Goal: Use online tool/utility: Utilize a website feature to perform a specific function

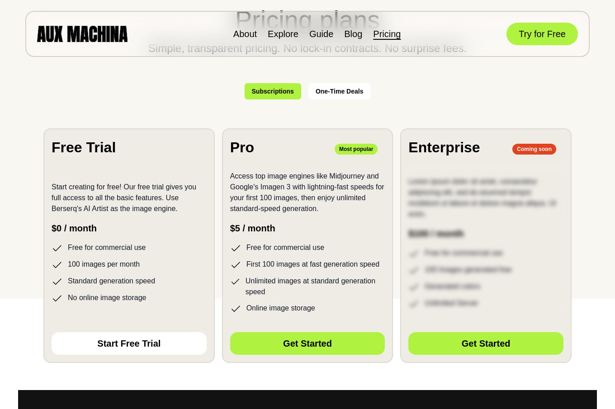
scroll to position [138, 0]
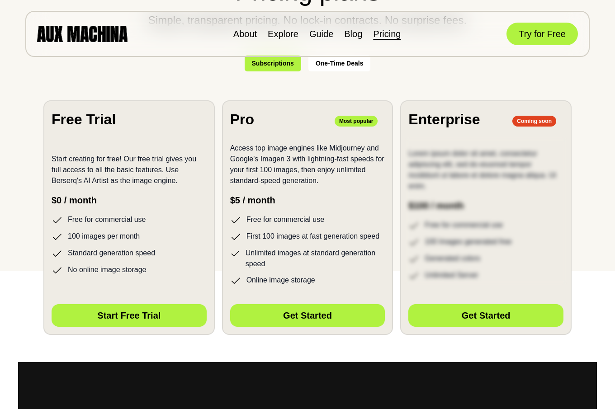
click at [102, 318] on button "Start Free Trial" at bounding box center [129, 315] width 155 height 23
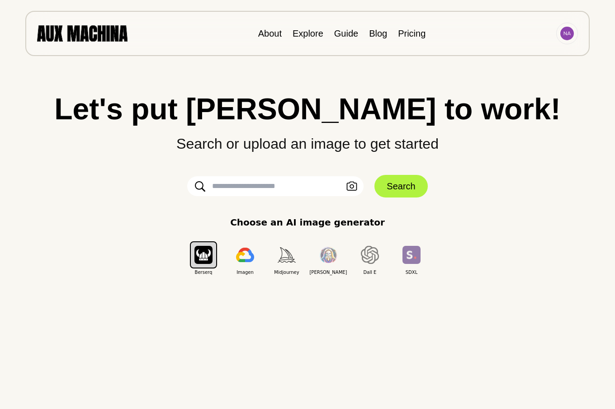
click at [218, 186] on input "text" at bounding box center [275, 186] width 176 height 20
type input "**********"
click button "Search" at bounding box center [400, 186] width 53 height 23
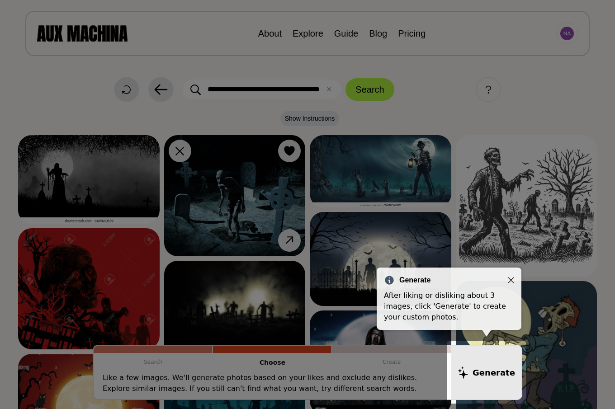
click at [511, 278] on icon "Close" at bounding box center [510, 280] width 6 height 6
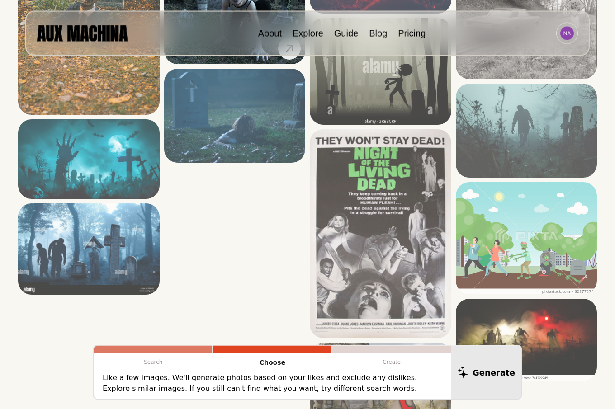
scroll to position [1475, 0]
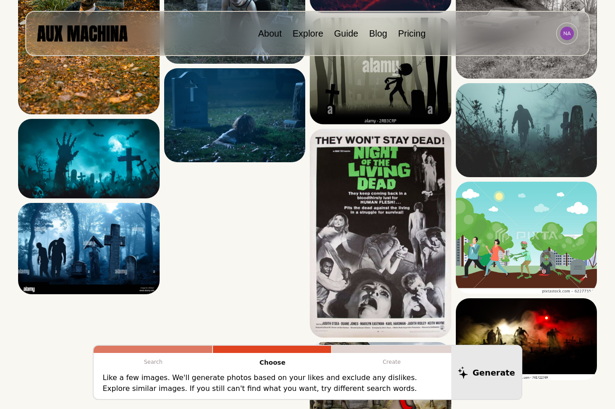
click at [151, 352] on div at bounding box center [153, 349] width 118 height 7
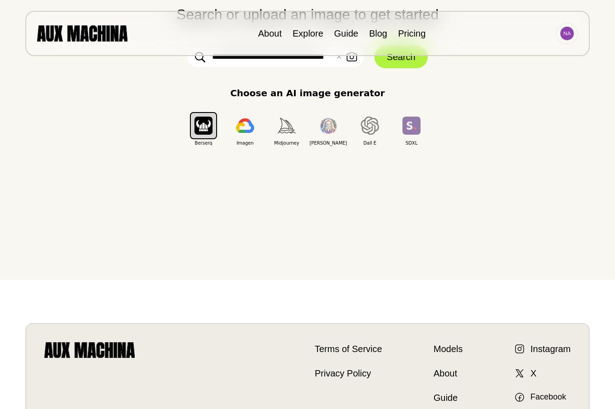
scroll to position [0, 0]
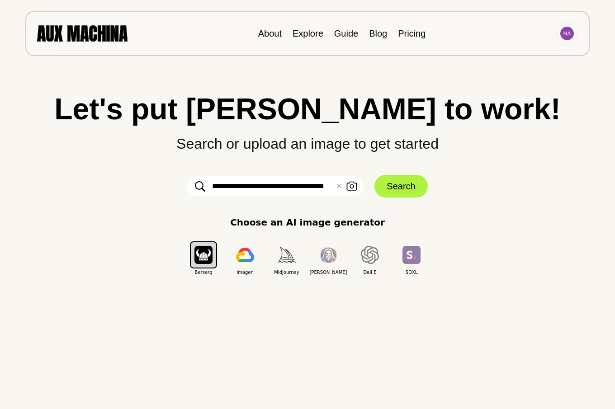
click at [328, 186] on input "**********" at bounding box center [275, 186] width 176 height 20
type input "**********"
click at [394, 186] on button "Search" at bounding box center [400, 186] width 53 height 23
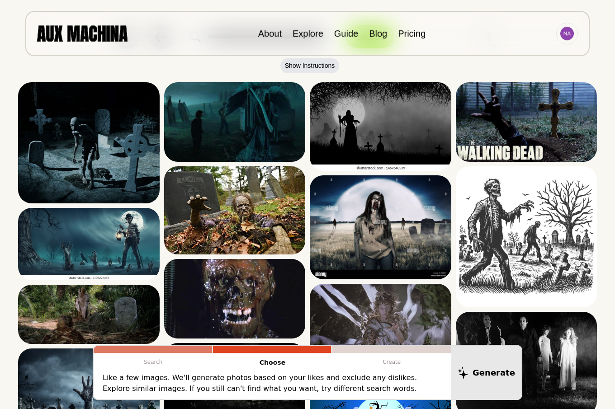
scroll to position [0, 0]
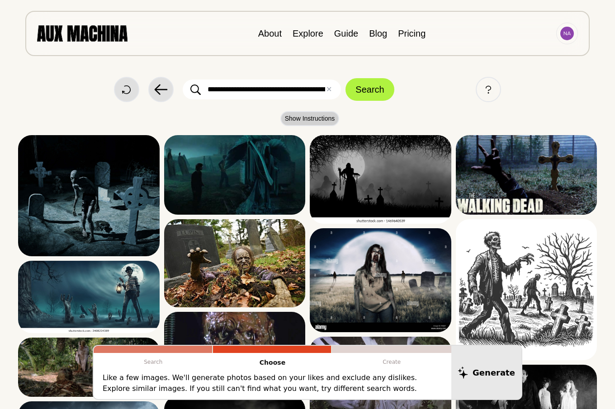
click at [306, 117] on button "Show Instructions" at bounding box center [309, 118] width 59 height 15
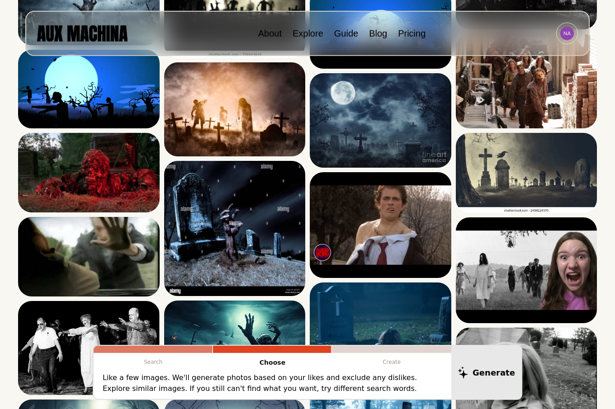
scroll to position [461, 0]
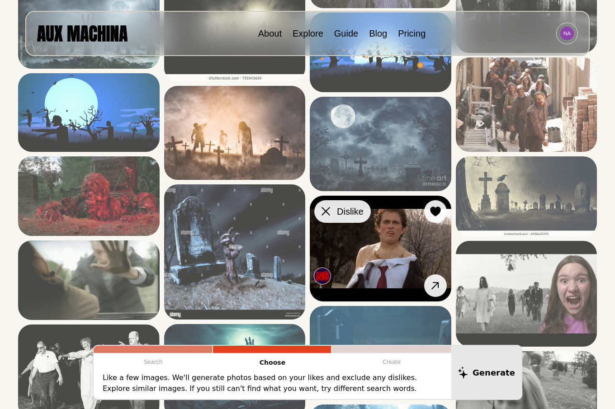
click at [327, 211] on icon at bounding box center [325, 211] width 9 height 9
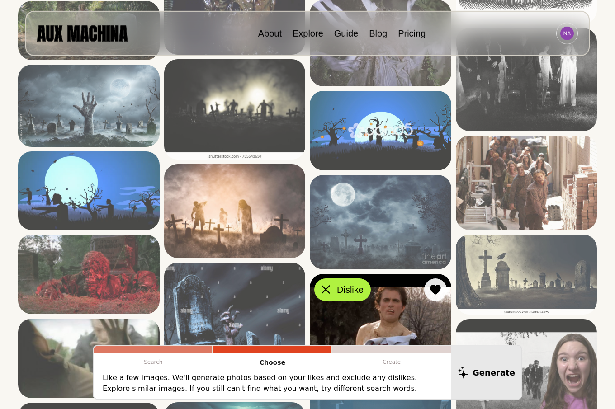
scroll to position [369, 0]
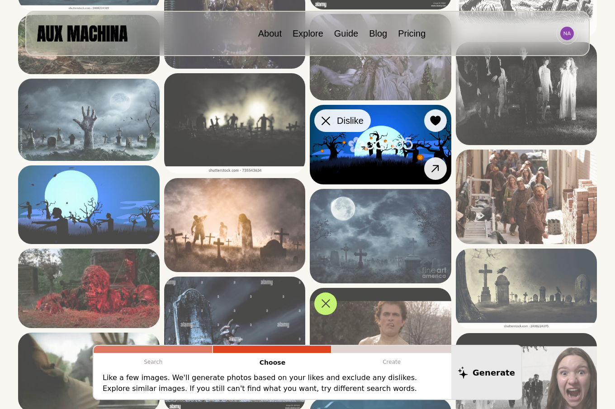
click at [324, 125] on div at bounding box center [326, 121] width 14 height 14
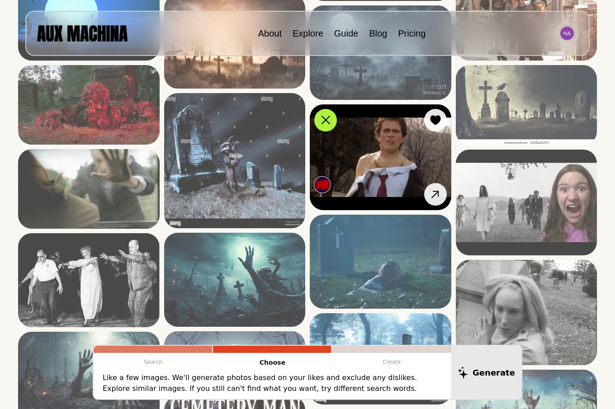
scroll to position [553, 0]
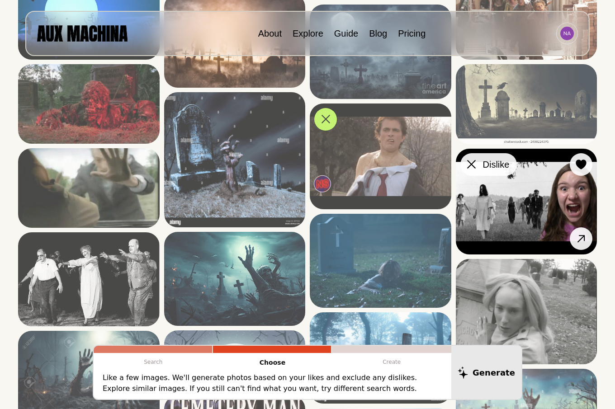
click at [471, 167] on icon at bounding box center [471, 164] width 9 height 9
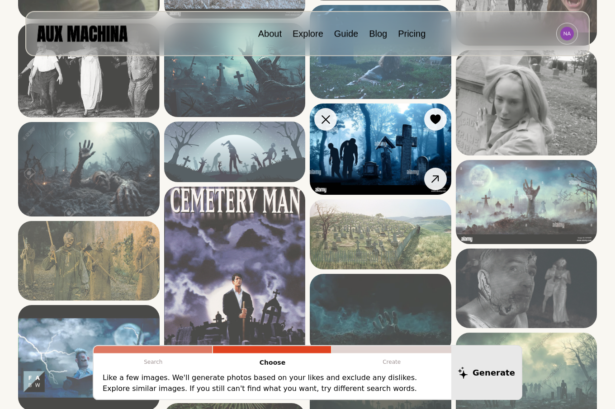
scroll to position [784, 0]
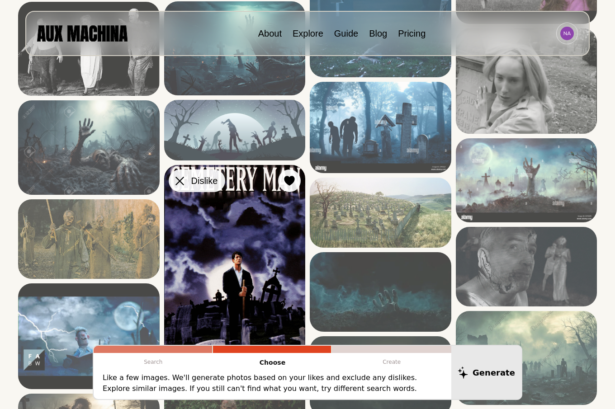
click at [179, 184] on icon at bounding box center [179, 181] width 9 height 9
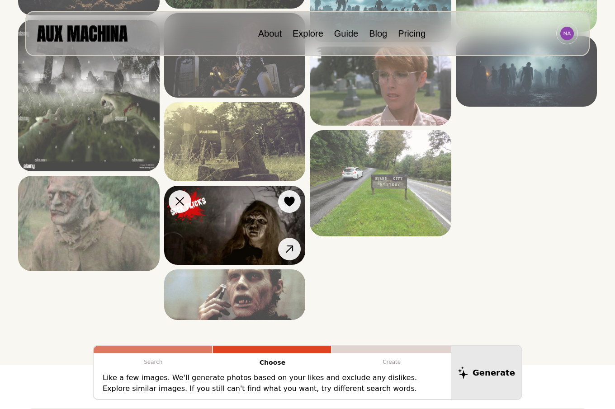
scroll to position [1244, 0]
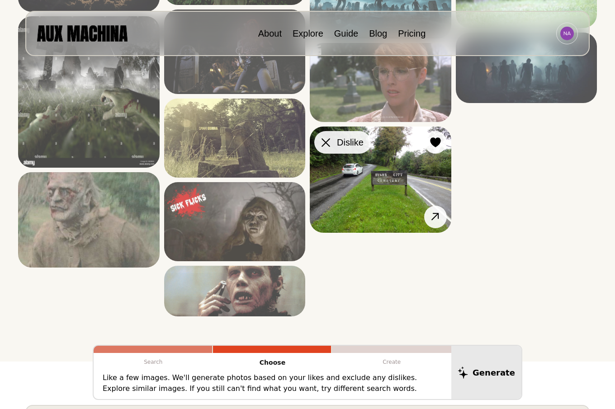
click at [328, 144] on icon at bounding box center [325, 142] width 9 height 9
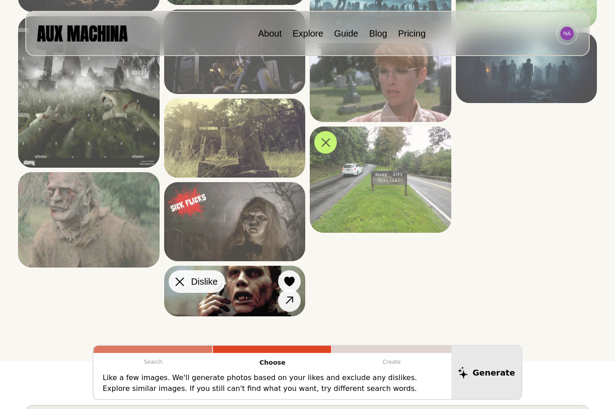
click at [182, 279] on icon at bounding box center [179, 281] width 9 height 9
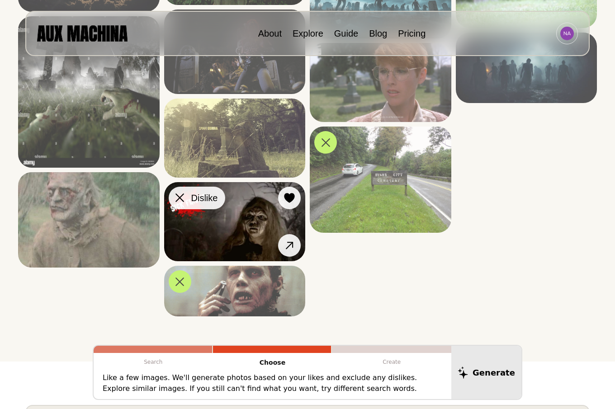
click at [178, 197] on icon at bounding box center [179, 197] width 9 height 9
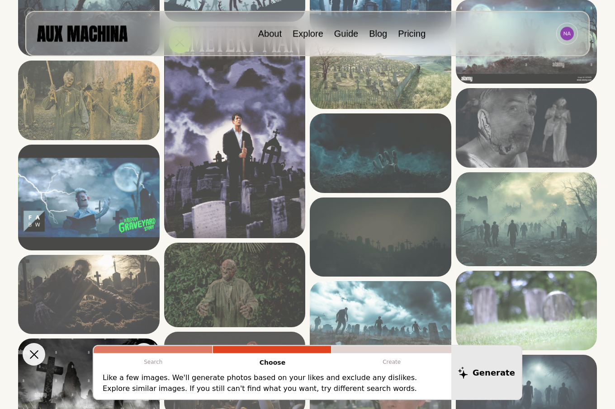
scroll to position [922, 0]
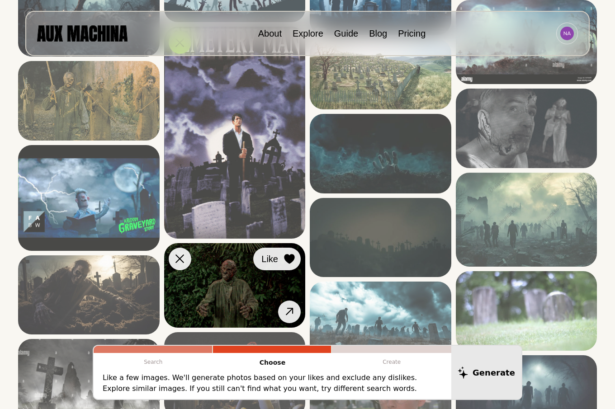
click at [289, 256] on icon at bounding box center [289, 259] width 10 height 10
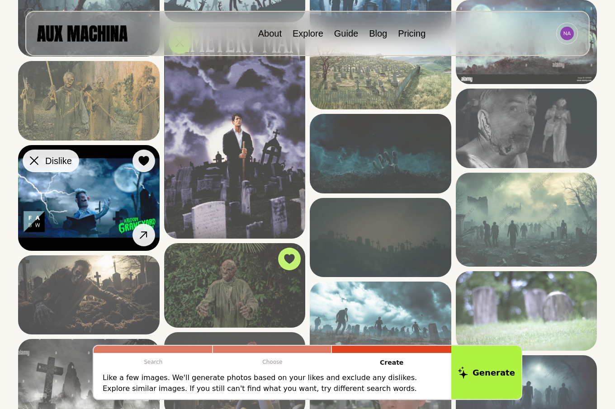
click at [28, 159] on div at bounding box center [34, 161] width 14 height 14
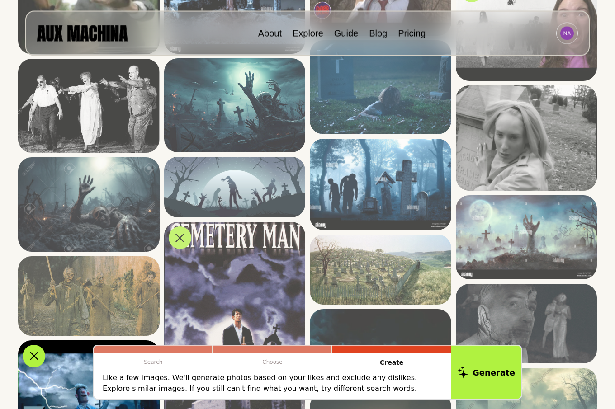
scroll to position [691, 0]
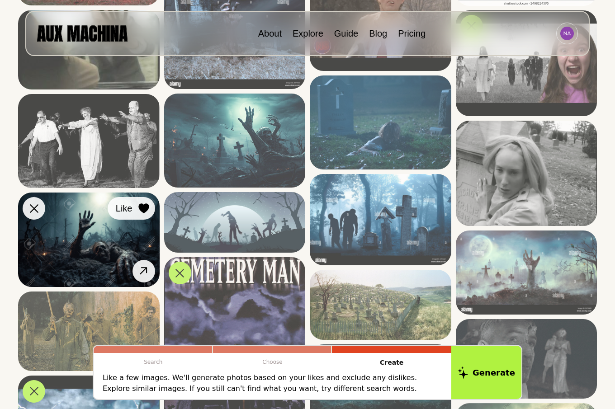
click at [146, 207] on icon at bounding box center [143, 209] width 10 height 10
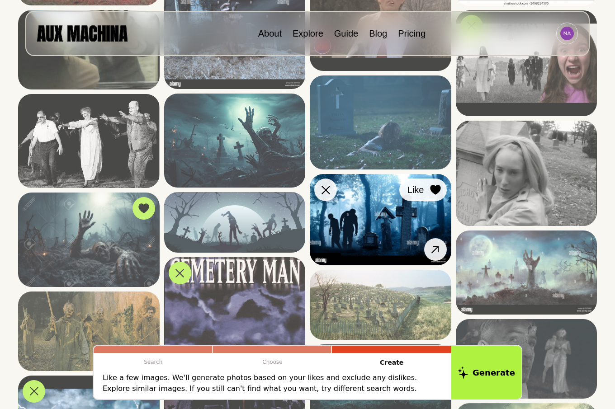
click at [437, 189] on icon at bounding box center [435, 190] width 10 height 10
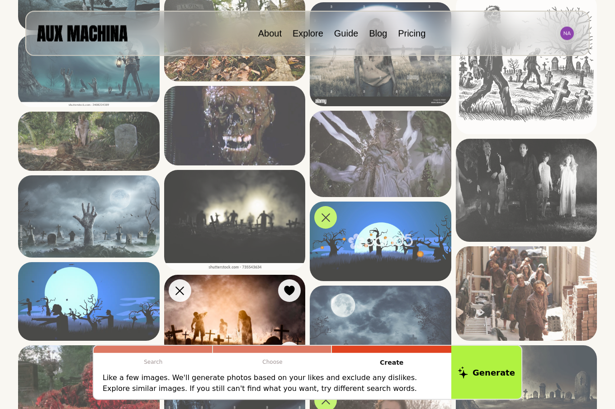
scroll to position [230, 0]
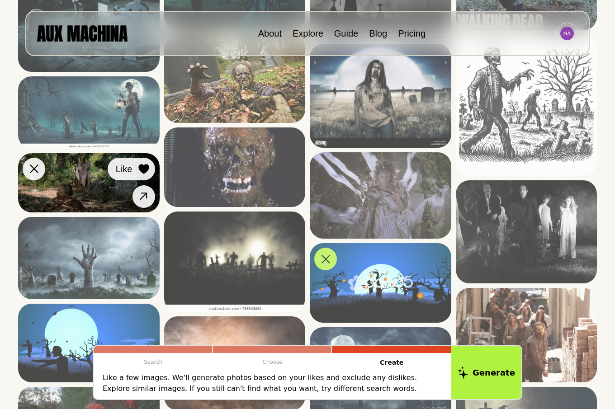
click at [143, 166] on icon at bounding box center [143, 169] width 10 height 10
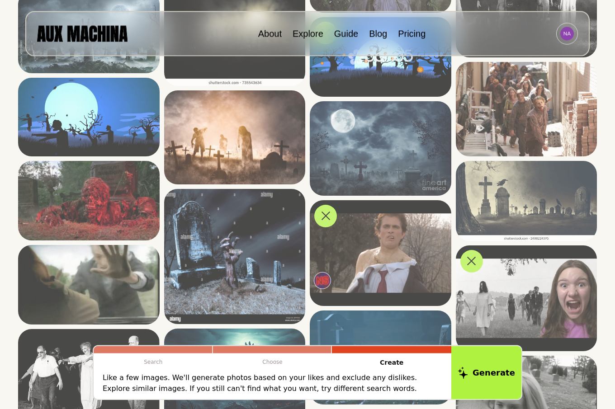
scroll to position [461, 0]
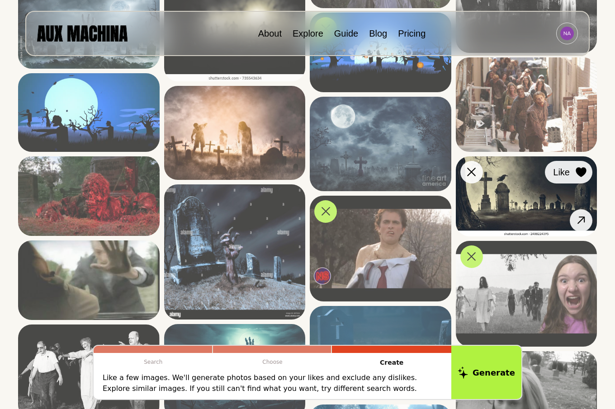
click at [581, 171] on icon at bounding box center [580, 172] width 10 height 10
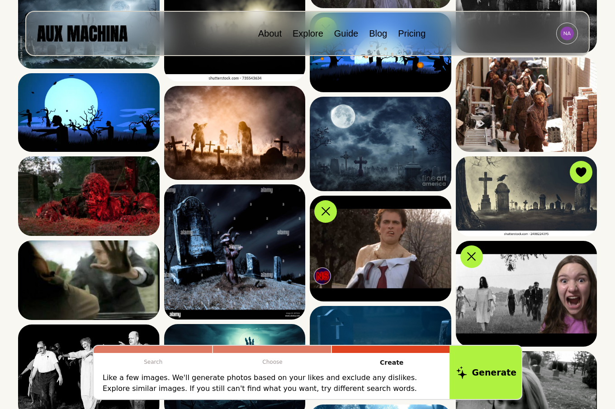
click at [494, 371] on button "Generate" at bounding box center [486, 372] width 74 height 56
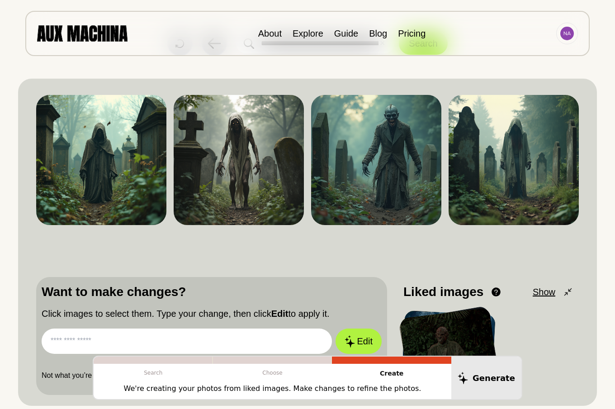
scroll to position [0, 0]
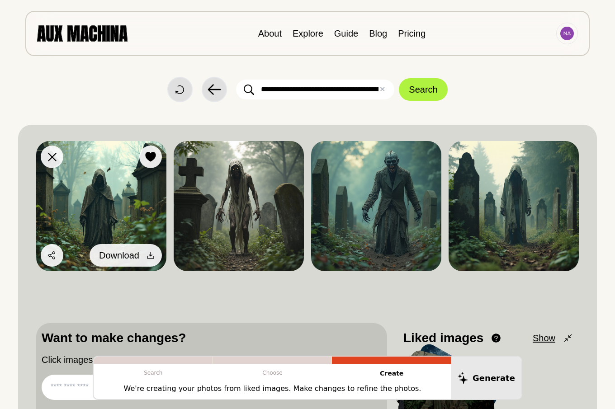
click at [150, 253] on icon at bounding box center [150, 255] width 9 height 9
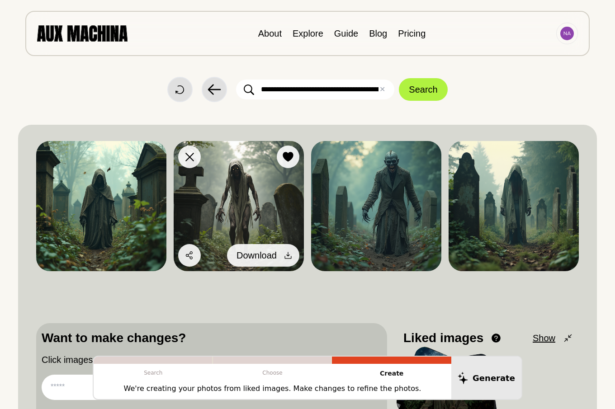
click at [288, 255] on icon at bounding box center [287, 255] width 9 height 9
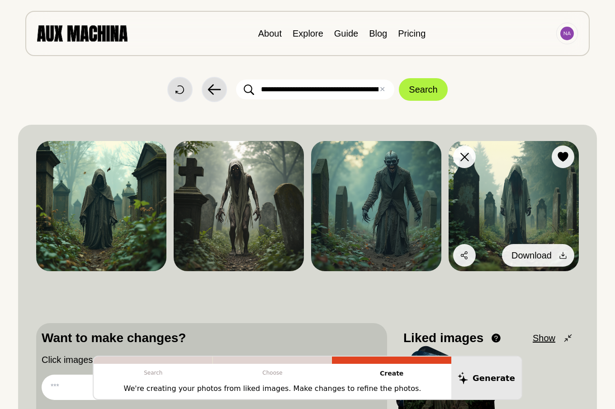
click at [563, 254] on icon at bounding box center [562, 255] width 9 height 9
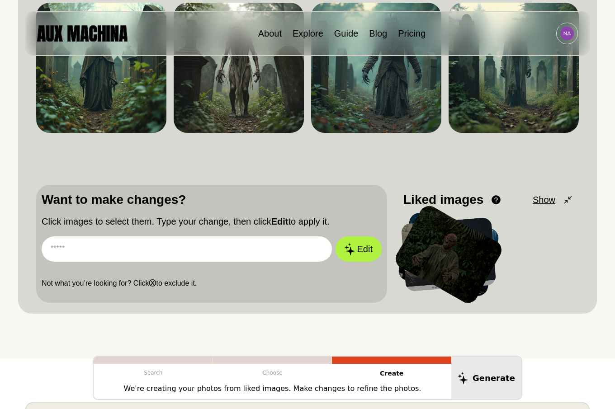
scroll to position [46, 0]
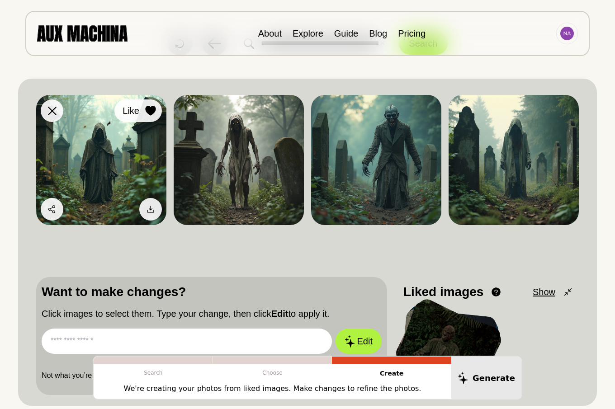
click at [150, 110] on icon at bounding box center [150, 111] width 10 height 10
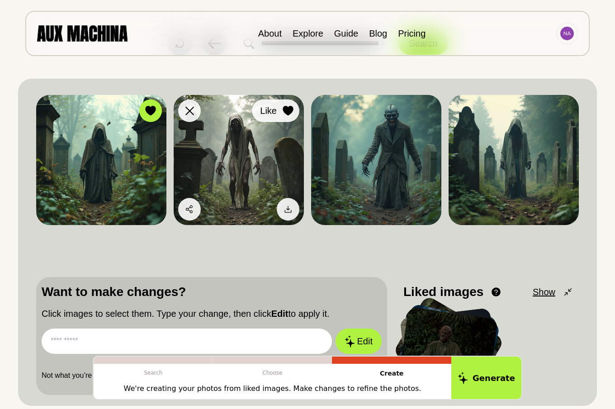
click at [289, 108] on icon at bounding box center [287, 111] width 10 height 10
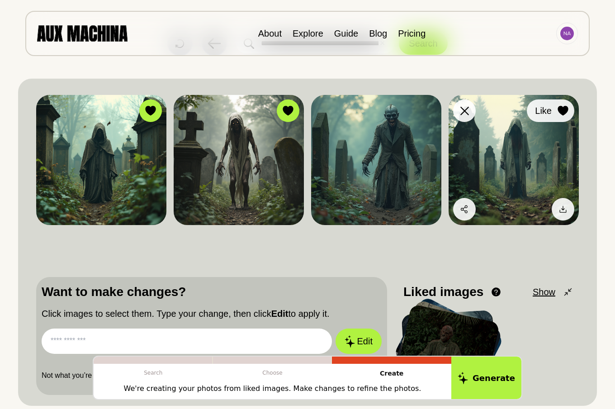
click at [563, 109] on icon at bounding box center [562, 111] width 10 height 10
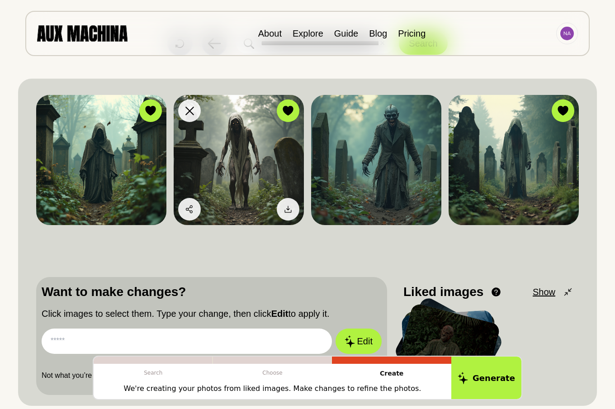
click at [238, 162] on img at bounding box center [239, 160] width 130 height 130
click at [240, 202] on img at bounding box center [239, 160] width 130 height 130
click at [233, 181] on img at bounding box center [239, 160] width 130 height 130
click at [245, 163] on img at bounding box center [239, 160] width 130 height 130
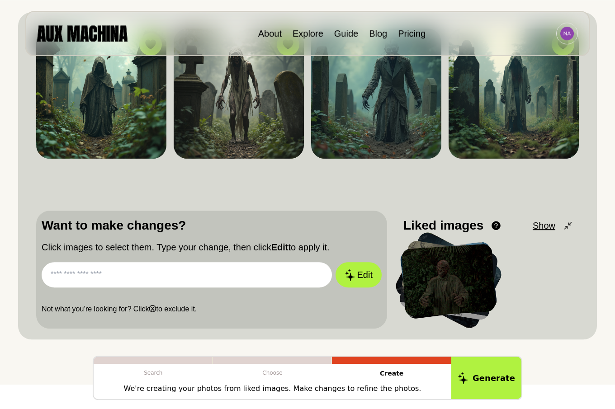
scroll to position [138, 0]
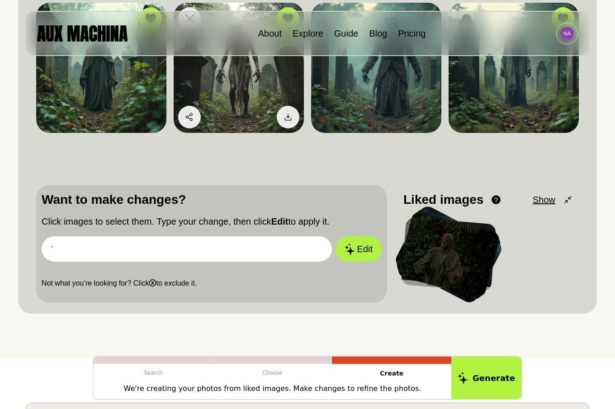
click at [239, 106] on img at bounding box center [239, 68] width 130 height 130
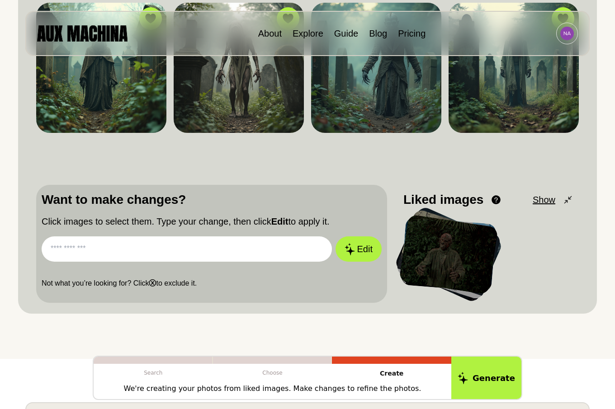
click at [117, 249] on input "text" at bounding box center [187, 248] width 290 height 25
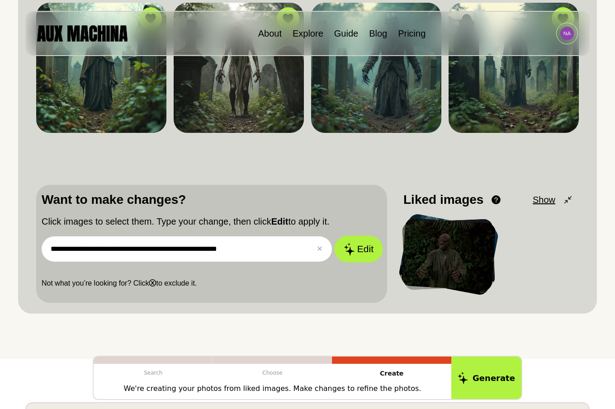
type input "**********"
click at [349, 248] on icon at bounding box center [348, 249] width 11 height 13
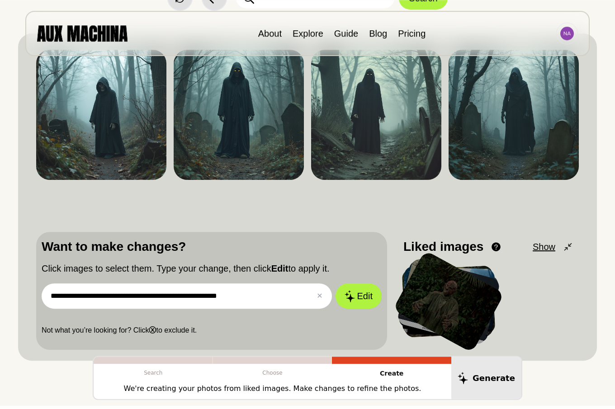
scroll to position [0, 0]
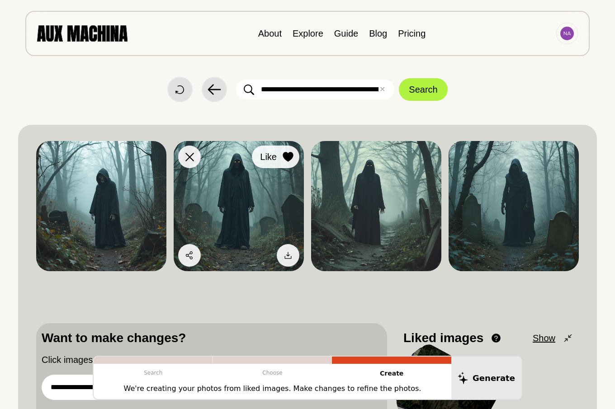
click at [287, 155] on icon at bounding box center [287, 157] width 10 height 10
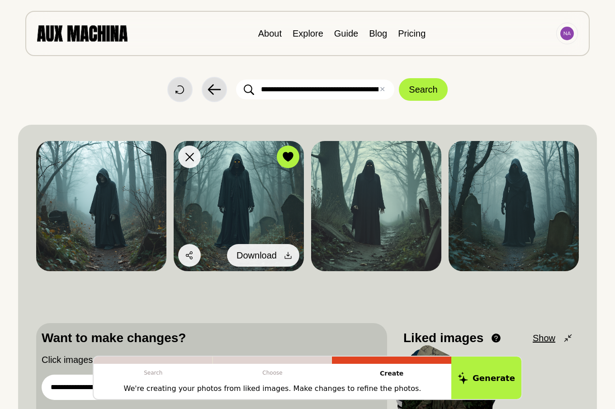
click at [289, 256] on icon at bounding box center [287, 255] width 9 height 9
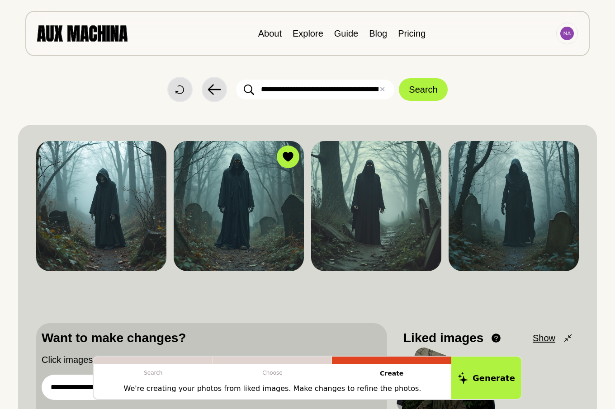
click at [269, 89] on input "**********" at bounding box center [315, 90] width 158 height 20
type input "**********"
click at [423, 91] on button "Search" at bounding box center [423, 89] width 48 height 23
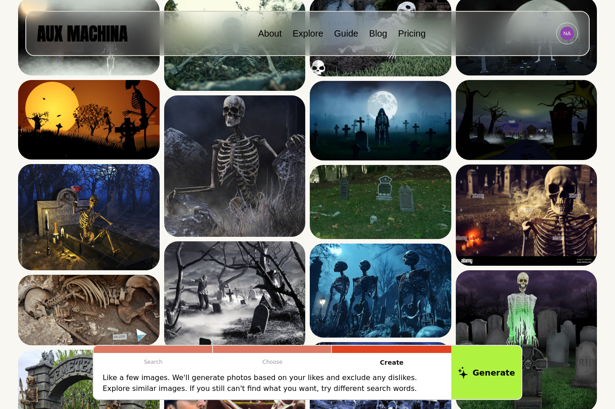
scroll to position [0, 0]
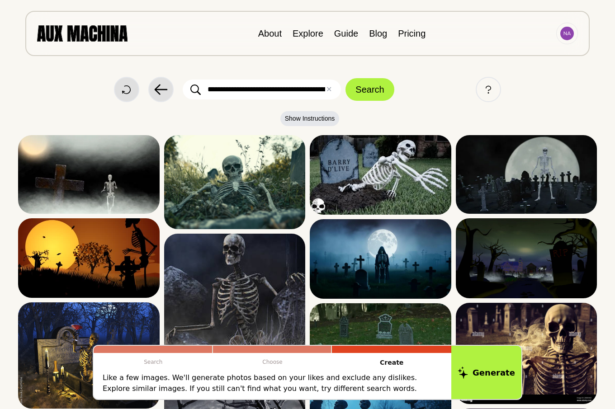
click at [266, 91] on input "**********" at bounding box center [262, 90] width 158 height 20
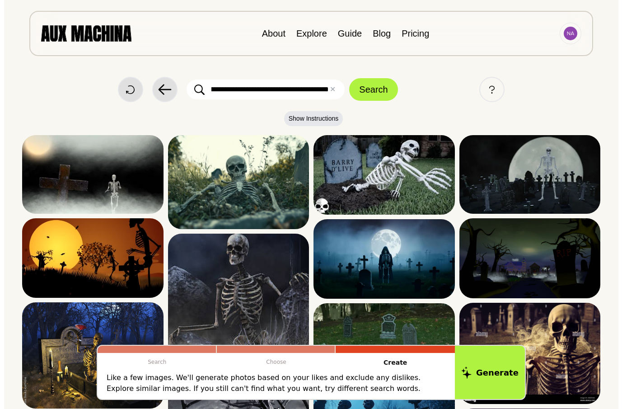
scroll to position [0, 220]
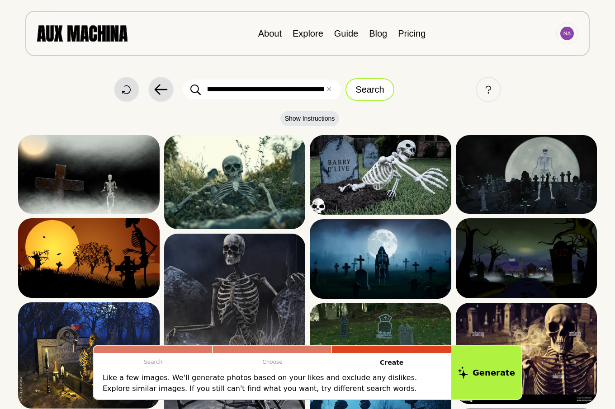
click at [376, 89] on button "Search" at bounding box center [369, 89] width 48 height 23
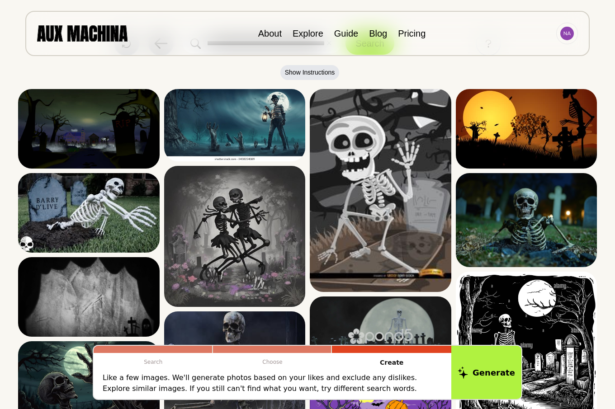
scroll to position [0, 0]
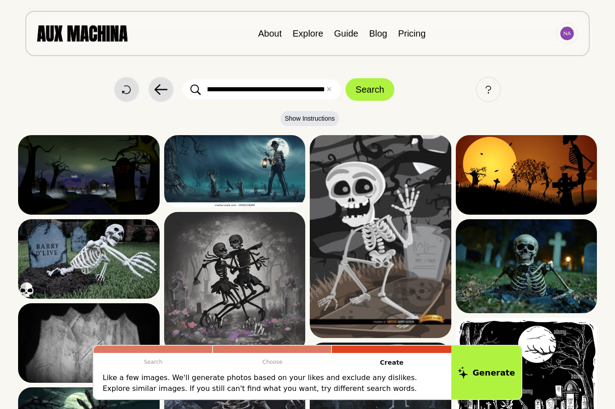
click at [257, 87] on input "**********" at bounding box center [262, 90] width 158 height 20
type input "**********"
click at [367, 91] on button "Search" at bounding box center [369, 89] width 48 height 23
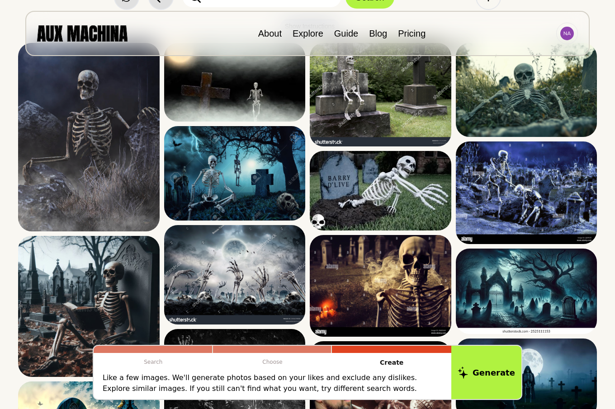
scroll to position [46, 0]
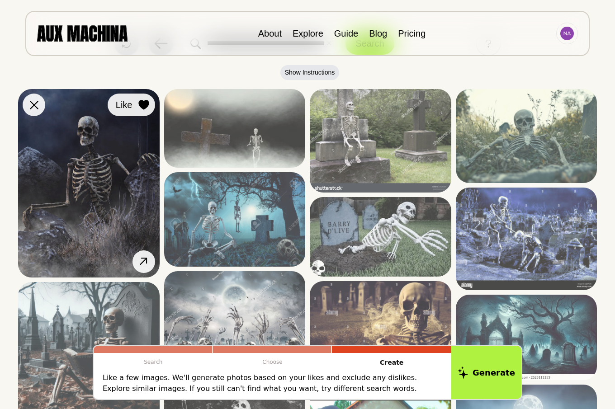
click at [144, 106] on icon at bounding box center [143, 105] width 10 height 10
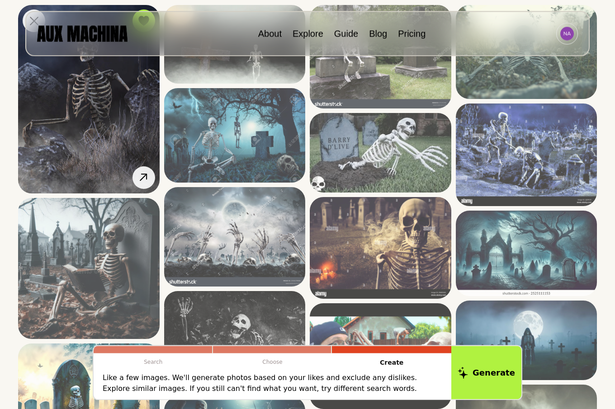
scroll to position [138, 0]
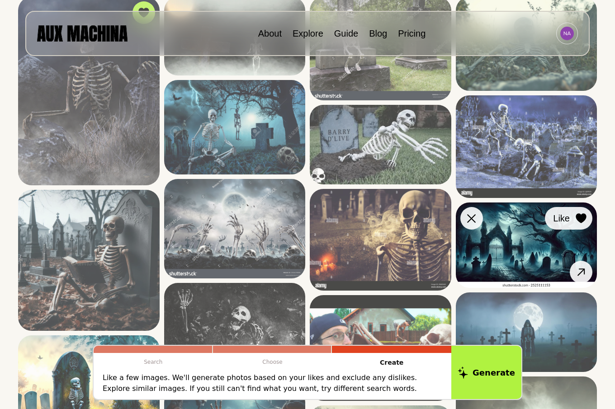
click at [581, 218] on icon at bounding box center [580, 218] width 10 height 10
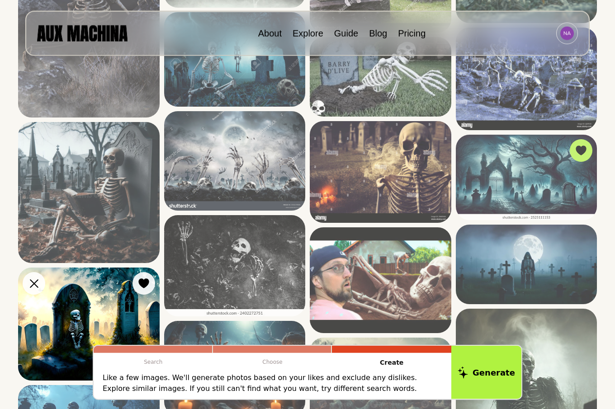
scroll to position [230, 0]
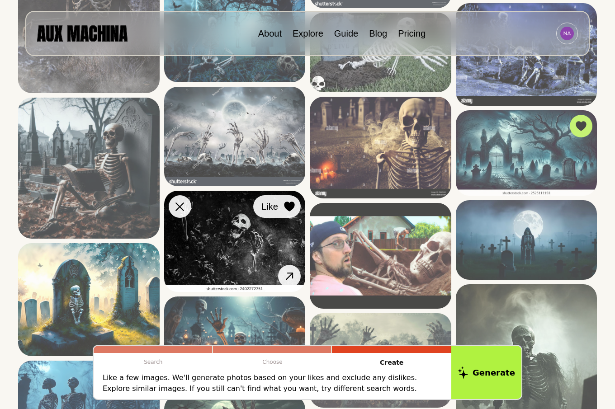
click at [290, 207] on icon at bounding box center [289, 207] width 10 height 10
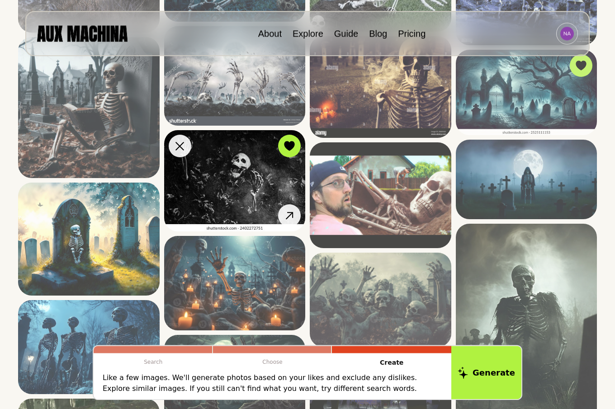
scroll to position [277, 0]
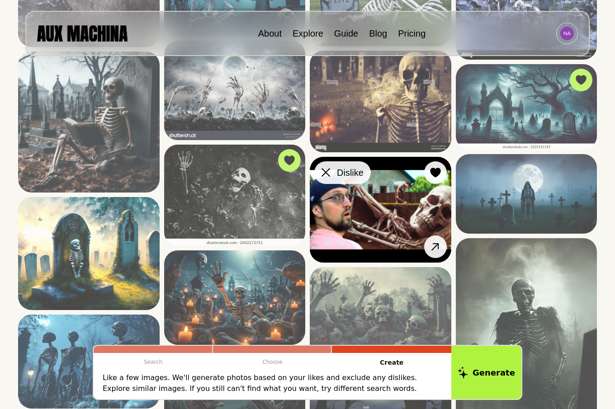
click at [325, 172] on icon at bounding box center [325, 173] width 9 height 9
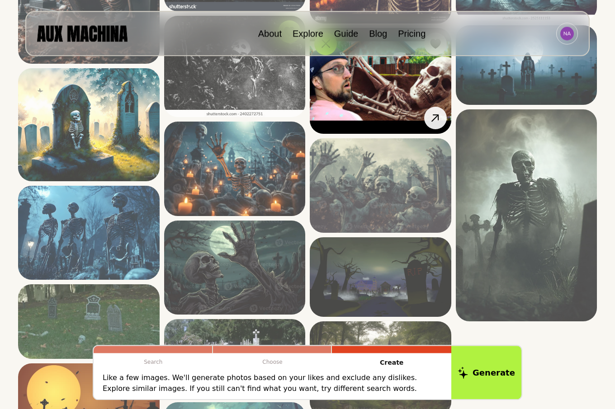
scroll to position [461, 0]
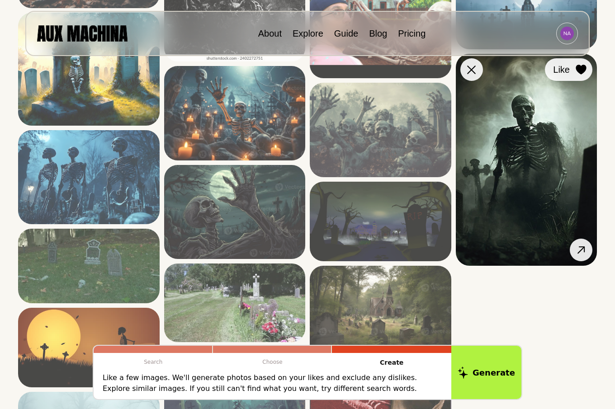
click at [581, 70] on icon at bounding box center [580, 70] width 10 height 10
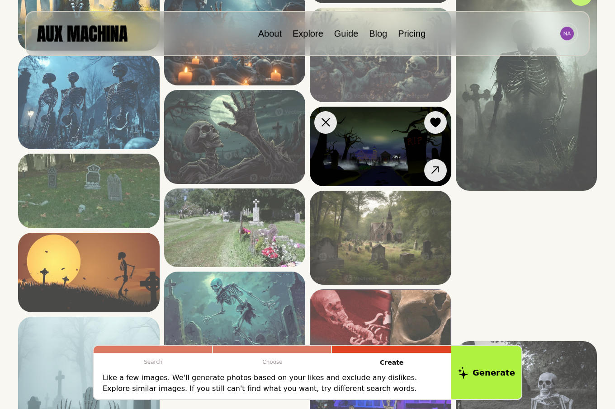
scroll to position [553, 0]
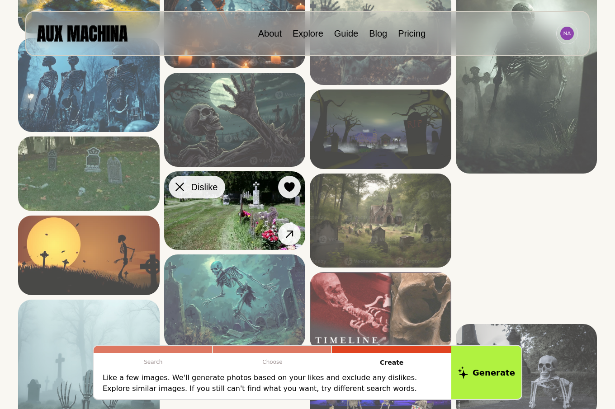
click at [180, 186] on icon at bounding box center [179, 187] width 9 height 9
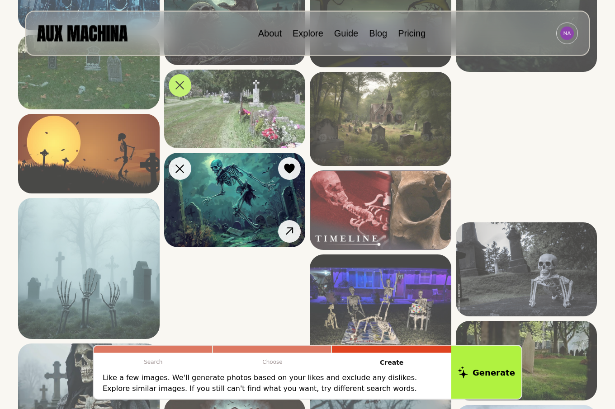
scroll to position [691, 0]
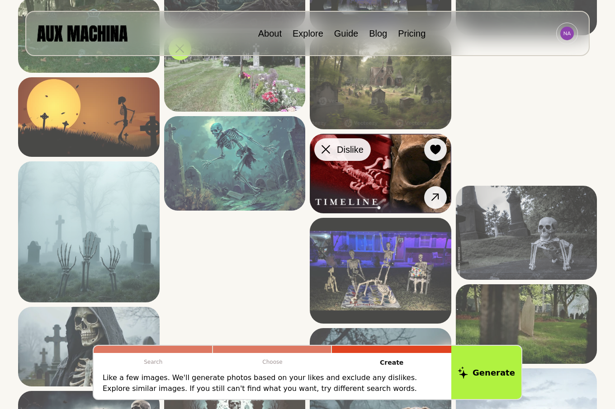
click at [324, 152] on icon at bounding box center [325, 149] width 9 height 9
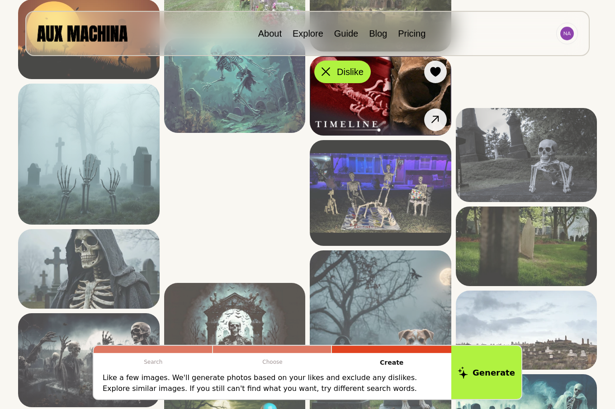
scroll to position [784, 0]
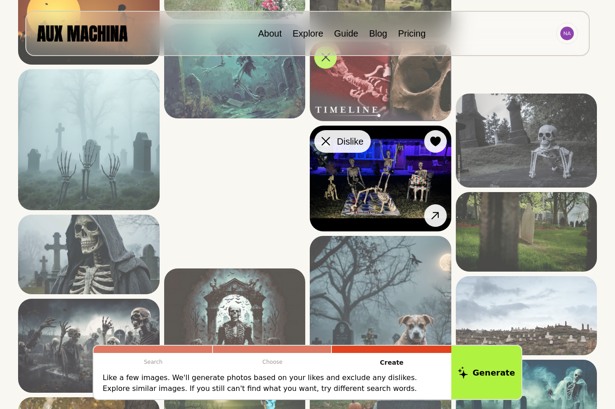
click at [325, 146] on icon at bounding box center [325, 141] width 9 height 9
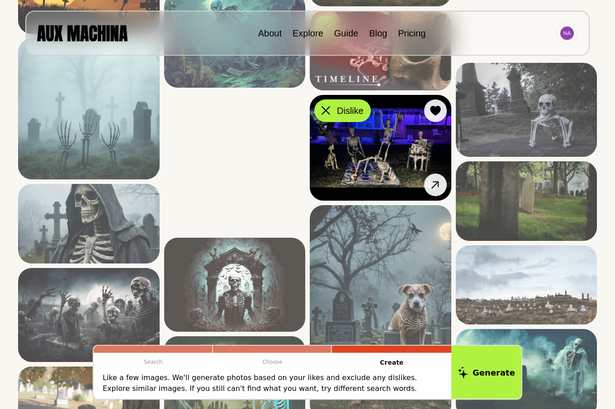
scroll to position [830, 0]
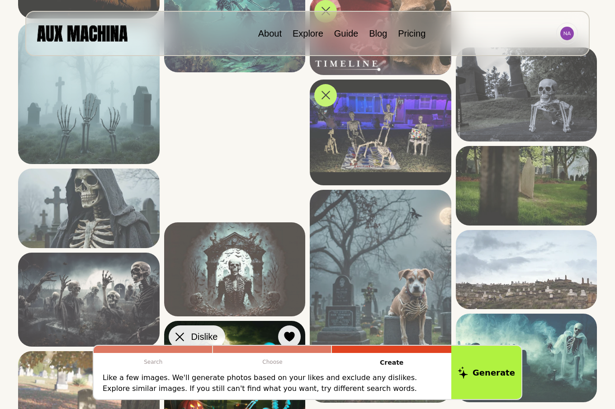
click at [178, 333] on icon at bounding box center [179, 337] width 9 height 9
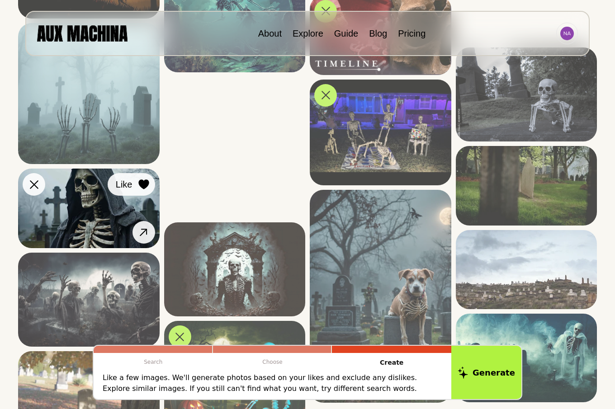
click at [144, 183] on icon at bounding box center [143, 184] width 10 height 10
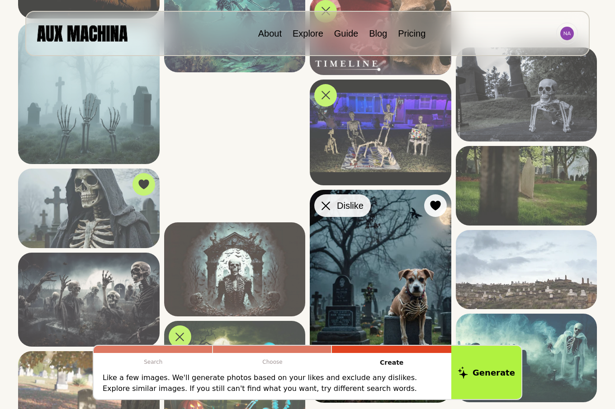
click at [325, 205] on icon at bounding box center [325, 206] width 9 height 9
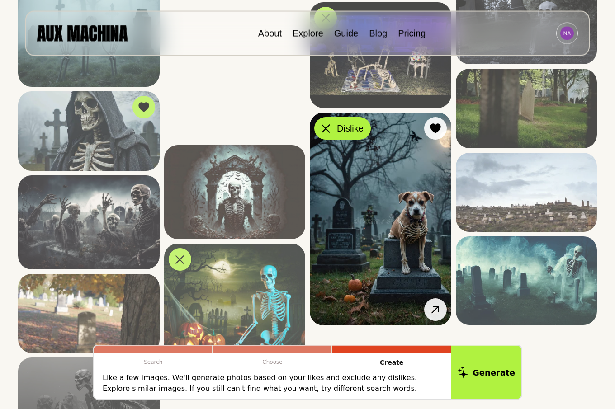
scroll to position [922, 0]
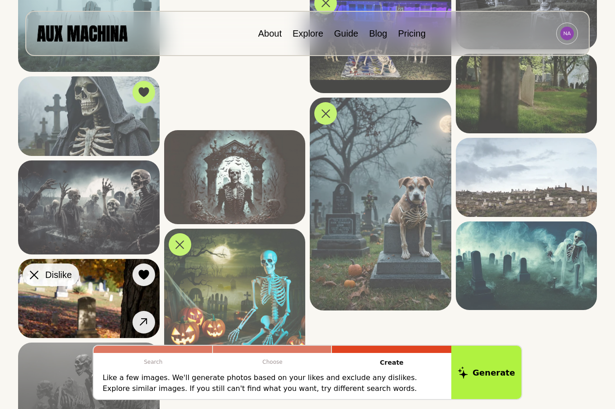
click at [36, 275] on icon at bounding box center [34, 275] width 9 height 9
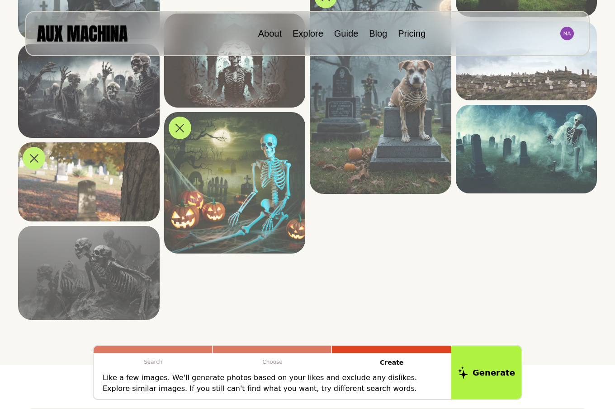
scroll to position [1014, 0]
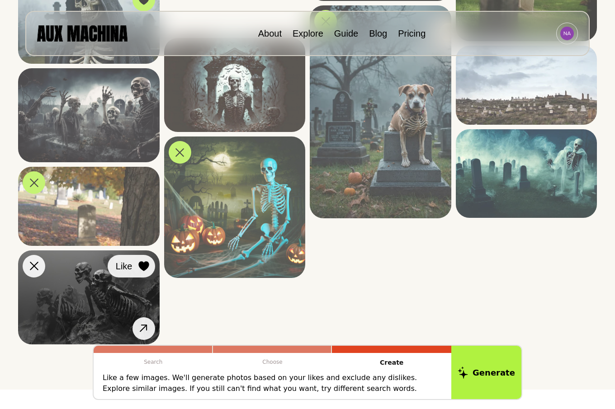
click at [141, 267] on icon at bounding box center [143, 266] width 10 height 10
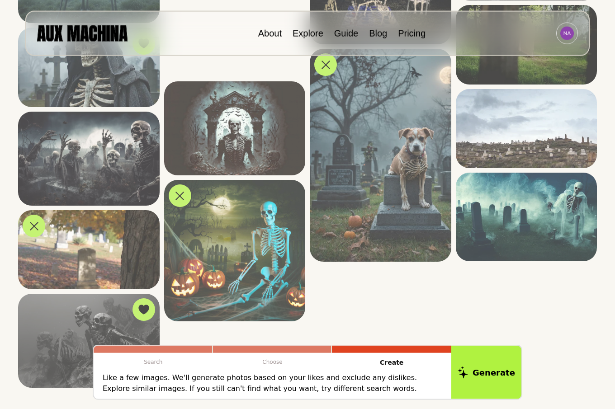
scroll to position [876, 0]
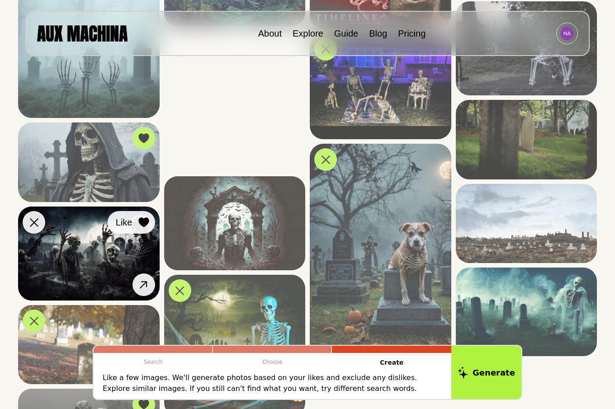
click at [146, 221] on icon at bounding box center [143, 222] width 10 height 10
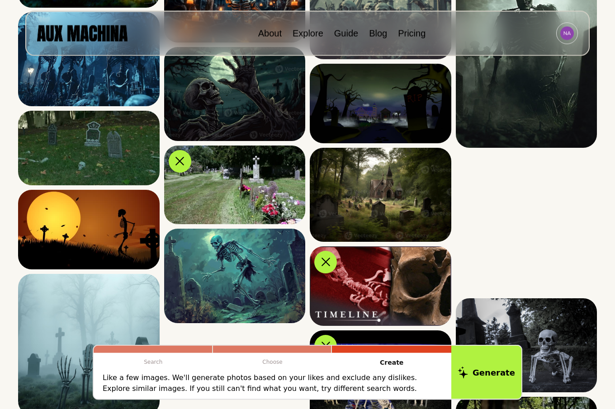
scroll to position [553, 0]
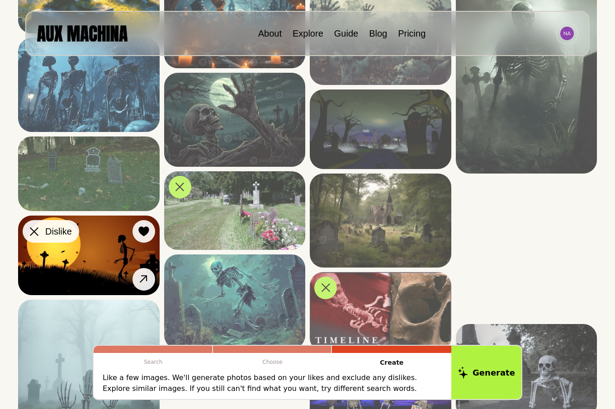
click at [35, 231] on icon at bounding box center [34, 231] width 9 height 9
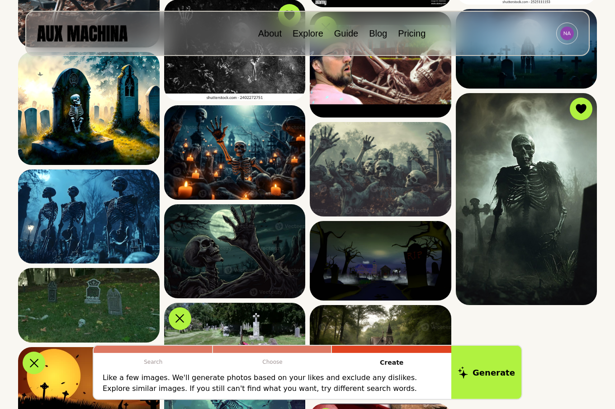
scroll to position [415, 0]
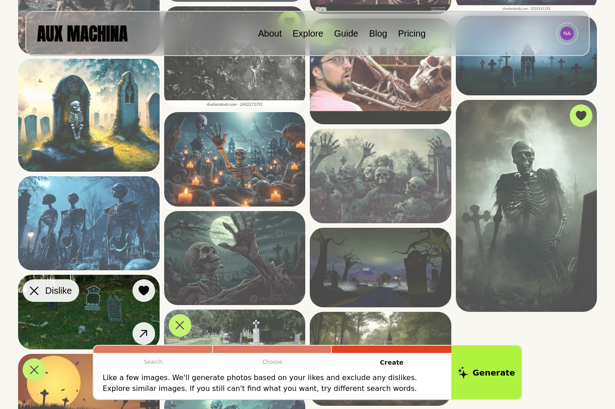
click at [34, 293] on icon at bounding box center [34, 290] width 9 height 9
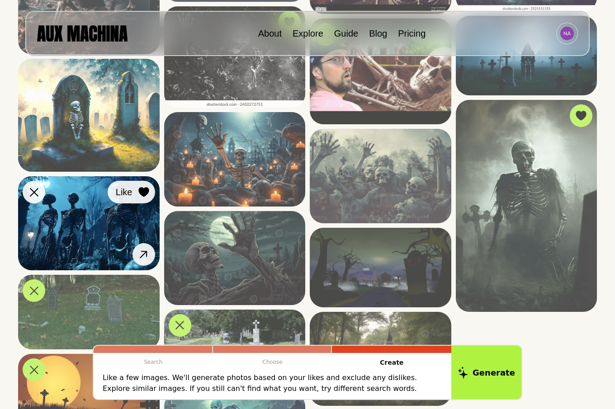
click at [144, 193] on icon at bounding box center [143, 192] width 10 height 10
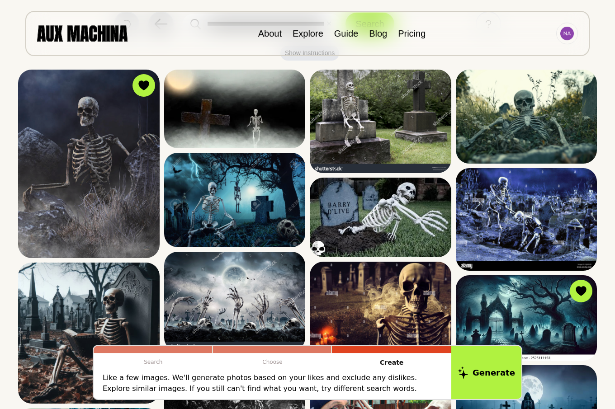
scroll to position [46, 0]
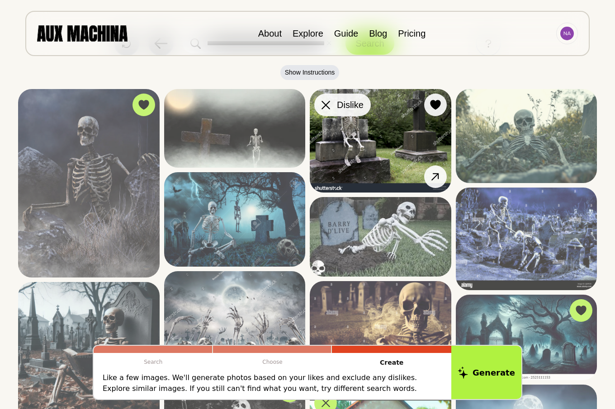
click at [324, 102] on icon at bounding box center [325, 105] width 9 height 9
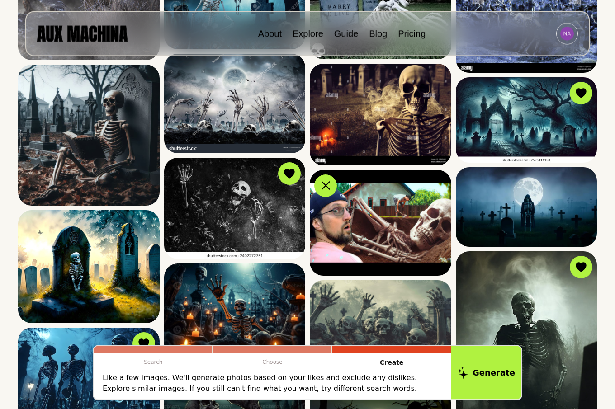
scroll to position [323, 0]
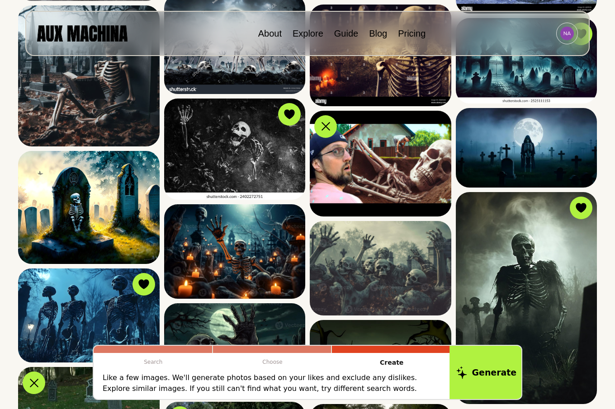
click at [495, 368] on button "Generate" at bounding box center [486, 372] width 74 height 56
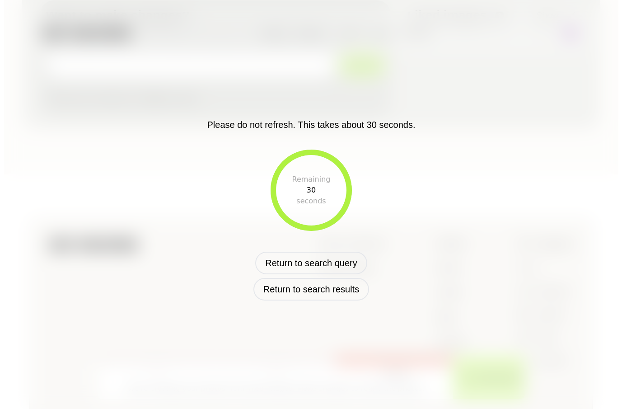
scroll to position [402, 0]
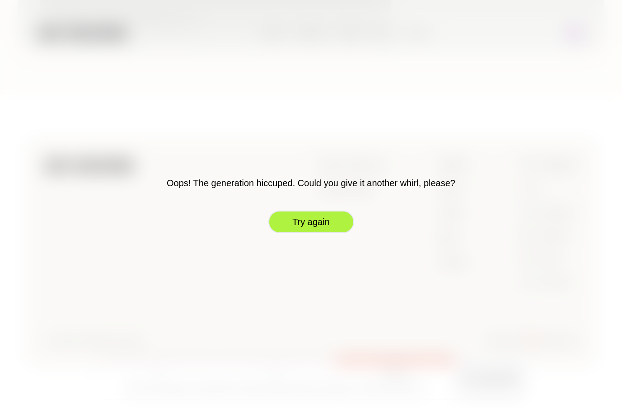
click at [301, 221] on button "Try again" at bounding box center [311, 222] width 86 height 23
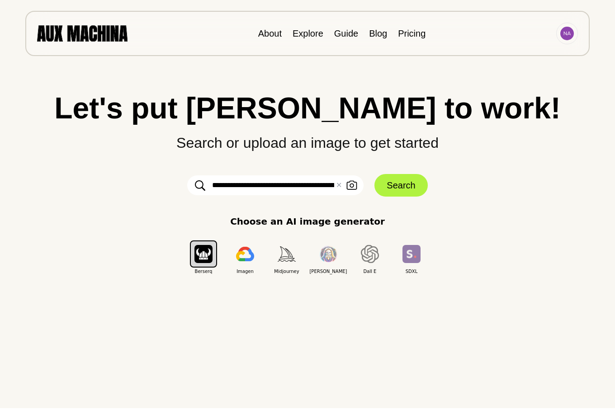
scroll to position [0, 0]
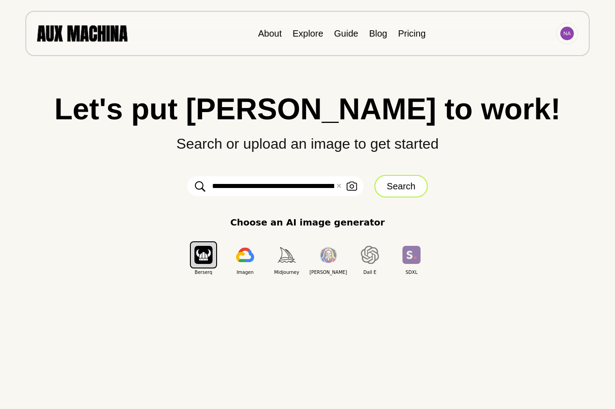
click at [400, 181] on button "Search" at bounding box center [400, 186] width 53 height 23
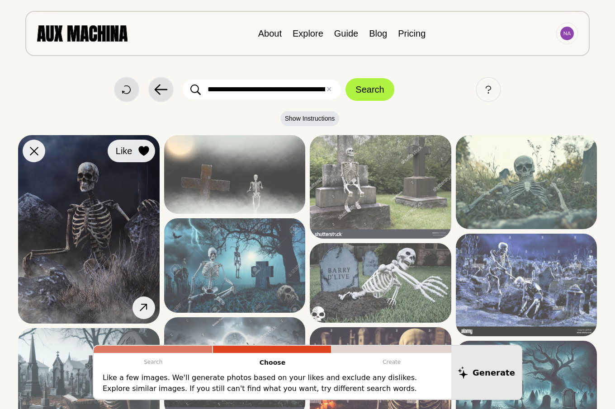
click at [146, 150] on icon at bounding box center [143, 151] width 10 height 10
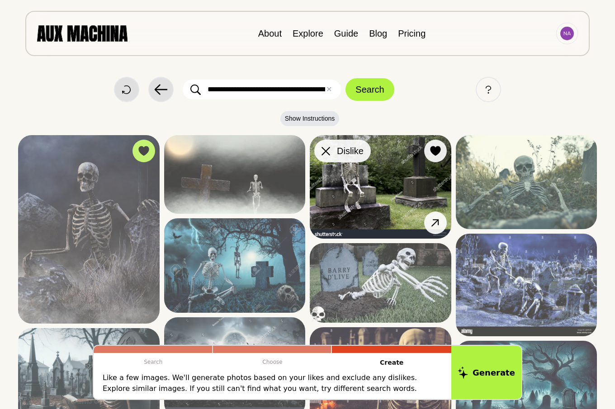
click at [326, 150] on icon at bounding box center [325, 151] width 9 height 9
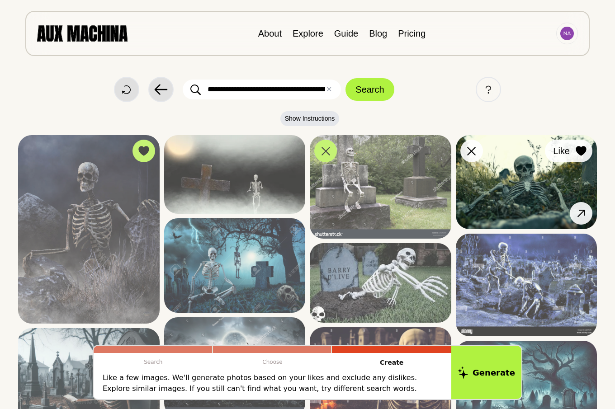
click at [581, 151] on icon at bounding box center [580, 151] width 10 height 10
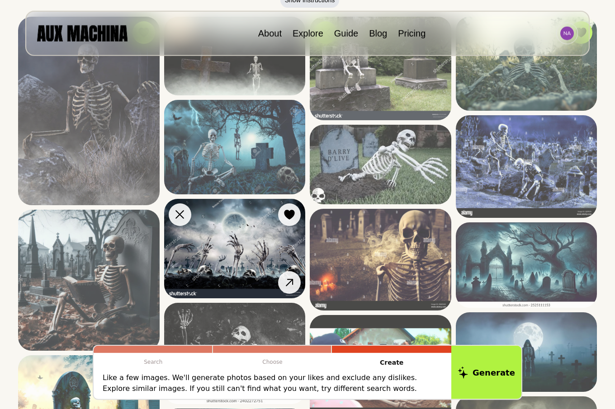
scroll to position [138, 0]
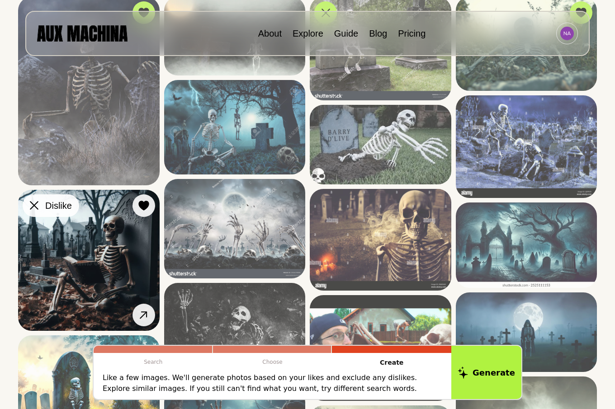
click at [33, 208] on icon at bounding box center [34, 205] width 9 height 9
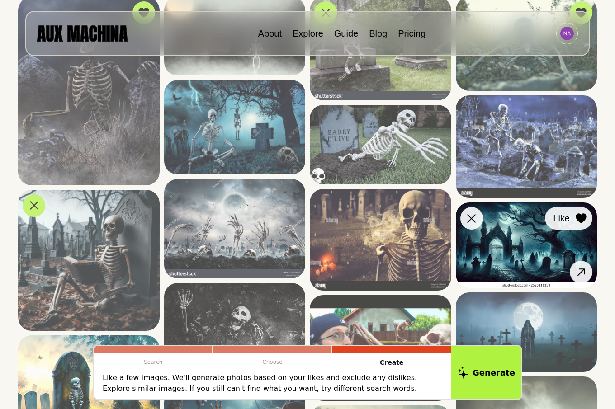
click at [578, 218] on icon at bounding box center [580, 218] width 10 height 10
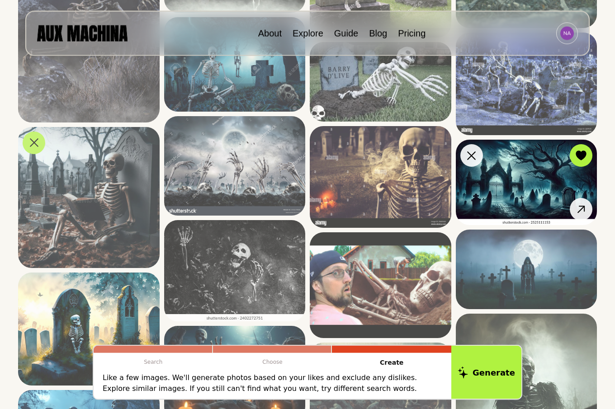
scroll to position [230, 0]
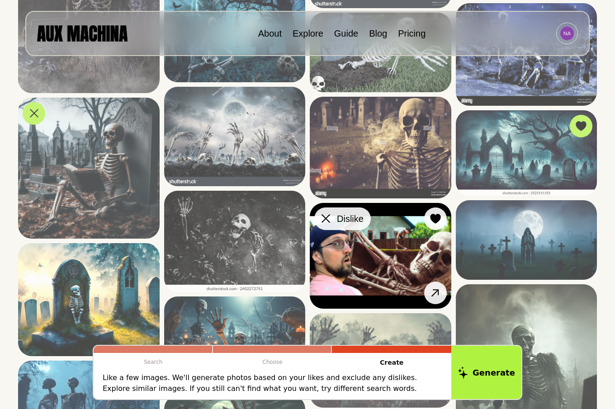
click at [327, 220] on icon at bounding box center [325, 219] width 9 height 9
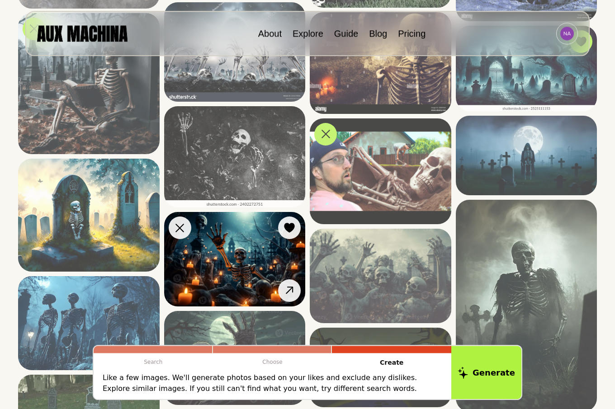
scroll to position [369, 0]
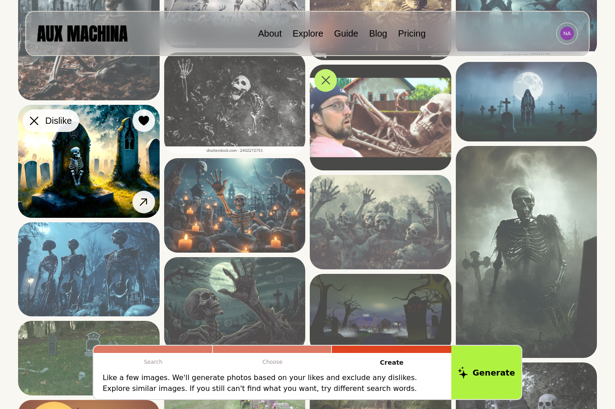
click at [32, 122] on icon at bounding box center [34, 121] width 9 height 9
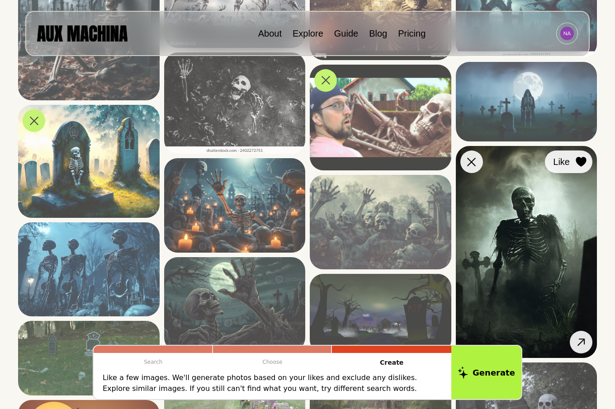
click at [581, 160] on icon at bounding box center [580, 162] width 10 height 10
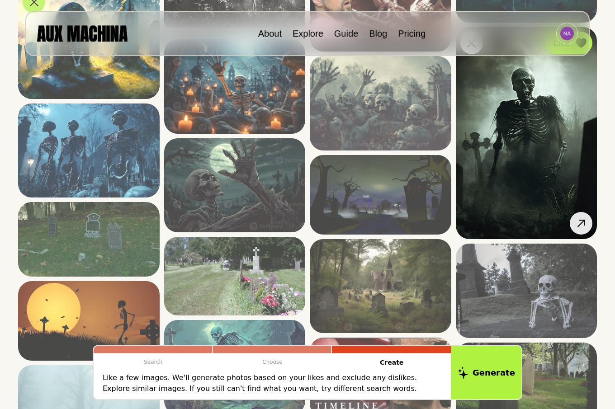
scroll to position [507, 0]
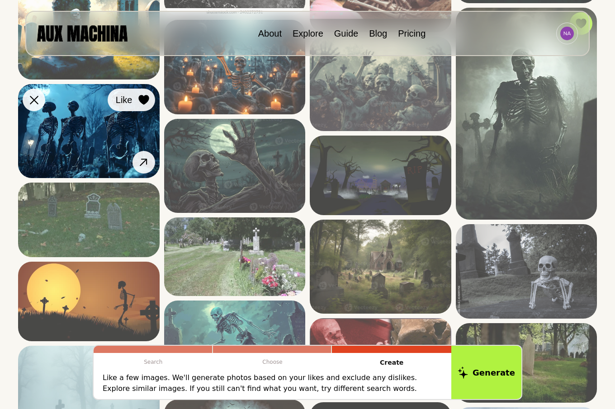
click at [142, 99] on icon at bounding box center [143, 100] width 10 height 10
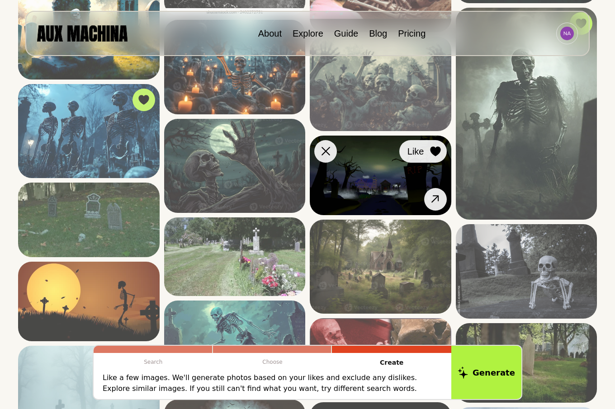
click at [435, 152] on icon at bounding box center [435, 151] width 10 height 10
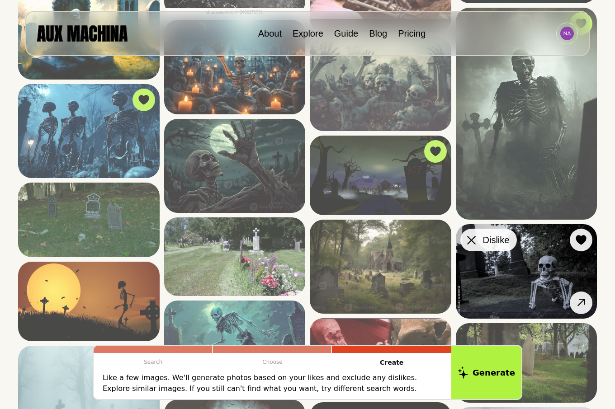
click at [473, 240] on icon at bounding box center [471, 240] width 9 height 9
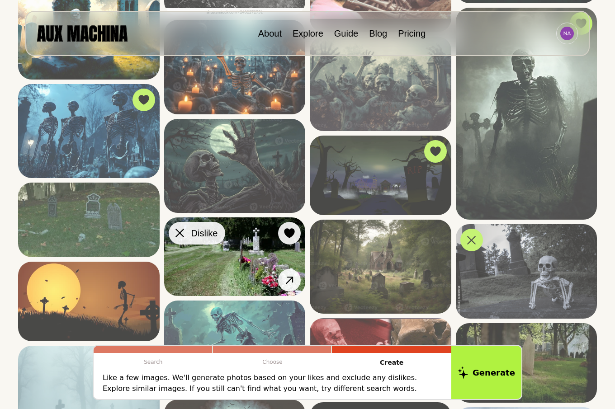
click at [181, 233] on icon at bounding box center [179, 233] width 9 height 9
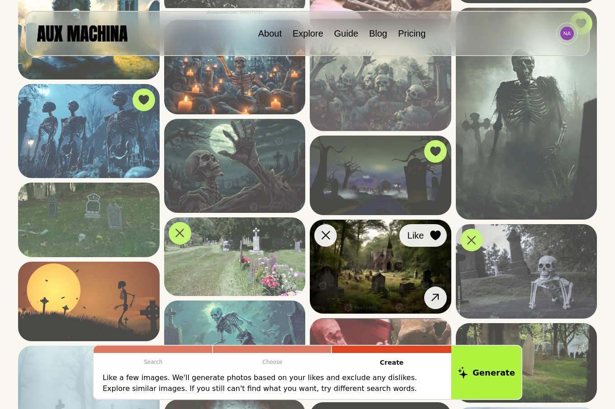
click at [437, 234] on icon at bounding box center [435, 235] width 10 height 10
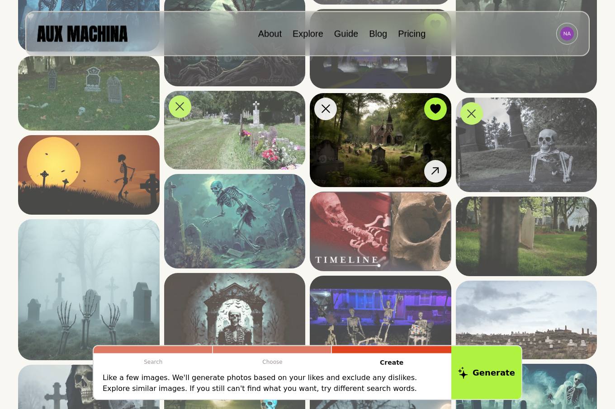
scroll to position [645, 0]
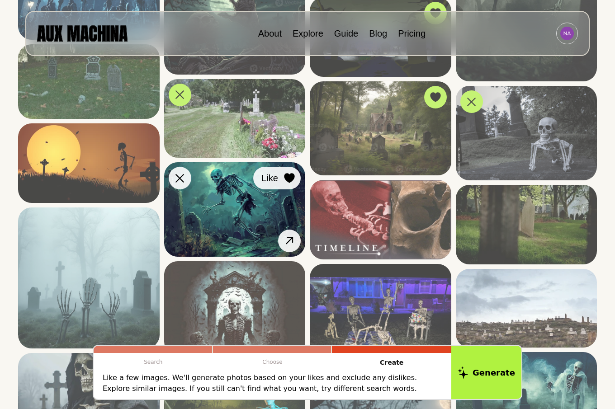
click at [288, 177] on icon at bounding box center [289, 179] width 10 height 10
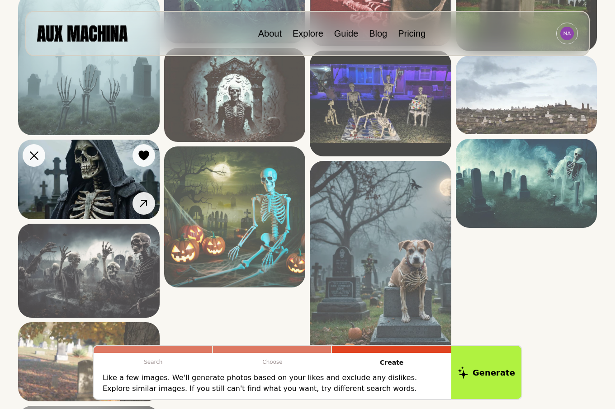
scroll to position [876, 0]
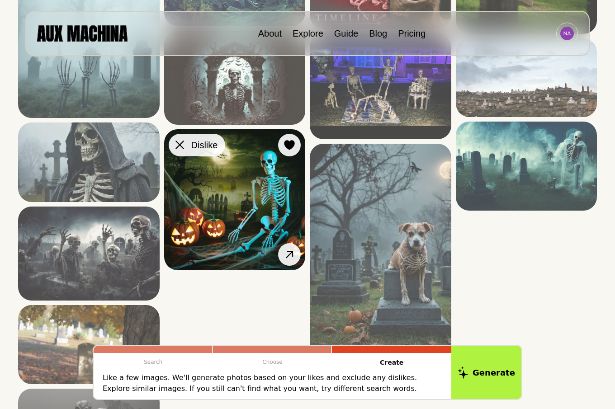
click at [178, 146] on icon at bounding box center [179, 145] width 9 height 9
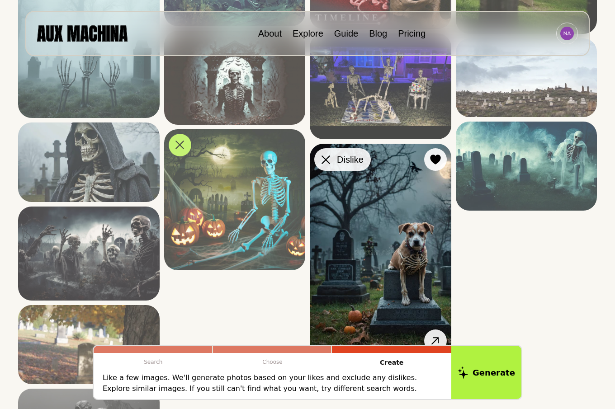
click at [326, 159] on icon at bounding box center [325, 159] width 9 height 9
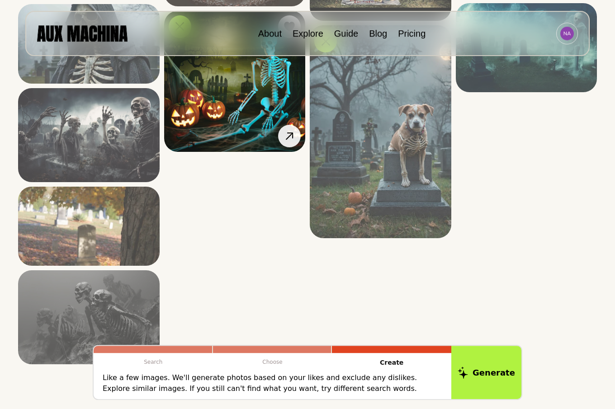
scroll to position [1014, 0]
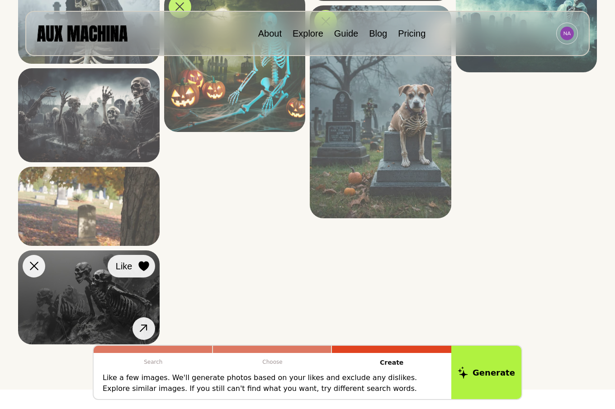
click at [145, 265] on icon at bounding box center [143, 266] width 10 height 10
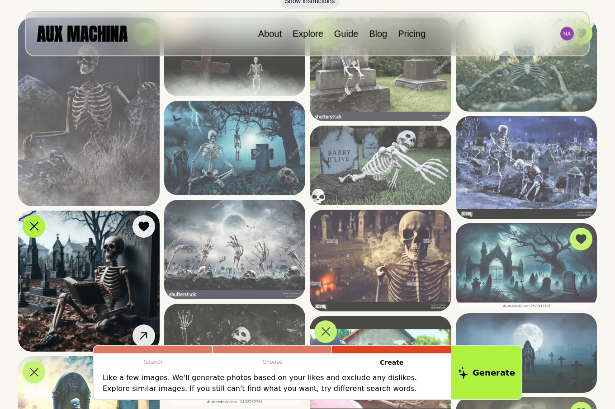
scroll to position [184, 0]
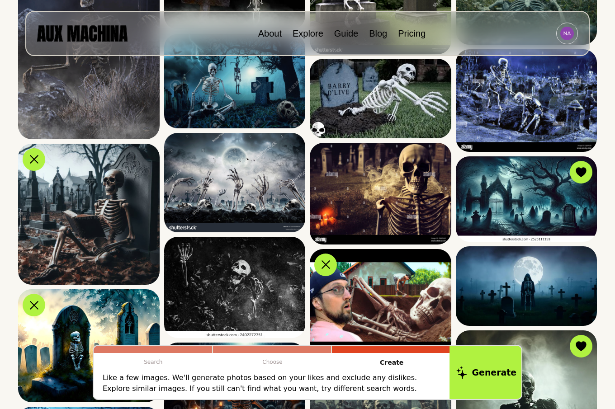
click at [491, 373] on button "Generate" at bounding box center [486, 372] width 74 height 56
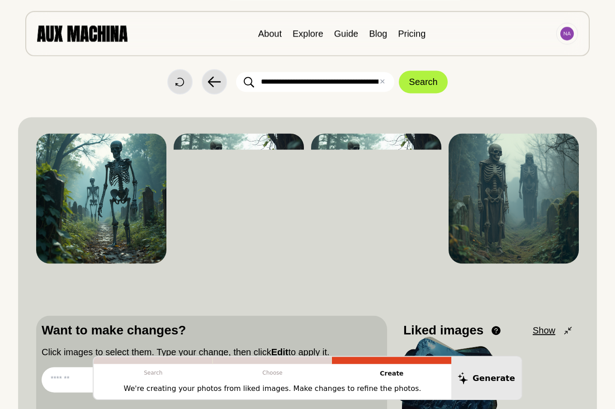
scroll to position [0, 0]
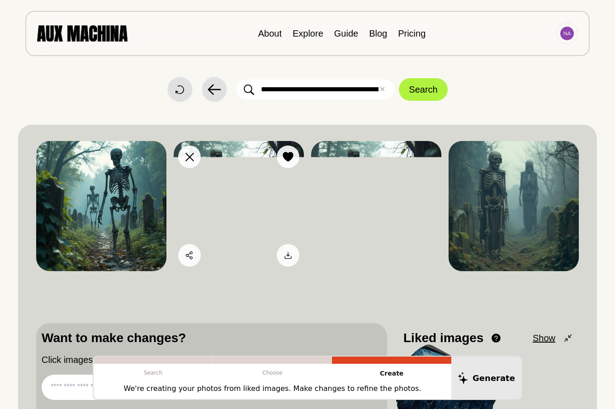
click at [231, 199] on img at bounding box center [239, 206] width 130 height 130
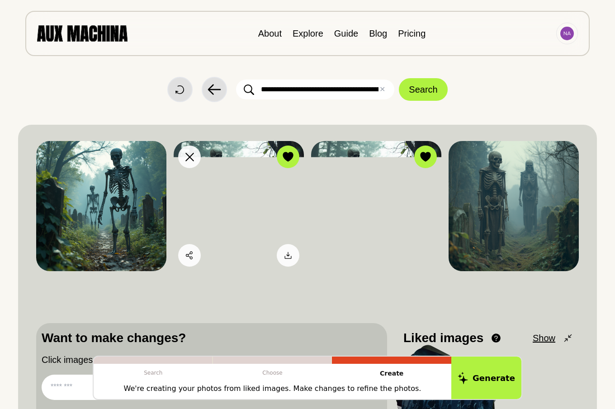
click at [231, 199] on img at bounding box center [239, 206] width 130 height 130
click at [230, 205] on img at bounding box center [239, 206] width 130 height 130
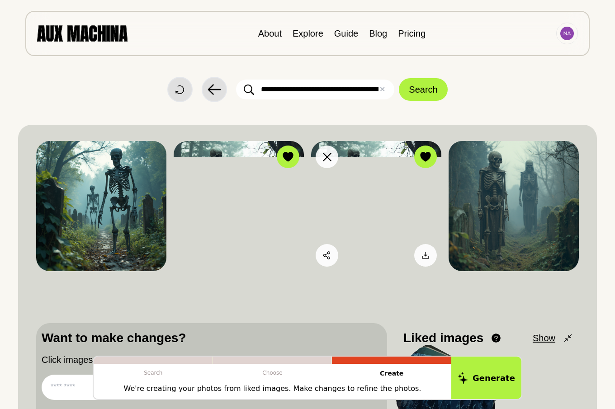
click at [392, 214] on img at bounding box center [376, 206] width 130 height 130
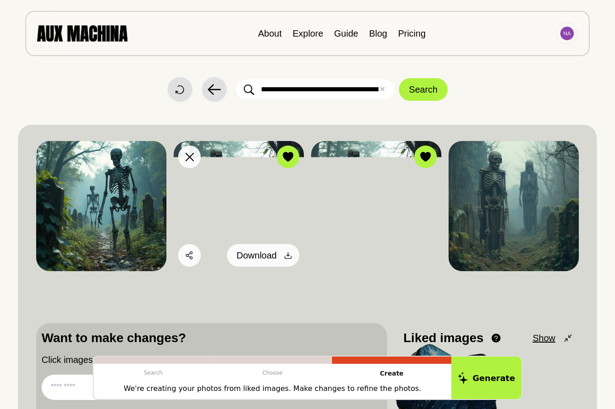
click at [287, 256] on icon at bounding box center [287, 255] width 9 height 9
click at [291, 159] on icon at bounding box center [287, 157] width 10 height 10
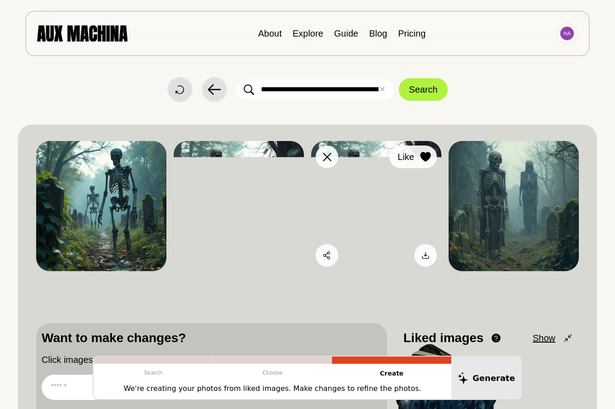
click at [426, 158] on icon at bounding box center [425, 157] width 10 height 10
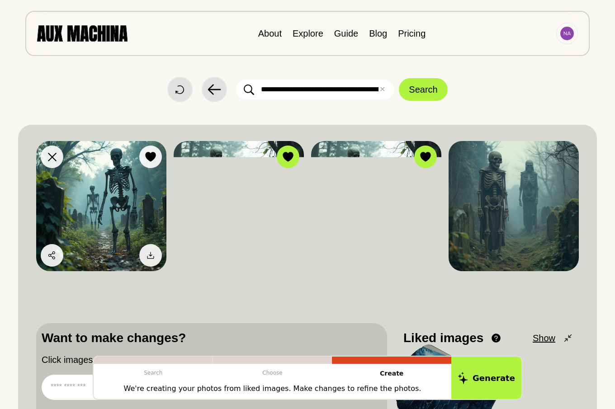
click at [103, 221] on img at bounding box center [101, 206] width 130 height 130
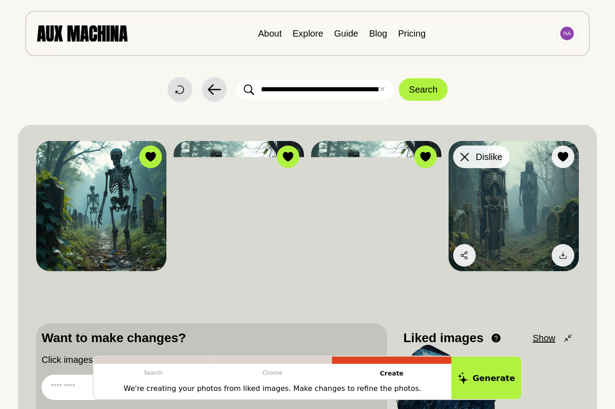
click at [463, 154] on icon at bounding box center [464, 157] width 9 height 9
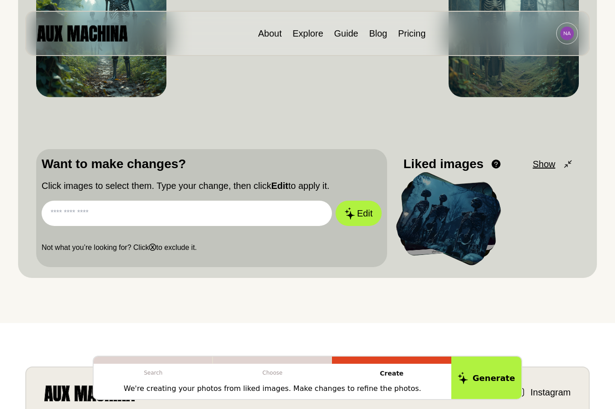
scroll to position [184, 0]
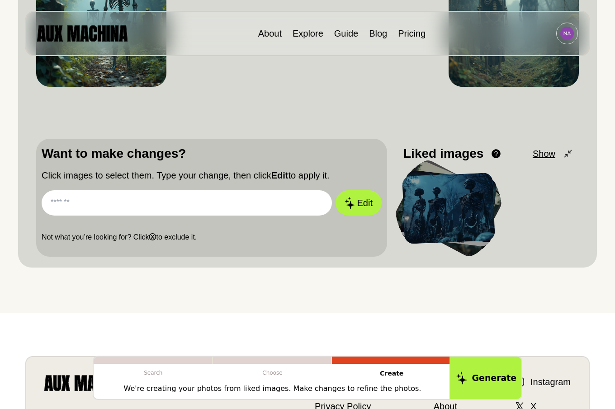
click at [486, 378] on button "Generate" at bounding box center [486, 378] width 74 height 45
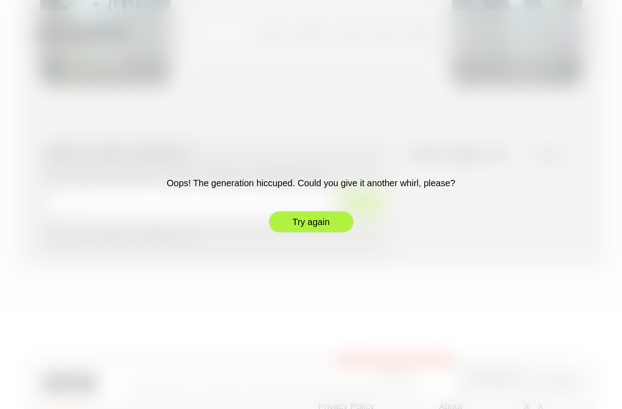
click at [300, 221] on button "Try again" at bounding box center [311, 222] width 86 height 23
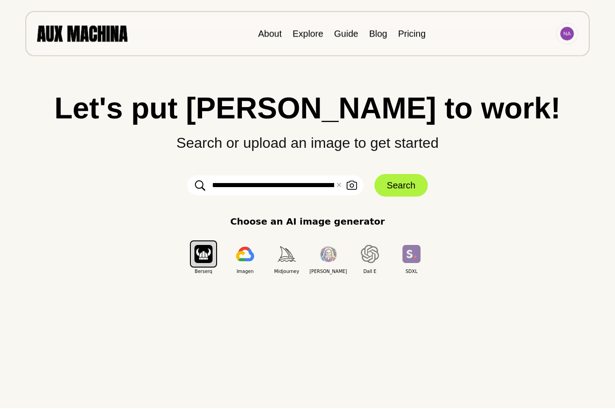
scroll to position [0, 0]
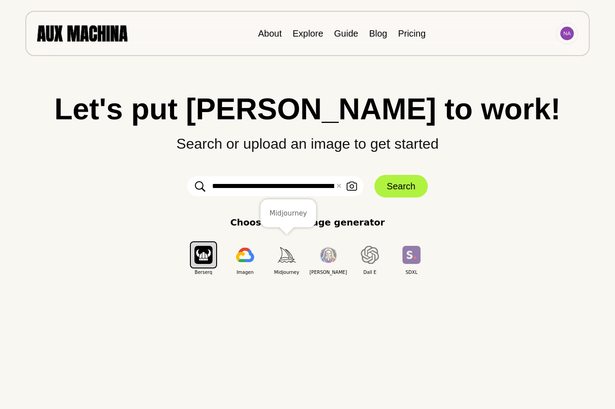
click at [282, 254] on img "button" at bounding box center [286, 254] width 18 height 15
click at [195, 248] on img "button" at bounding box center [203, 255] width 18 height 18
click at [214, 187] on input "**********" at bounding box center [275, 186] width 176 height 20
type input "*"
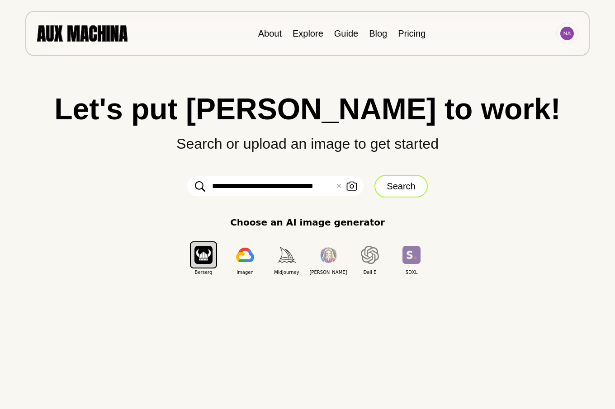
type input "**********"
click at [393, 189] on button "Search" at bounding box center [400, 186] width 53 height 23
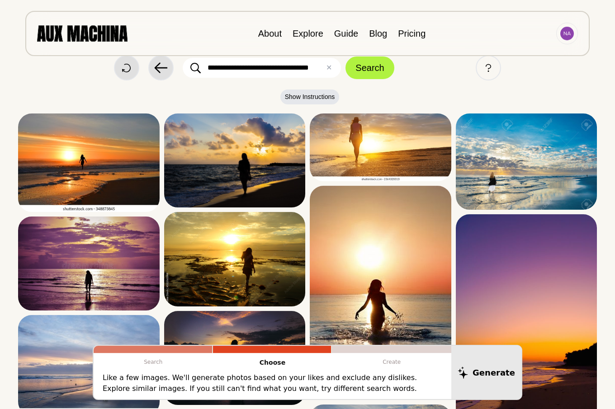
scroll to position [0, 0]
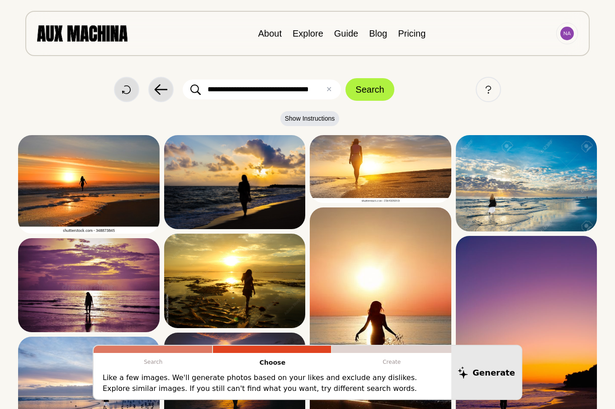
click at [305, 91] on input "**********" at bounding box center [262, 90] width 158 height 20
type input "**********"
click at [373, 92] on button "Search" at bounding box center [369, 89] width 48 height 23
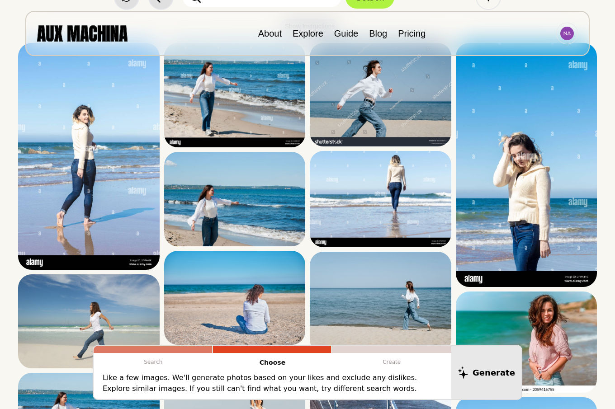
scroll to position [46, 0]
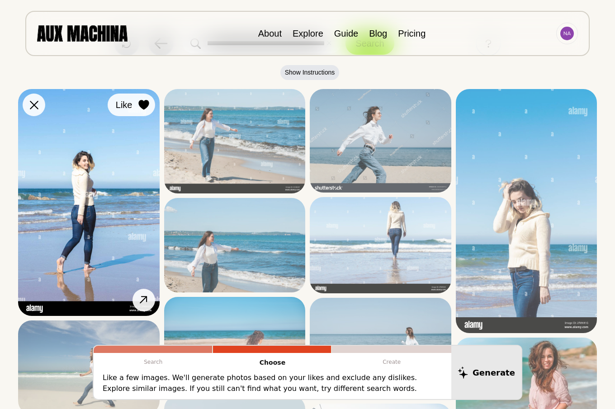
click at [141, 103] on icon at bounding box center [143, 105] width 10 height 10
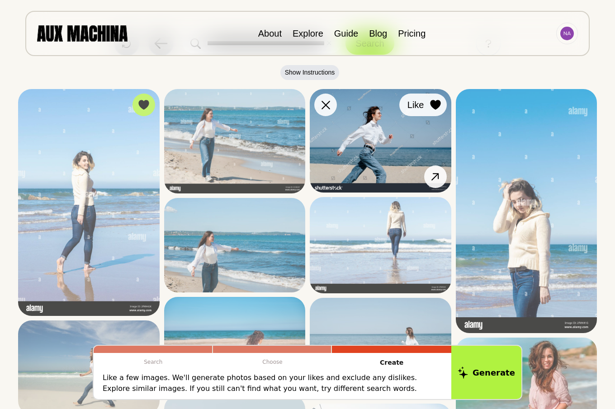
click at [433, 105] on icon at bounding box center [435, 105] width 10 height 10
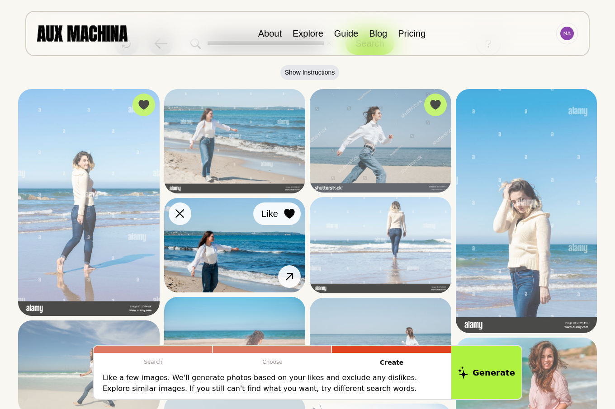
click at [287, 214] on icon at bounding box center [289, 214] width 10 height 10
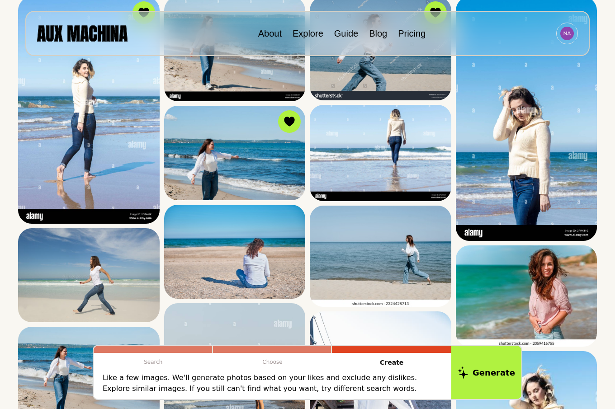
scroll to position [184, 0]
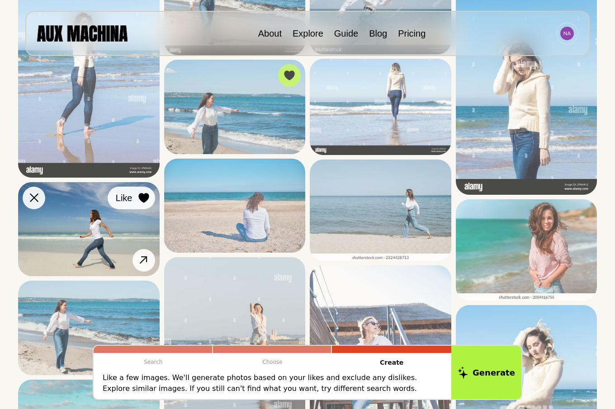
click at [142, 197] on icon at bounding box center [143, 198] width 10 height 10
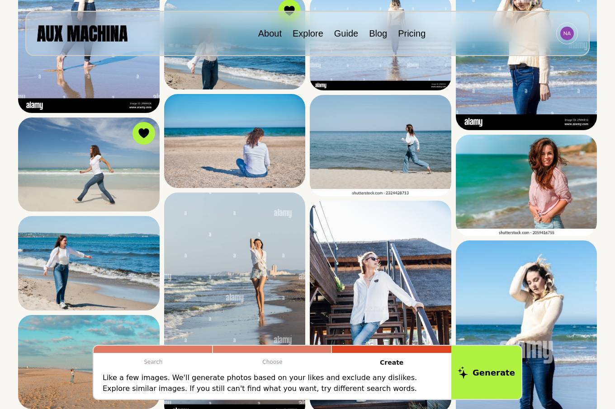
scroll to position [277, 0]
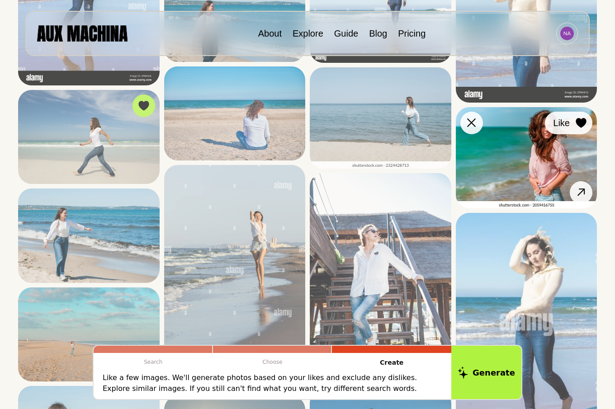
click at [579, 123] on icon at bounding box center [580, 123] width 10 height 10
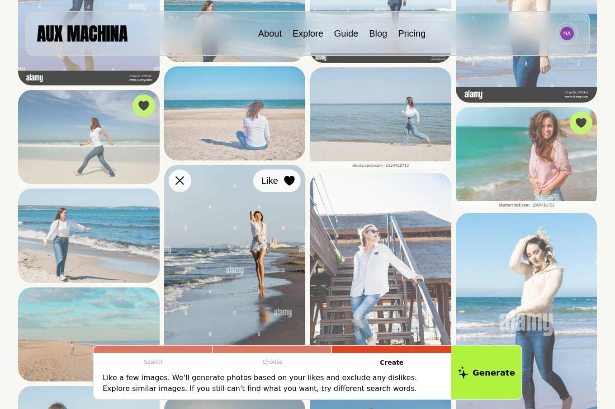
click at [289, 182] on icon at bounding box center [289, 181] width 10 height 10
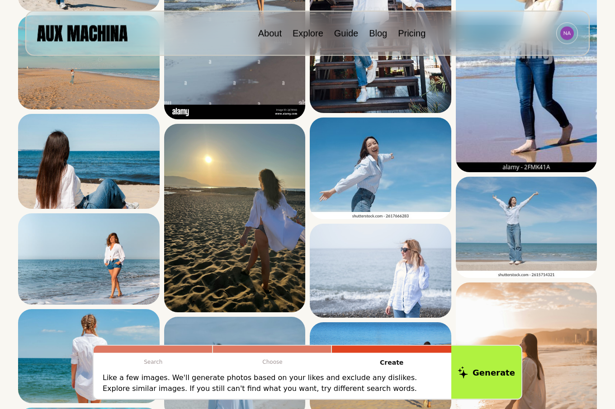
scroll to position [599, 0]
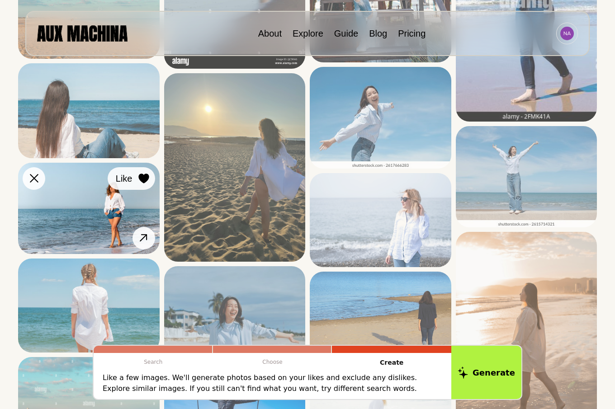
click at [144, 174] on icon at bounding box center [143, 179] width 11 height 10
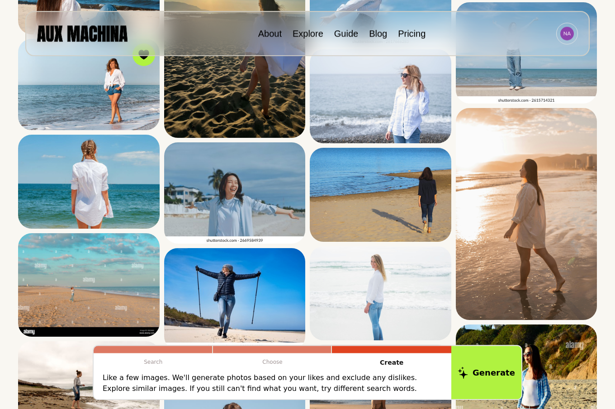
scroll to position [737, 0]
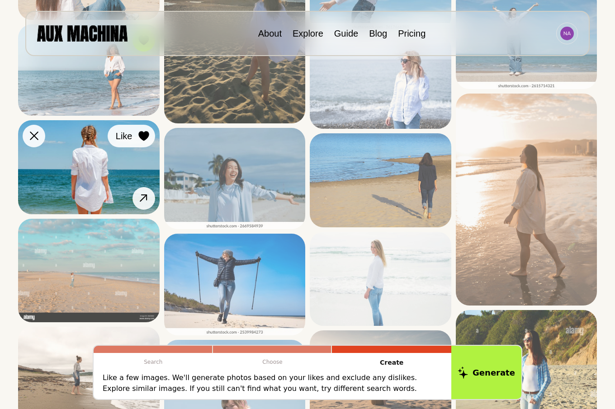
click at [144, 135] on icon at bounding box center [143, 136] width 10 height 10
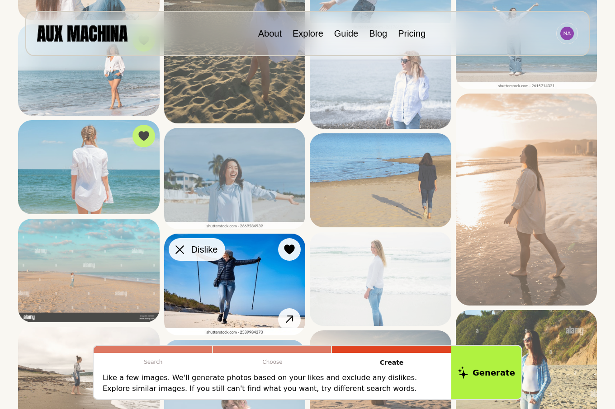
click at [180, 250] on icon at bounding box center [179, 249] width 9 height 9
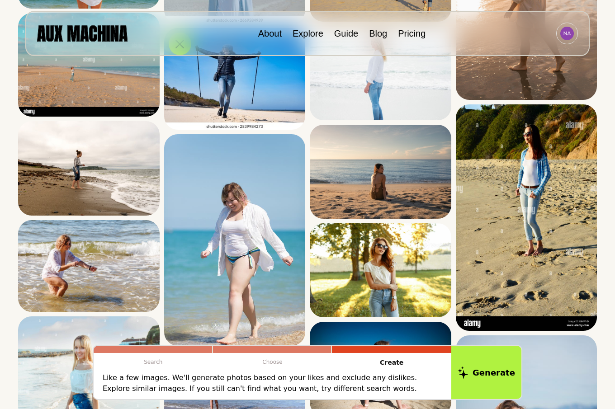
scroll to position [968, 0]
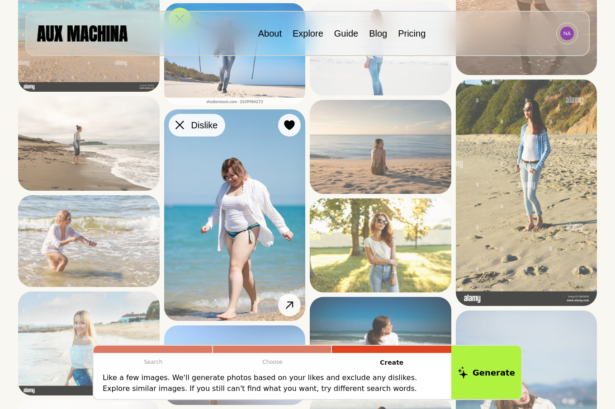
click at [180, 120] on div at bounding box center [180, 125] width 14 height 14
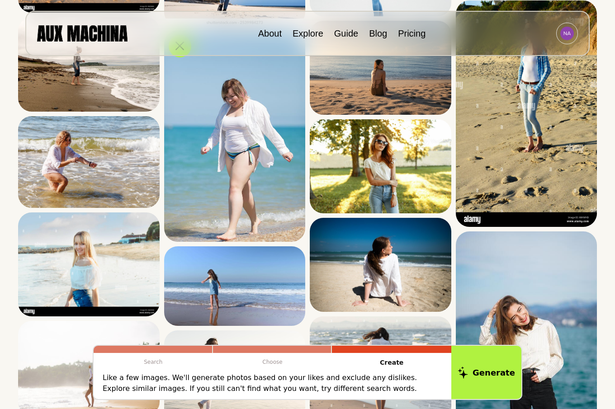
scroll to position [1060, 0]
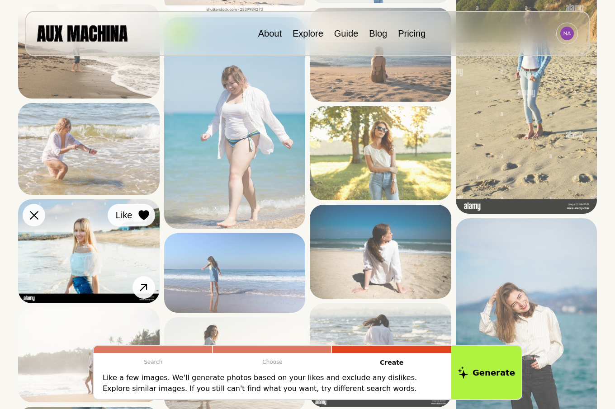
click at [143, 213] on icon at bounding box center [143, 215] width 10 height 10
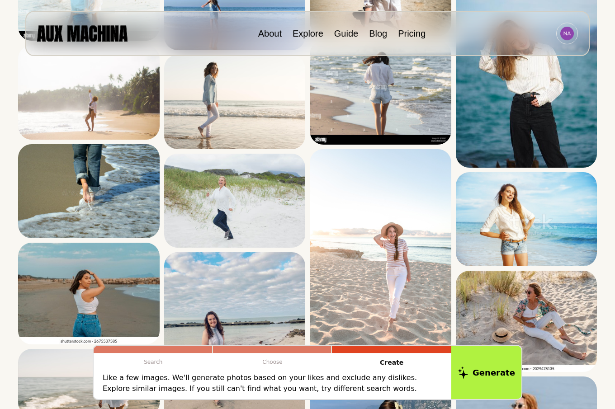
scroll to position [1337, 0]
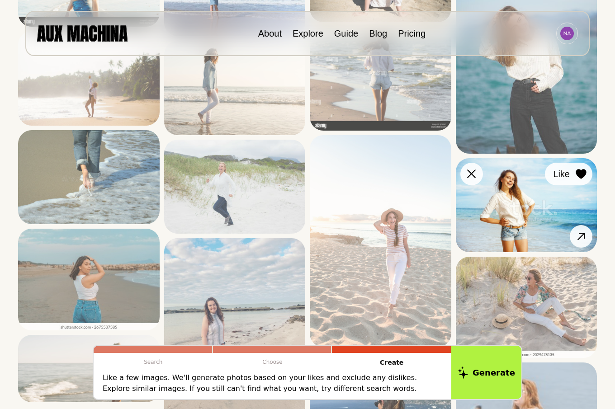
click at [582, 172] on icon at bounding box center [580, 174] width 10 height 10
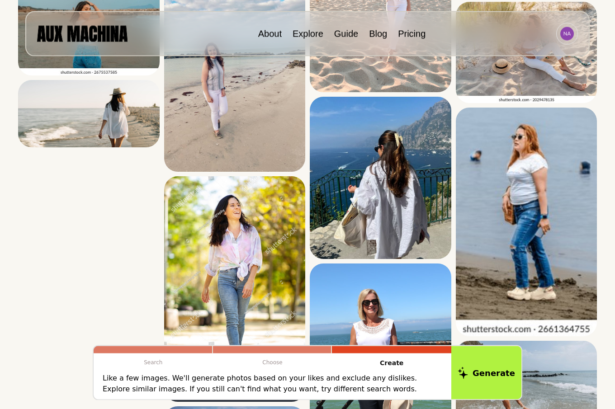
scroll to position [1613, 0]
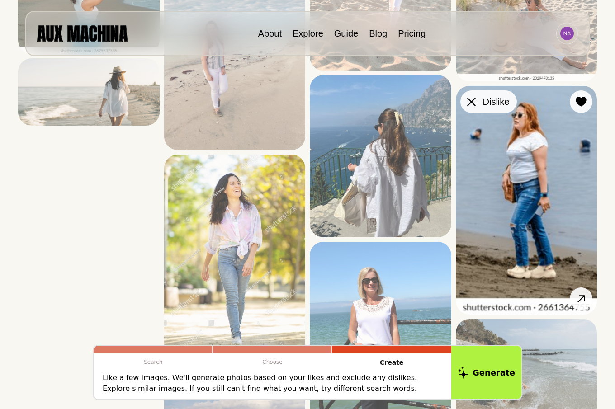
click at [473, 99] on icon at bounding box center [471, 102] width 9 height 9
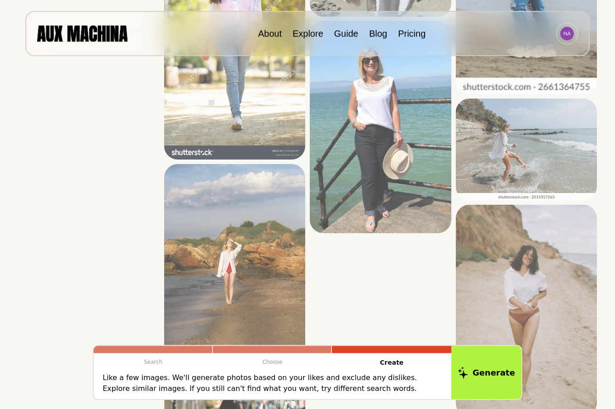
scroll to position [1844, 0]
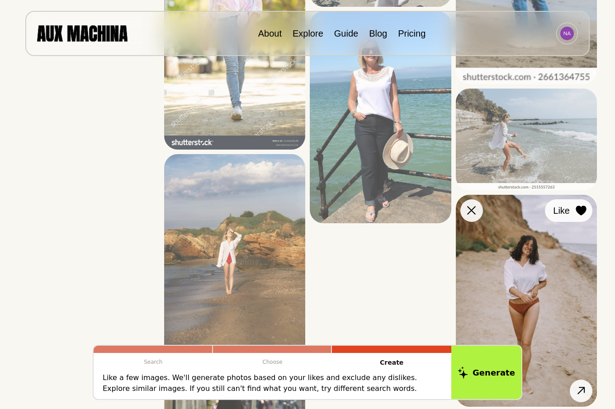
click at [580, 211] on icon at bounding box center [580, 211] width 10 height 10
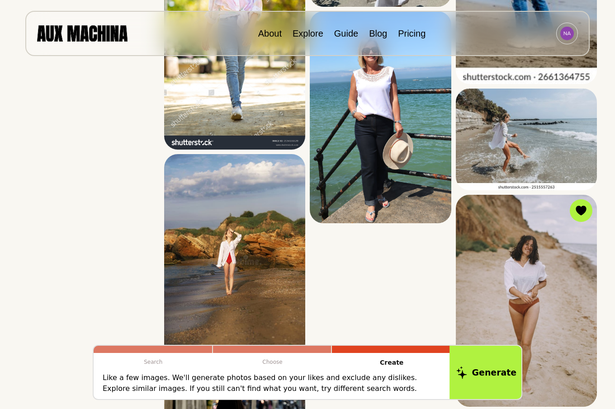
click at [494, 373] on button "Generate" at bounding box center [486, 372] width 74 height 56
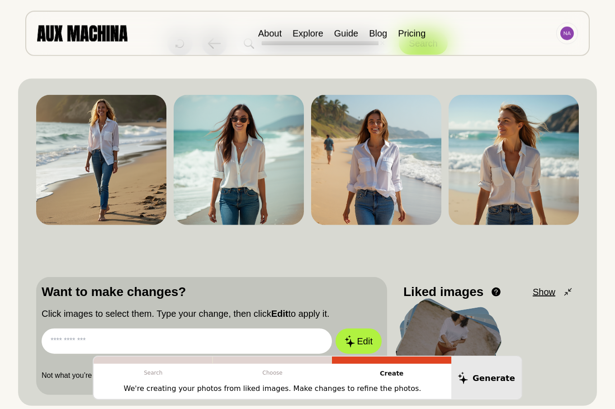
scroll to position [0, 0]
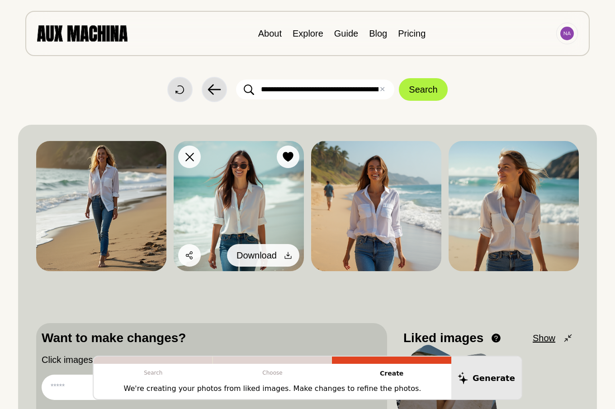
click at [287, 254] on icon at bounding box center [287, 255] width 9 height 9
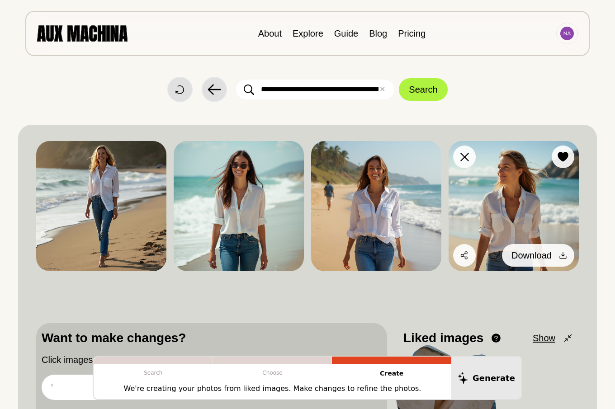
click at [562, 254] on icon at bounding box center [562, 255] width 9 height 9
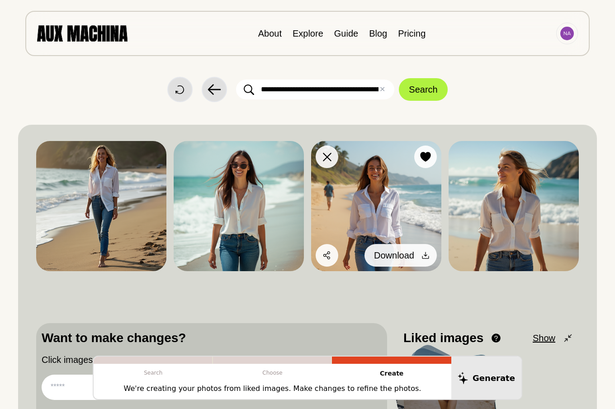
click at [425, 254] on icon at bounding box center [425, 255] width 9 height 9
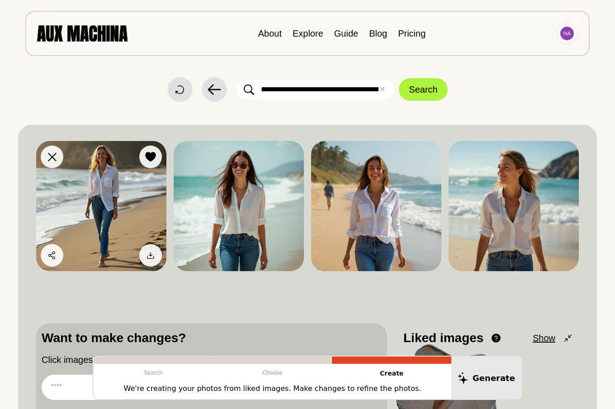
click at [99, 194] on img at bounding box center [101, 206] width 130 height 130
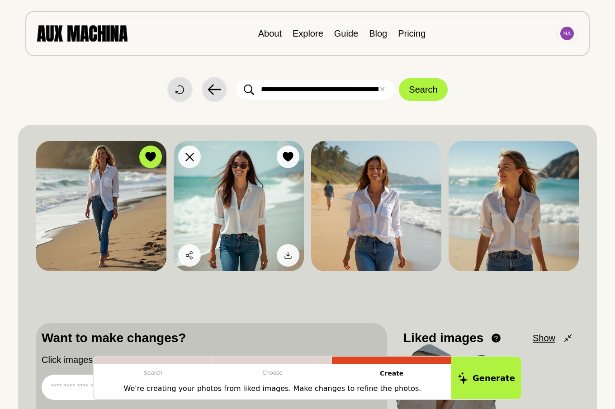
click at [235, 207] on img at bounding box center [239, 206] width 130 height 130
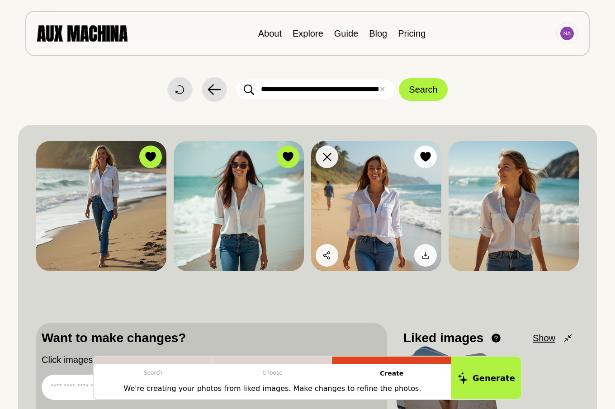
click at [383, 203] on img at bounding box center [376, 206] width 130 height 130
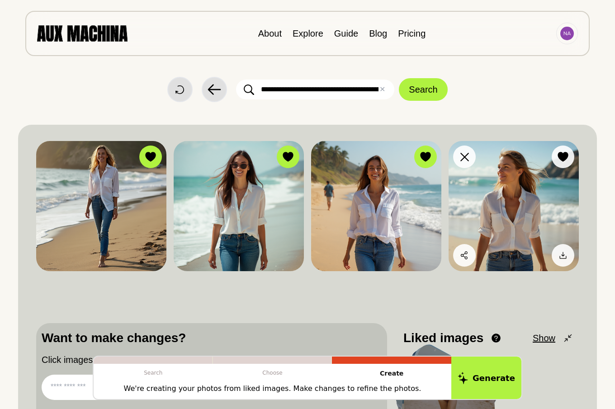
click at [493, 206] on img at bounding box center [513, 206] width 130 height 130
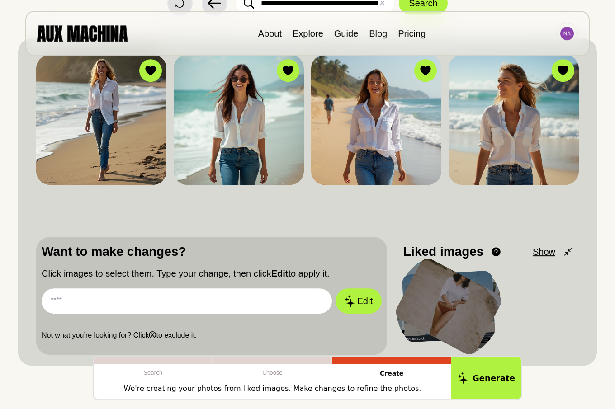
scroll to position [92, 0]
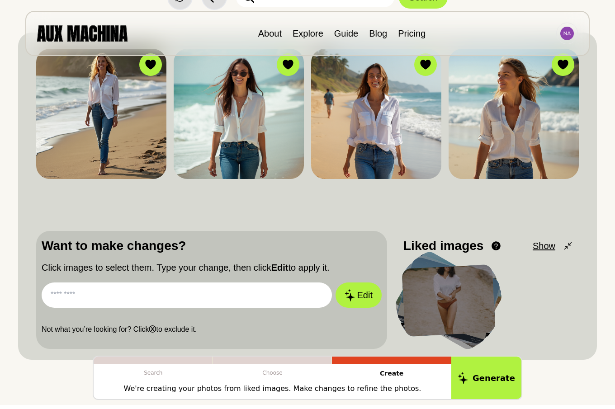
click at [199, 294] on input "text" at bounding box center [187, 294] width 290 height 25
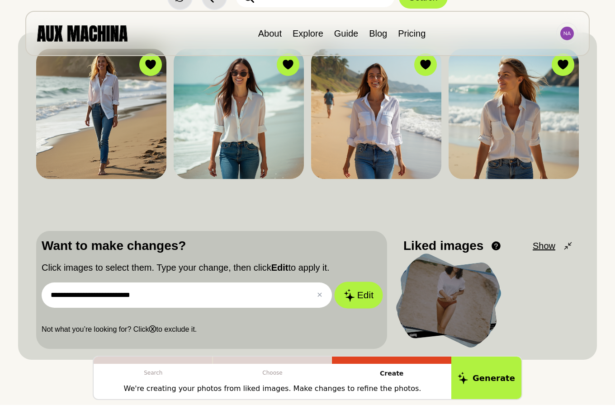
click at [360, 291] on button "Edit" at bounding box center [358, 295] width 49 height 27
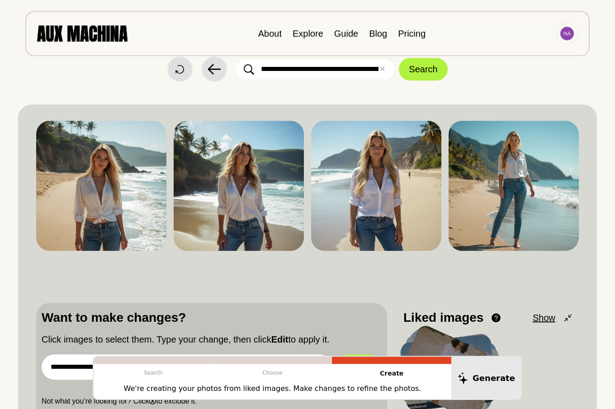
scroll to position [0, 0]
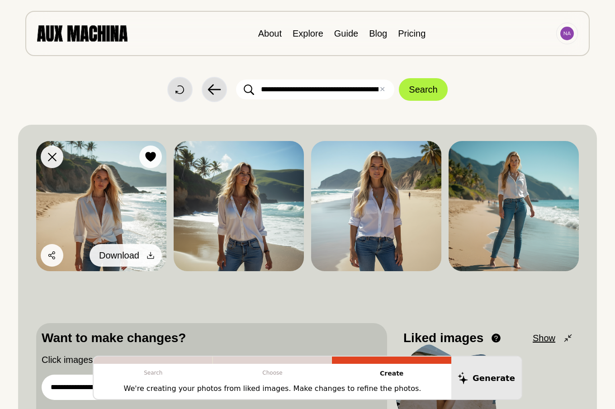
click at [149, 253] on icon at bounding box center [150, 255] width 9 height 9
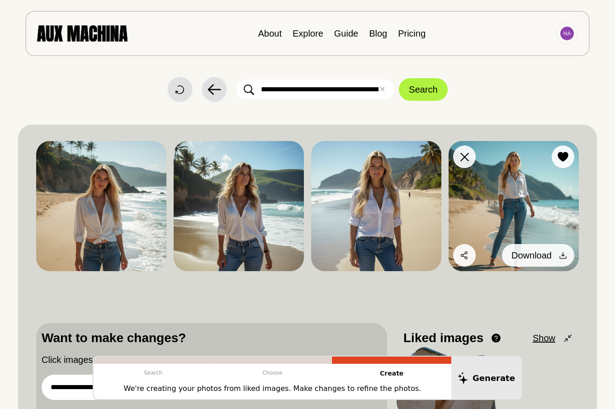
click at [563, 255] on icon at bounding box center [562, 255] width 7 height 7
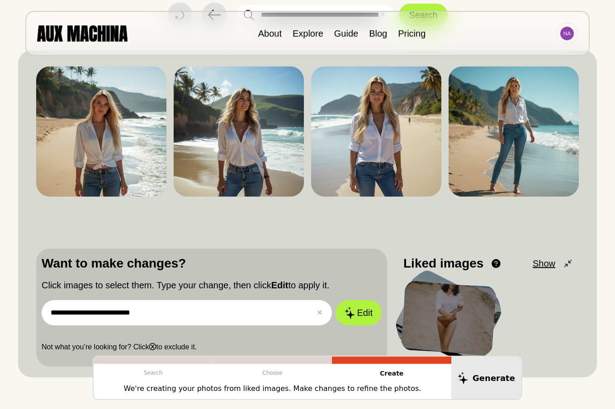
scroll to position [92, 0]
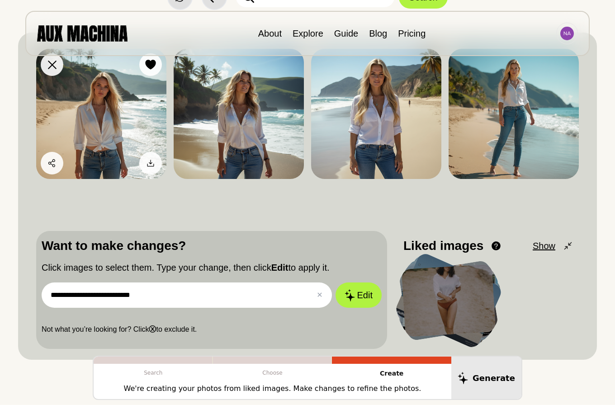
click at [109, 120] on img at bounding box center [101, 114] width 130 height 130
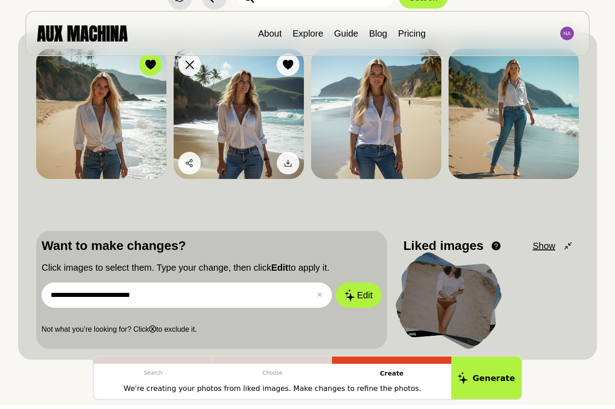
click at [254, 122] on img at bounding box center [239, 114] width 130 height 130
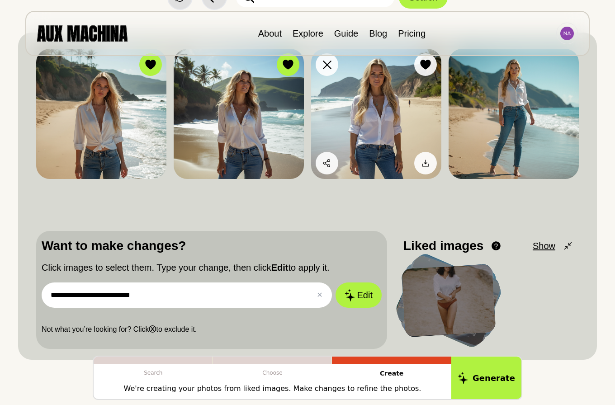
click at [373, 117] on img at bounding box center [376, 114] width 130 height 130
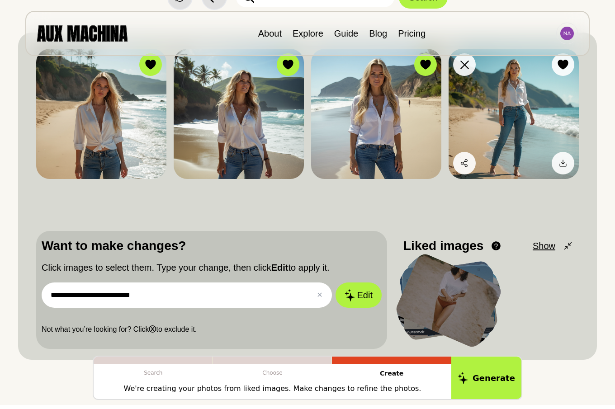
click at [496, 119] on img at bounding box center [513, 114] width 130 height 130
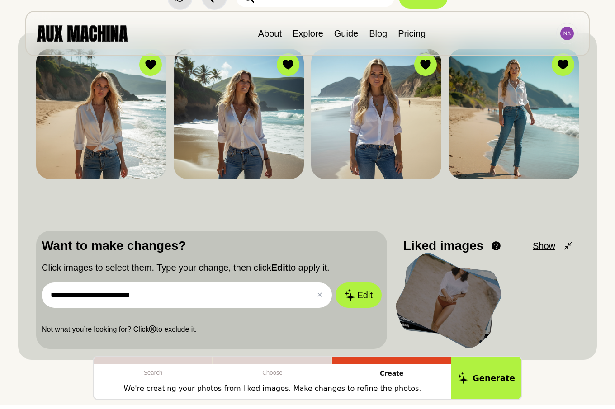
click at [110, 296] on input "**********" at bounding box center [187, 294] width 290 height 25
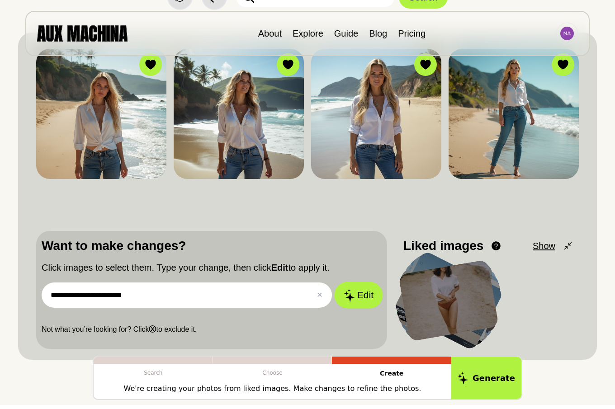
click at [361, 296] on button "Edit" at bounding box center [358, 295] width 49 height 27
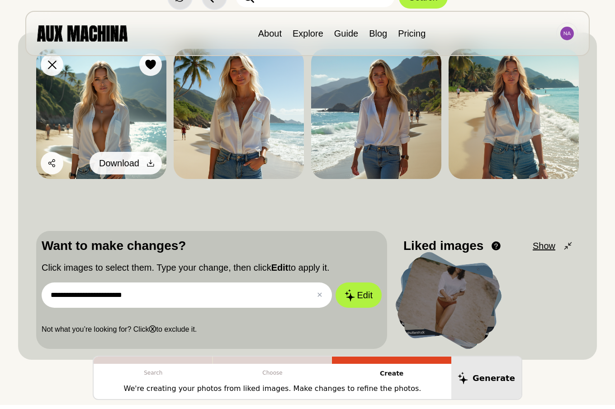
click at [150, 163] on icon at bounding box center [150, 163] width 7 height 7
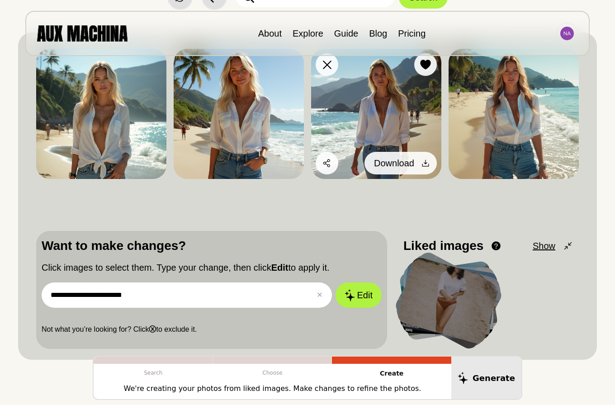
click at [424, 163] on icon at bounding box center [425, 163] width 7 height 7
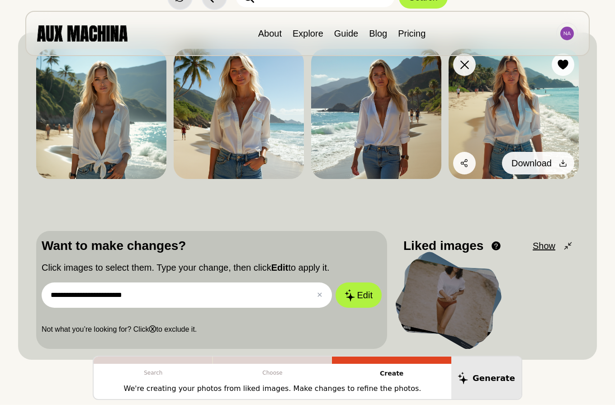
click at [562, 161] on icon at bounding box center [562, 163] width 9 height 9
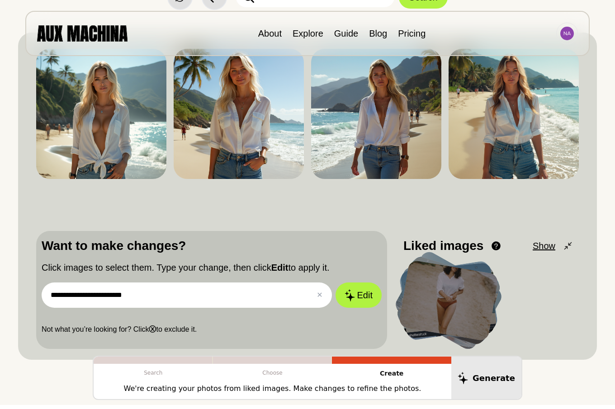
click at [110, 295] on input "**********" at bounding box center [187, 294] width 290 height 25
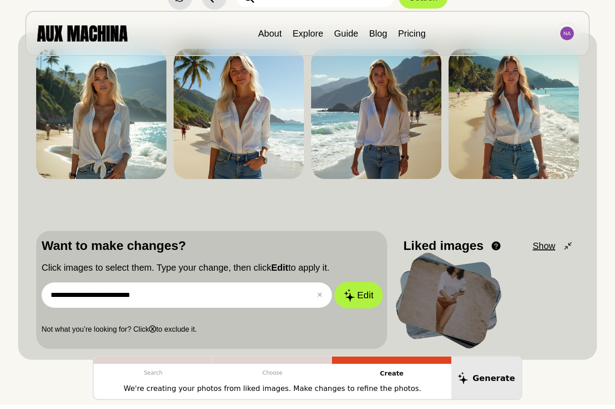
click at [362, 291] on button "Edit" at bounding box center [358, 295] width 49 height 27
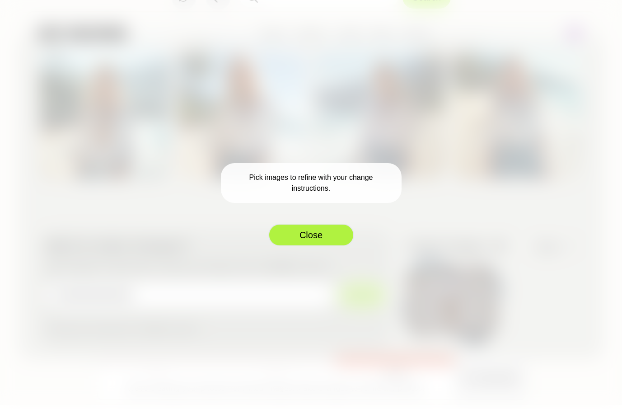
click at [307, 236] on button "Close" at bounding box center [311, 235] width 86 height 23
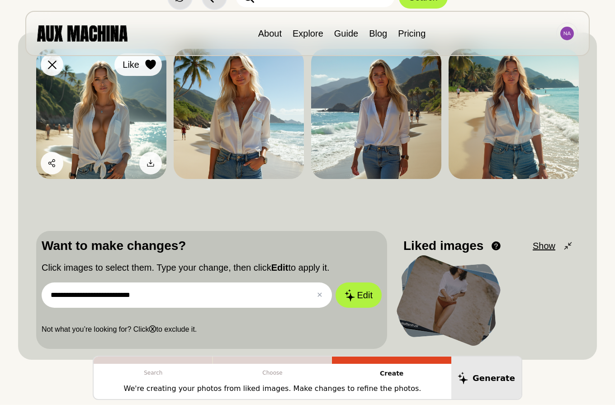
click at [151, 65] on icon at bounding box center [150, 65] width 10 height 10
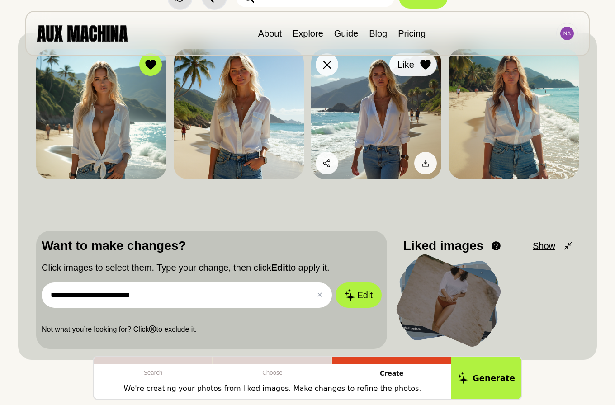
click at [425, 62] on icon at bounding box center [425, 65] width 10 height 10
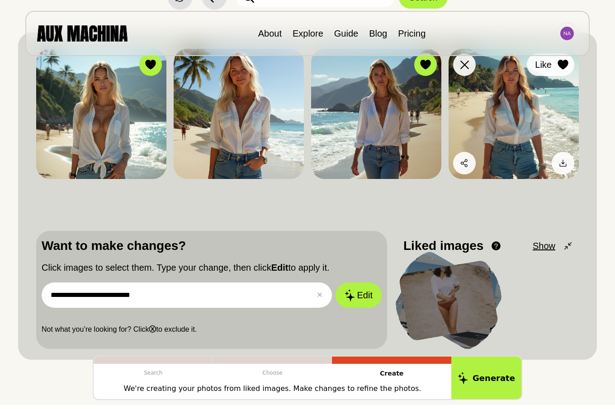
click at [562, 64] on icon at bounding box center [562, 65] width 10 height 10
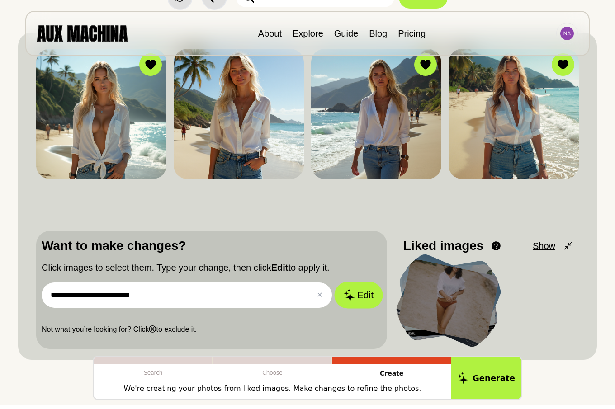
click at [357, 294] on button "Edit" at bounding box center [358, 295] width 49 height 27
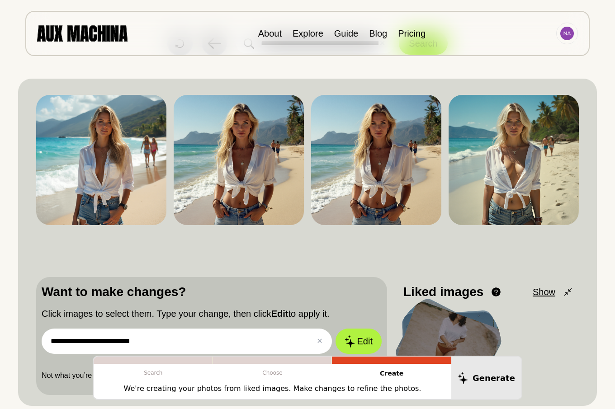
scroll to position [0, 0]
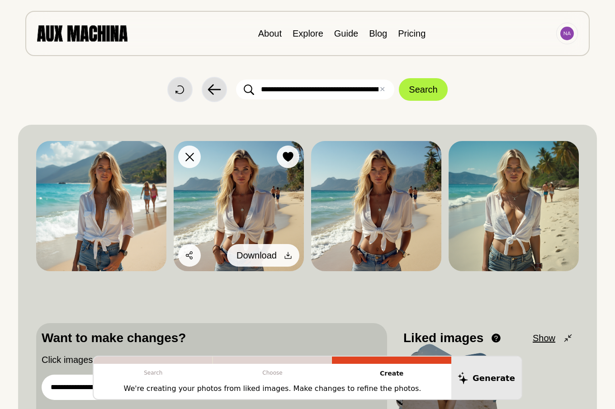
click at [289, 255] on icon at bounding box center [288, 255] width 7 height 7
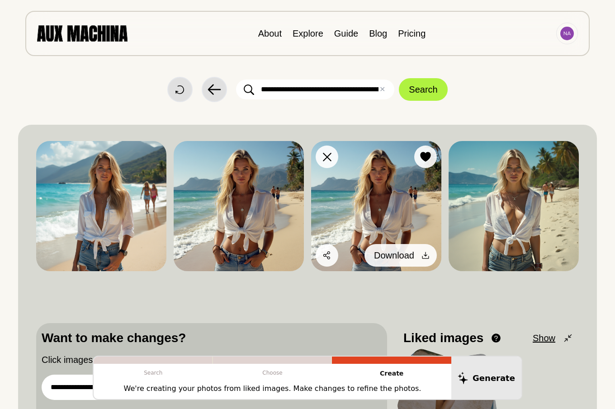
click at [424, 253] on icon at bounding box center [425, 255] width 9 height 9
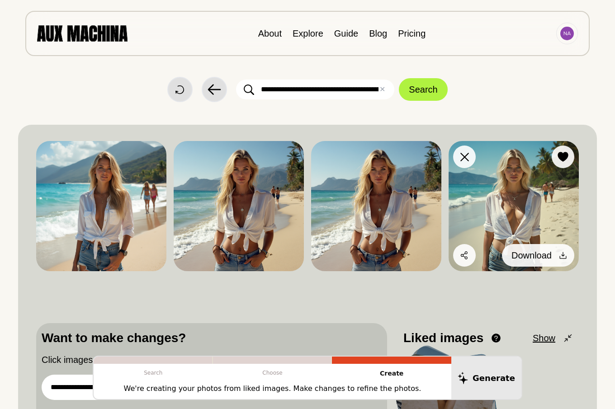
click at [561, 255] on icon at bounding box center [562, 255] width 9 height 9
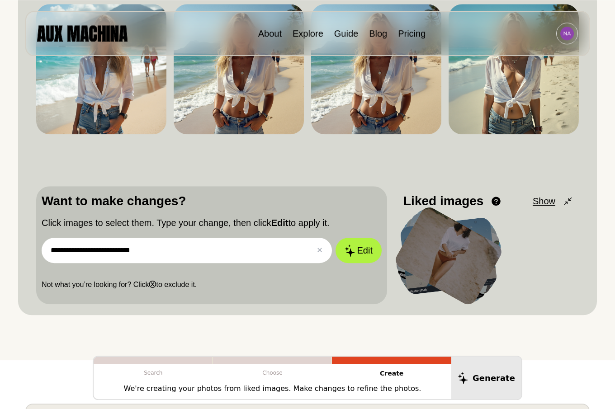
scroll to position [138, 0]
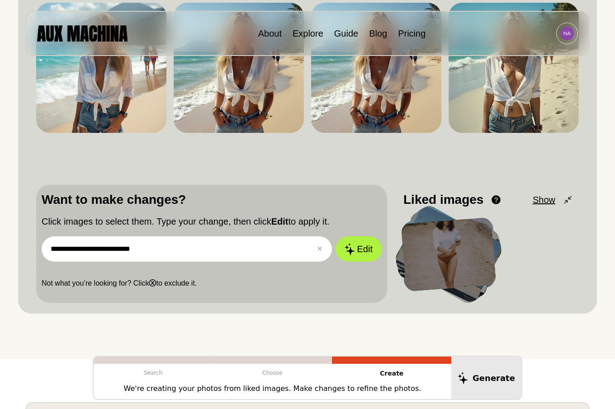
click at [111, 249] on input "**********" at bounding box center [187, 248] width 290 height 25
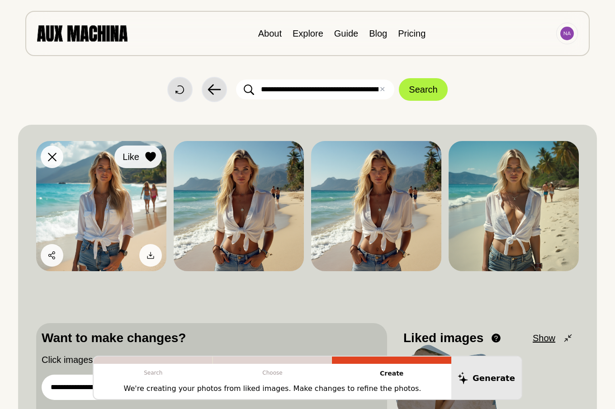
click at [151, 160] on icon at bounding box center [150, 157] width 10 height 10
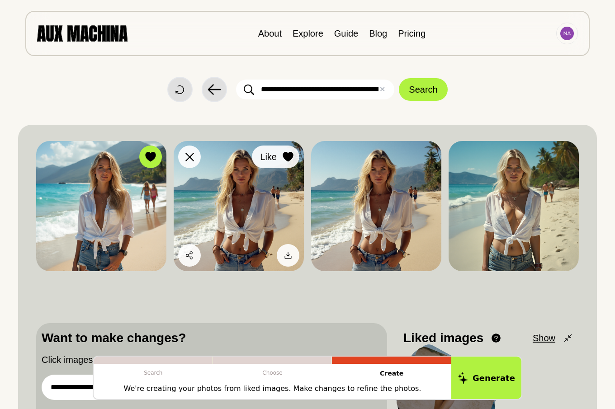
click at [286, 152] on icon at bounding box center [287, 157] width 10 height 10
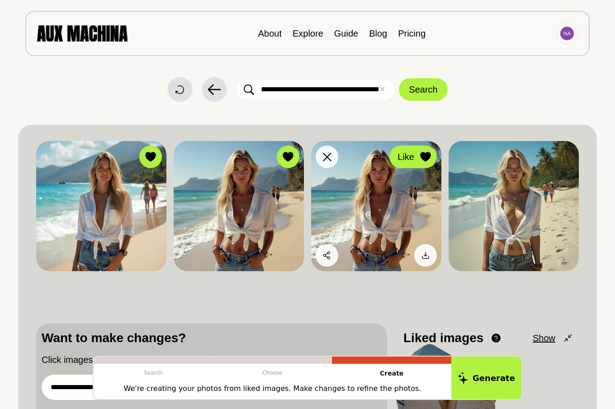
click at [423, 155] on icon at bounding box center [425, 157] width 10 height 10
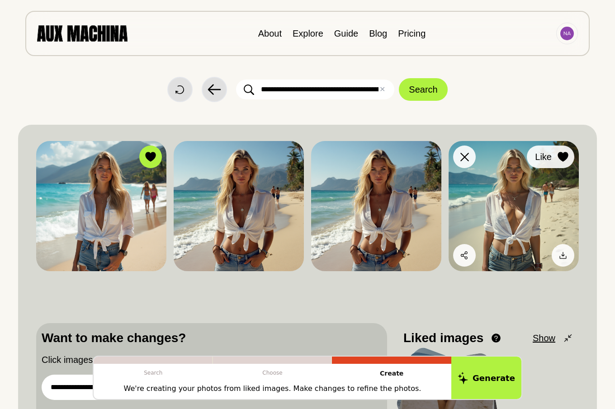
click at [563, 154] on icon at bounding box center [562, 157] width 10 height 10
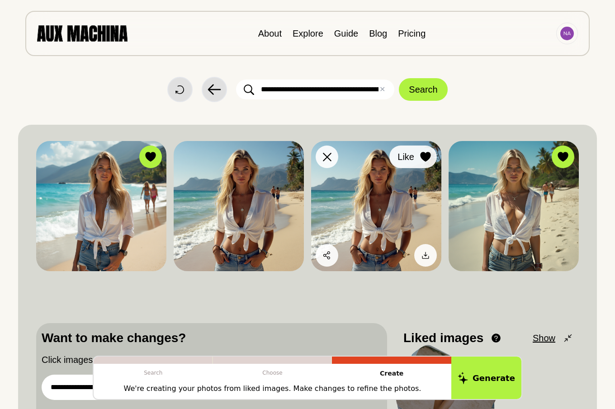
click at [425, 157] on icon at bounding box center [425, 157] width 10 height 10
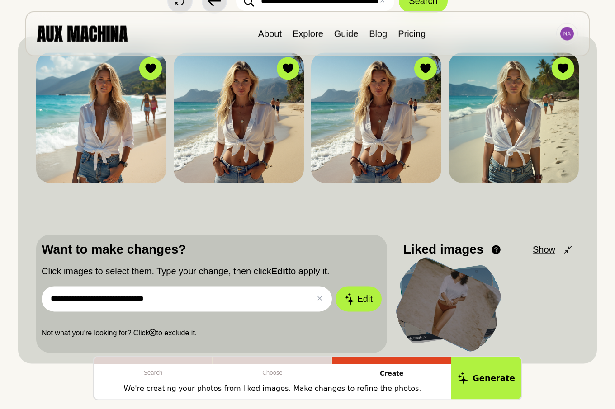
scroll to position [92, 0]
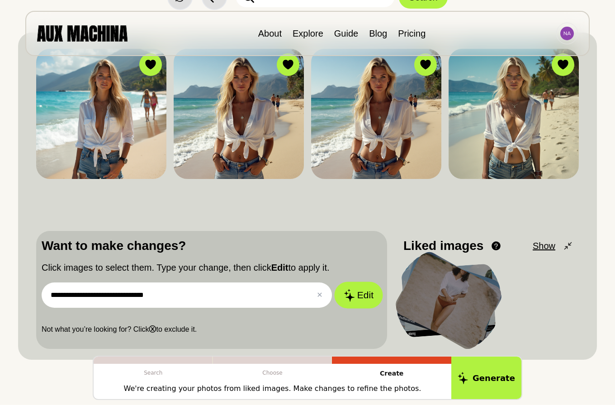
click at [361, 297] on button "Edit" at bounding box center [358, 295] width 49 height 27
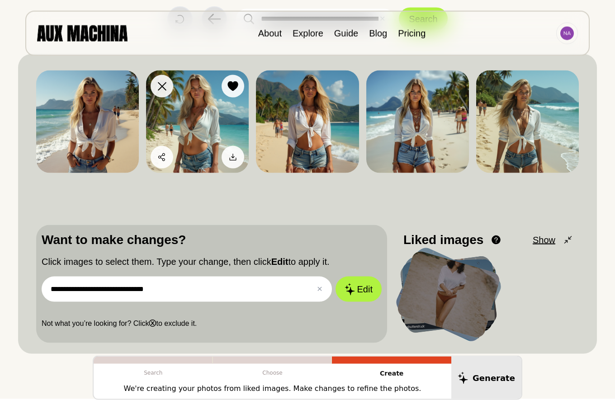
scroll to position [0, 0]
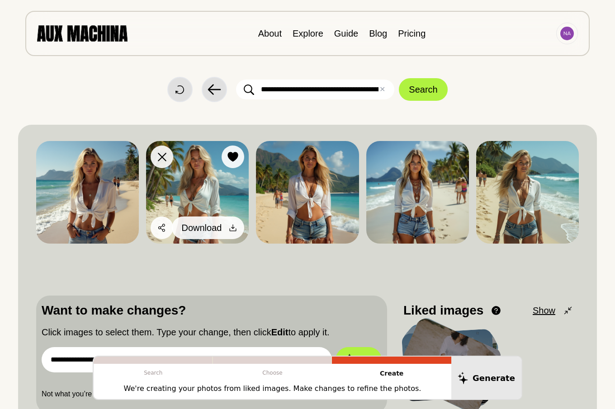
click at [232, 229] on icon at bounding box center [232, 227] width 9 height 9
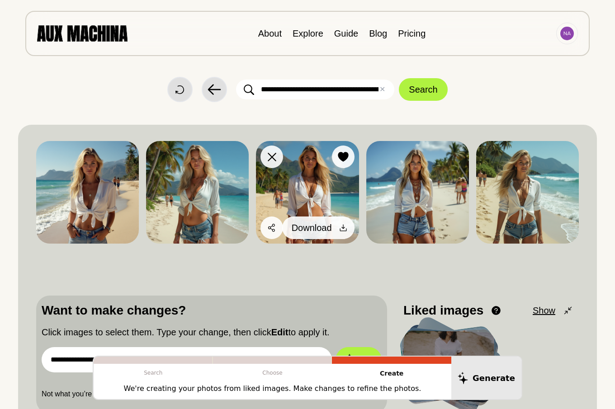
click at [342, 227] on icon at bounding box center [342, 227] width 9 height 9
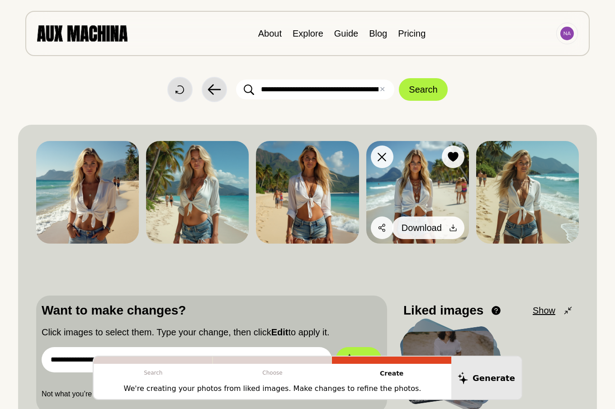
click at [454, 229] on icon at bounding box center [452, 227] width 9 height 9
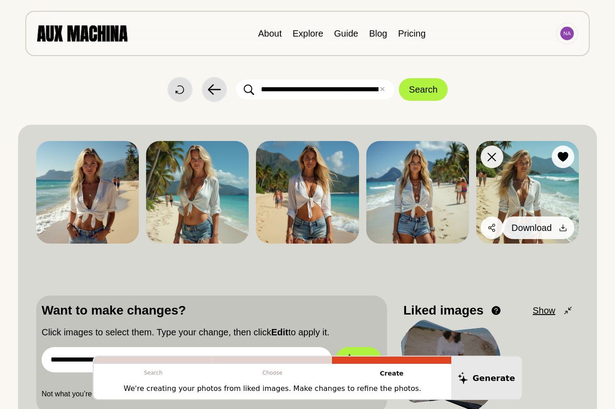
click at [563, 227] on icon at bounding box center [562, 227] width 9 height 9
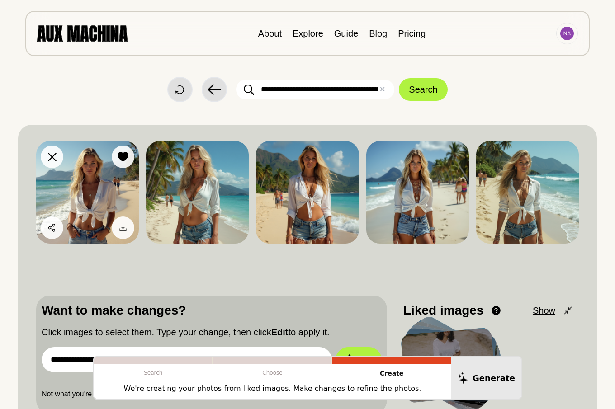
click at [122, 227] on icon at bounding box center [123, 228] width 7 height 7
click at [122, 156] on icon at bounding box center [123, 157] width 10 height 10
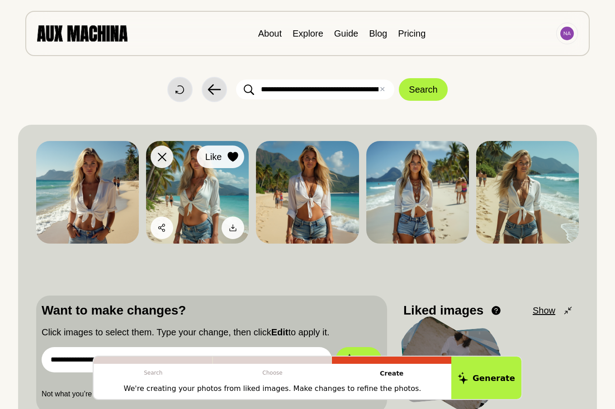
click at [237, 156] on icon at bounding box center [233, 157] width 10 height 10
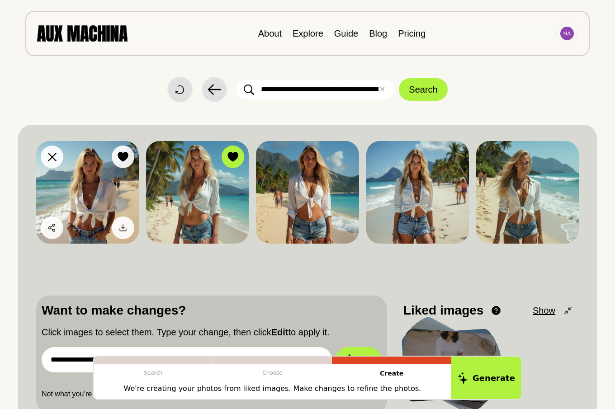
click at [126, 156] on icon at bounding box center [123, 157] width 10 height 10
click at [122, 156] on icon at bounding box center [123, 157] width 10 height 10
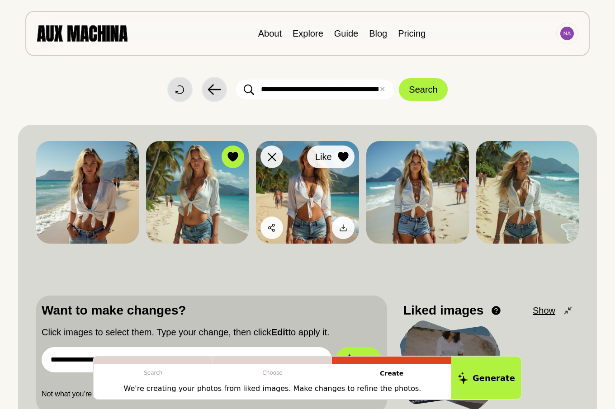
click at [343, 155] on icon at bounding box center [343, 157] width 10 height 10
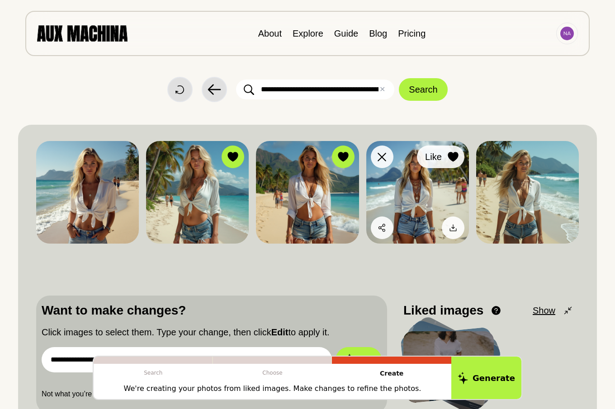
click at [453, 155] on icon at bounding box center [452, 157] width 10 height 10
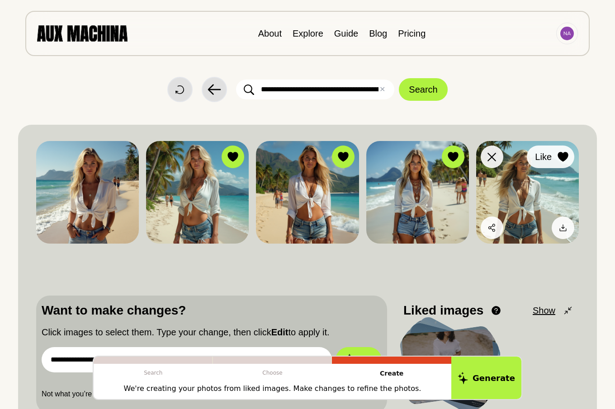
click at [562, 157] on icon at bounding box center [562, 157] width 10 height 10
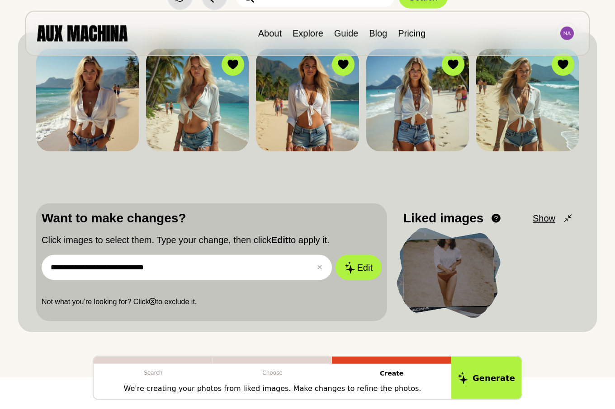
scroll to position [138, 0]
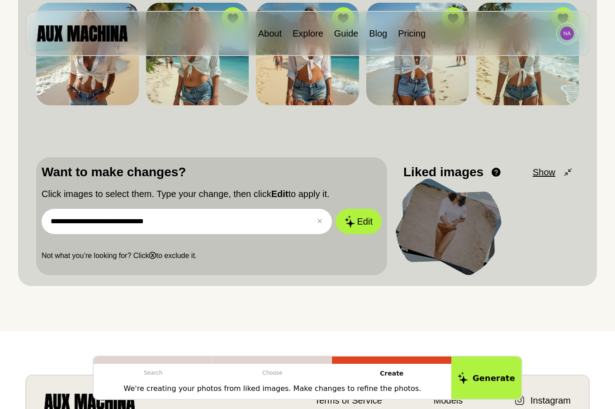
click at [127, 222] on input "**********" at bounding box center [187, 221] width 290 height 25
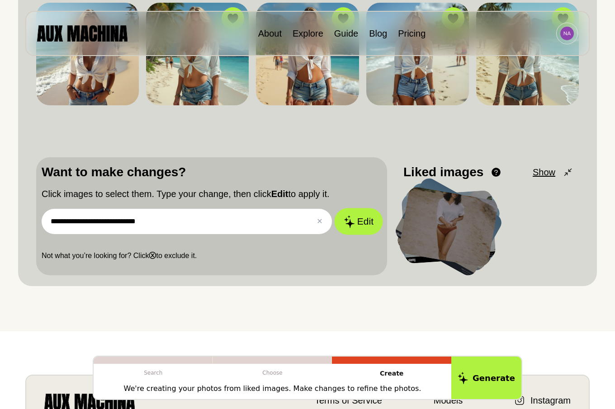
click at [353, 224] on icon at bounding box center [348, 221] width 11 height 13
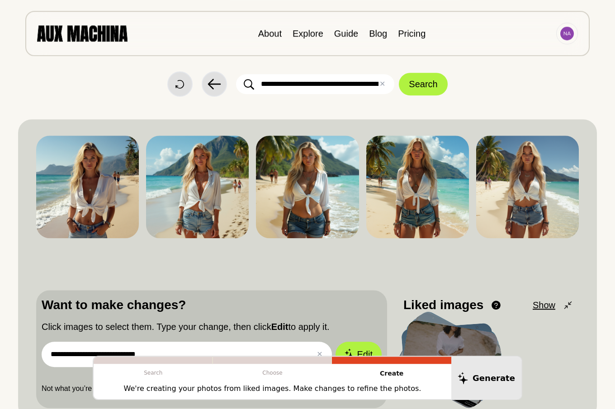
scroll to position [0, 0]
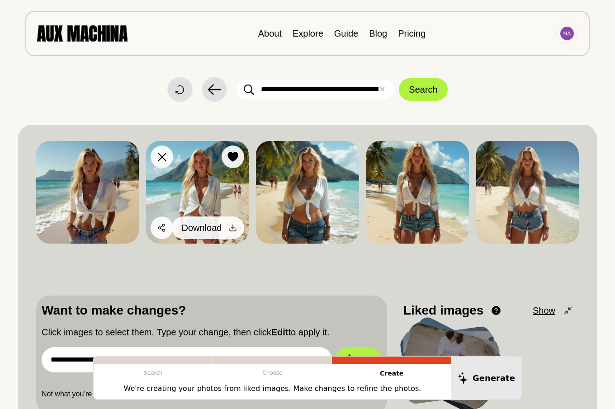
click at [231, 223] on div at bounding box center [233, 228] width 14 height 14
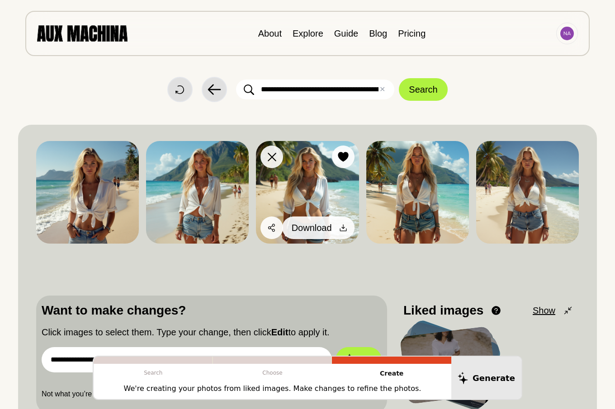
click at [343, 227] on icon at bounding box center [342, 227] width 9 height 9
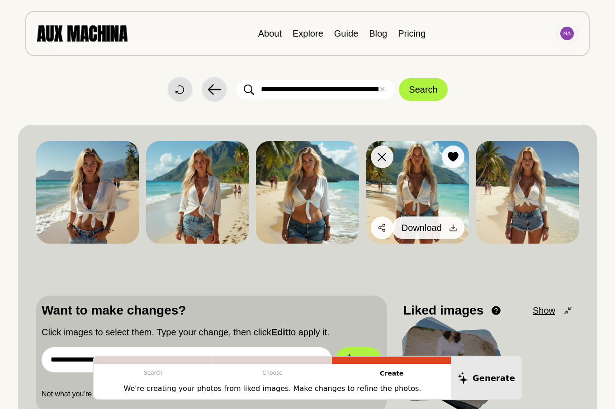
click at [453, 227] on icon at bounding box center [452, 228] width 7 height 7
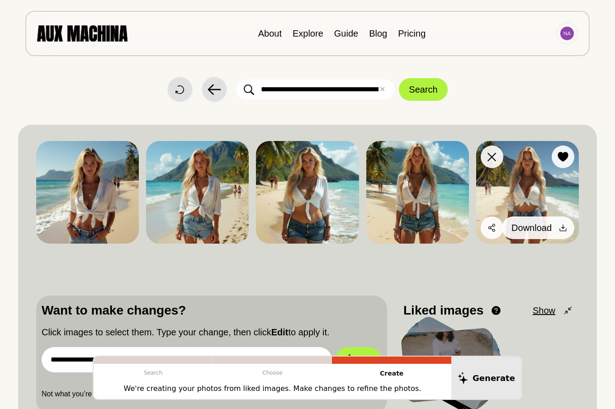
click at [561, 227] on icon at bounding box center [562, 227] width 9 height 9
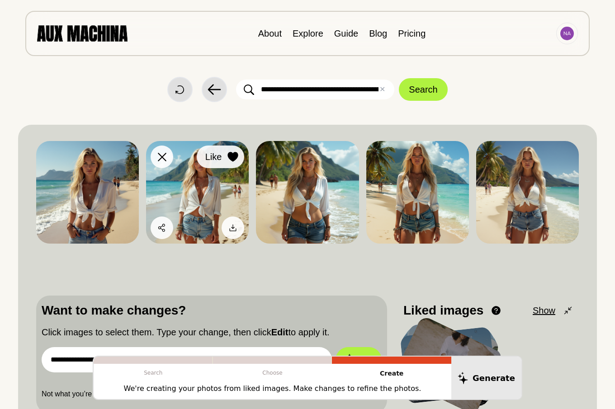
click at [233, 154] on icon at bounding box center [233, 157] width 10 height 10
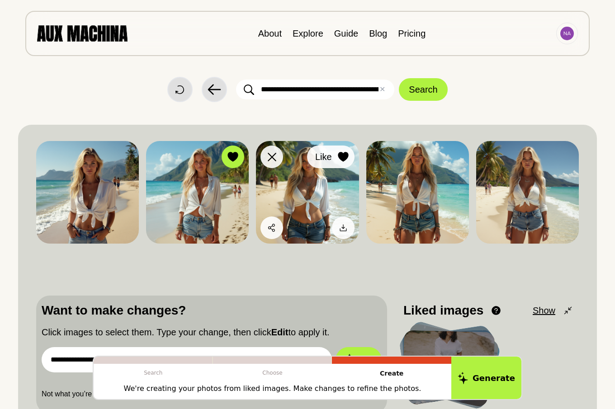
click at [341, 154] on icon at bounding box center [343, 157] width 10 height 10
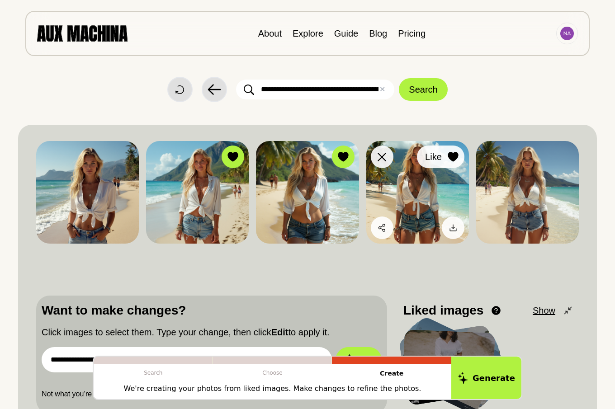
click at [451, 153] on icon at bounding box center [452, 157] width 10 height 10
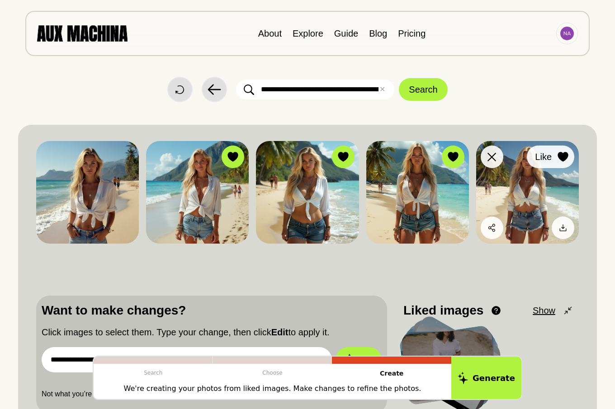
click at [563, 155] on icon at bounding box center [562, 157] width 10 height 10
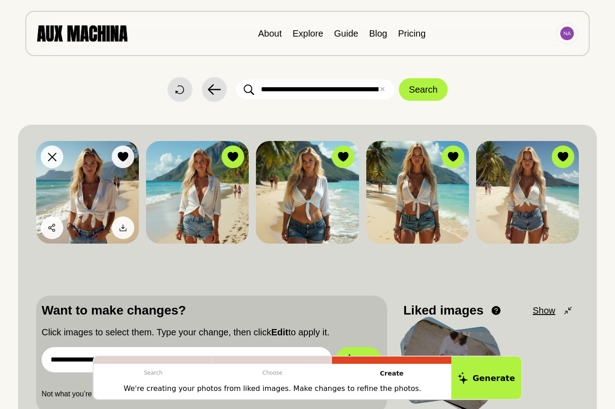
drag, startPoint x: 123, startPoint y: 153, endPoint x: 127, endPoint y: 192, distance: 39.5
click at [123, 157] on icon at bounding box center [122, 157] width 11 height 10
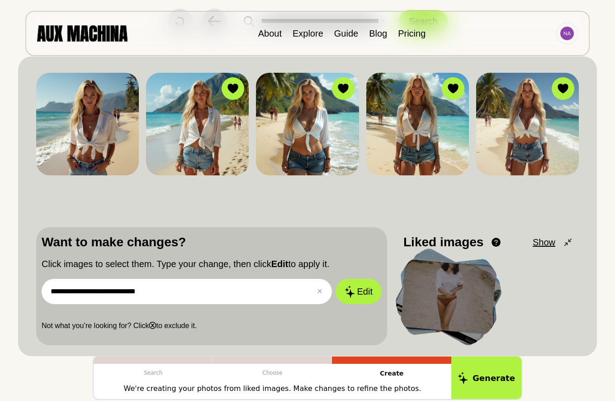
scroll to position [92, 0]
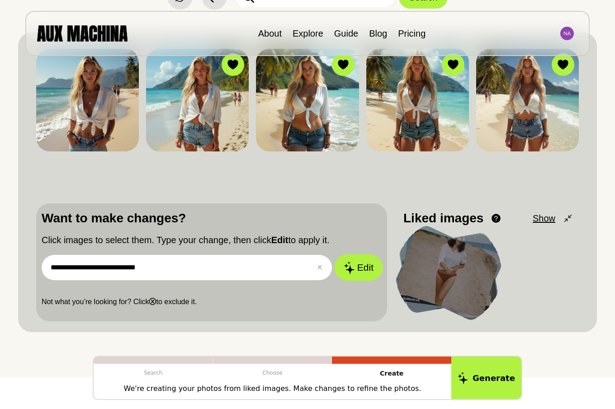
click at [356, 262] on button "Edit" at bounding box center [358, 267] width 49 height 27
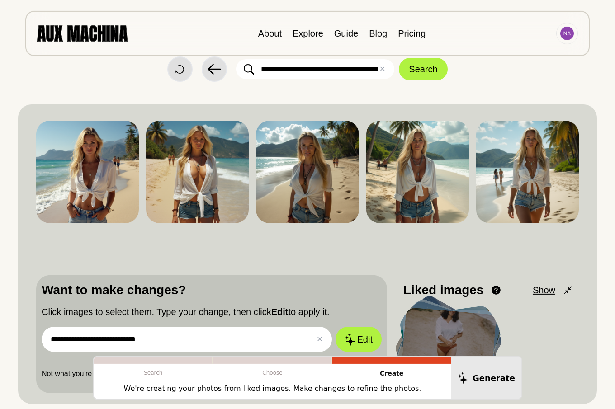
scroll to position [0, 0]
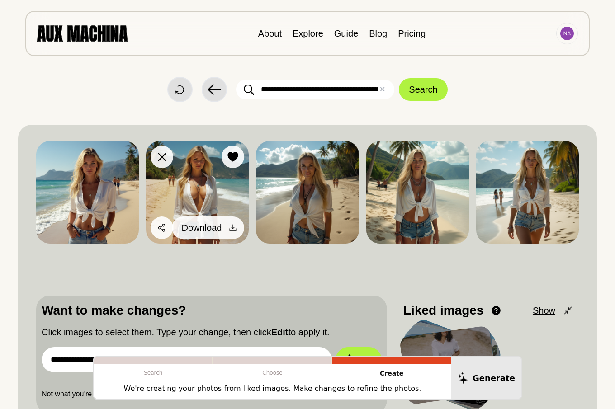
click at [231, 223] on div at bounding box center [233, 228] width 14 height 14
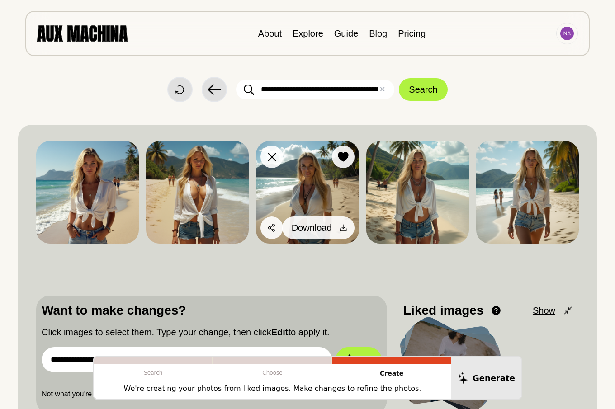
click at [343, 227] on icon at bounding box center [342, 227] width 9 height 9
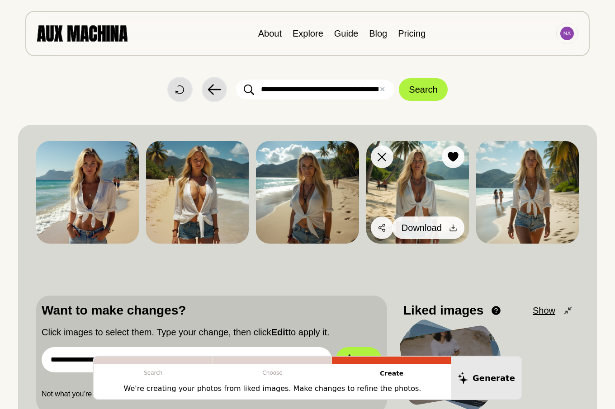
click at [451, 227] on icon at bounding box center [452, 228] width 7 height 7
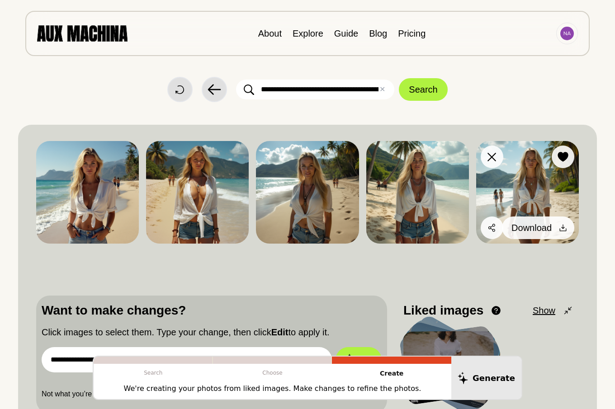
click at [563, 228] on icon at bounding box center [562, 228] width 7 height 7
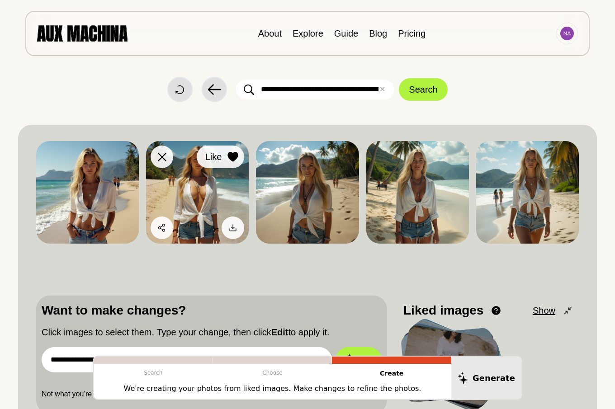
click at [232, 158] on icon at bounding box center [233, 157] width 10 height 10
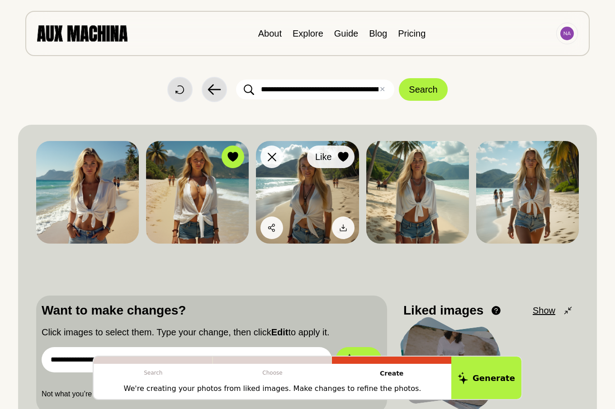
click at [343, 152] on icon at bounding box center [343, 157] width 11 height 10
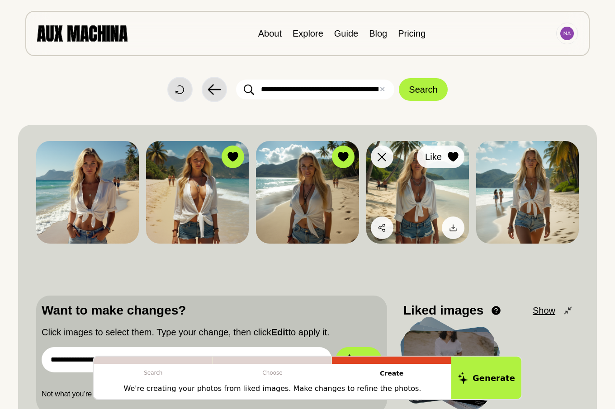
click at [451, 155] on icon at bounding box center [452, 157] width 10 height 10
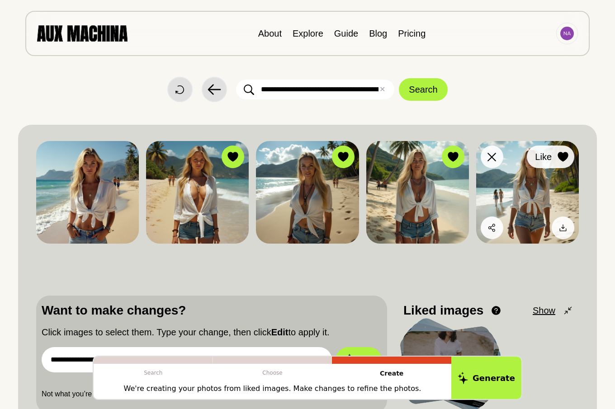
click at [560, 155] on icon at bounding box center [562, 157] width 10 height 10
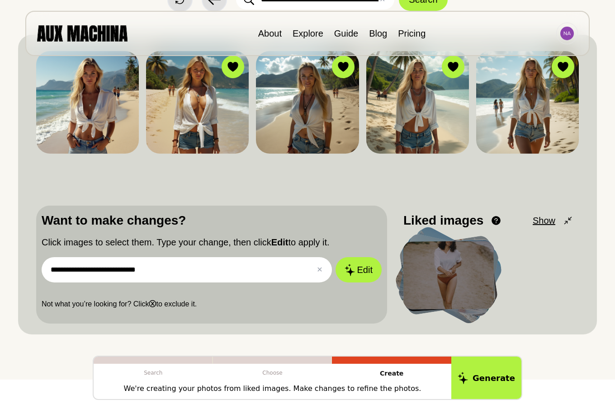
scroll to position [92, 0]
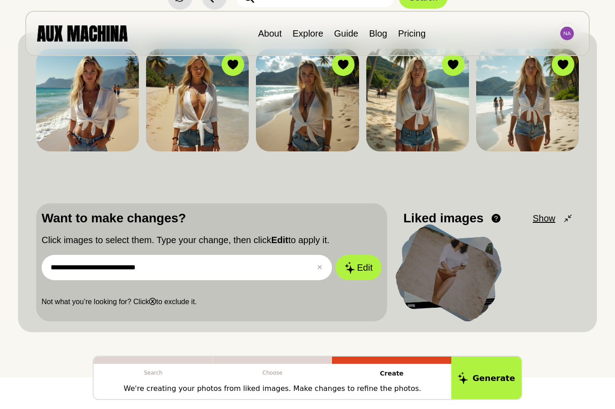
click at [179, 270] on input "**********" at bounding box center [187, 267] width 290 height 25
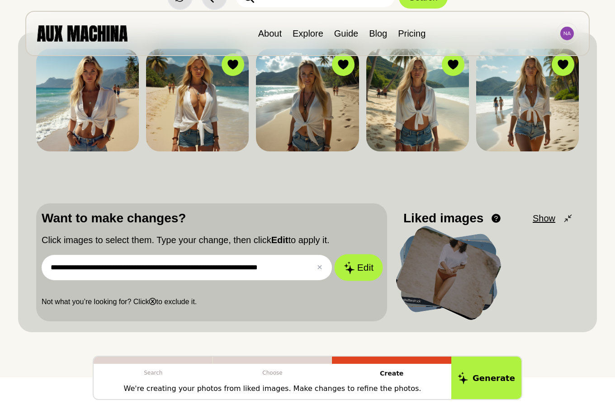
click at [353, 270] on icon at bounding box center [349, 267] width 10 height 13
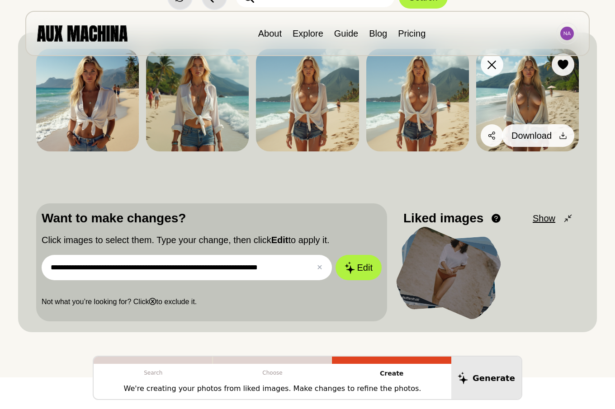
click at [563, 136] on icon at bounding box center [562, 135] width 7 height 7
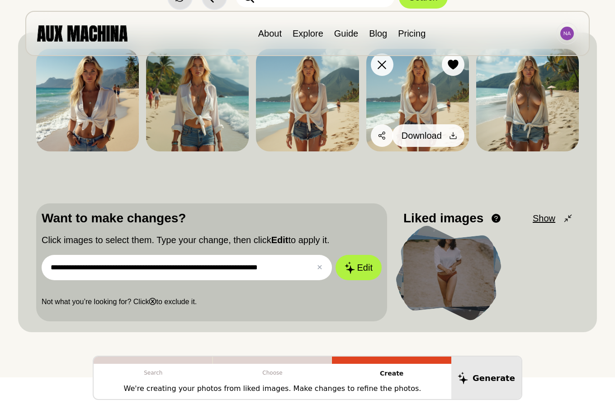
click at [453, 137] on icon at bounding box center [452, 135] width 9 height 9
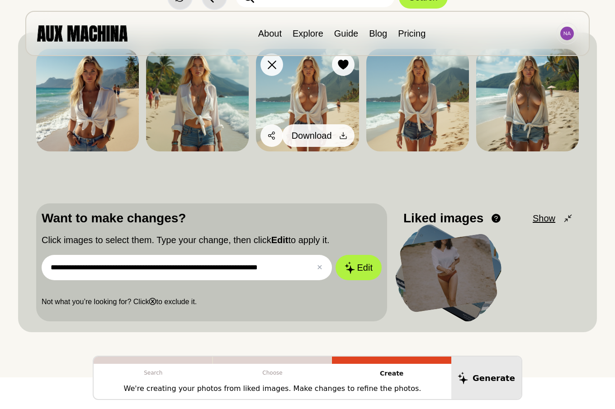
click at [344, 136] on icon at bounding box center [342, 135] width 9 height 9
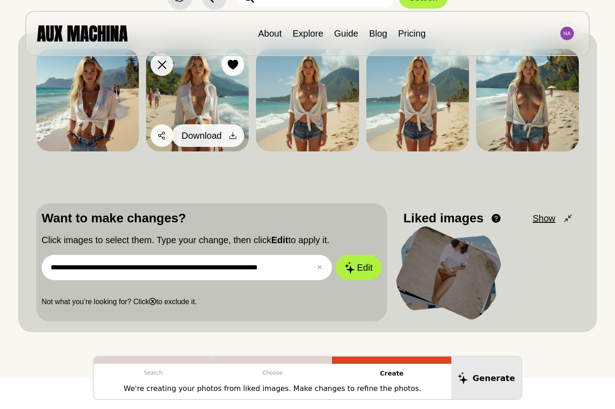
click at [232, 134] on icon at bounding box center [232, 135] width 9 height 9
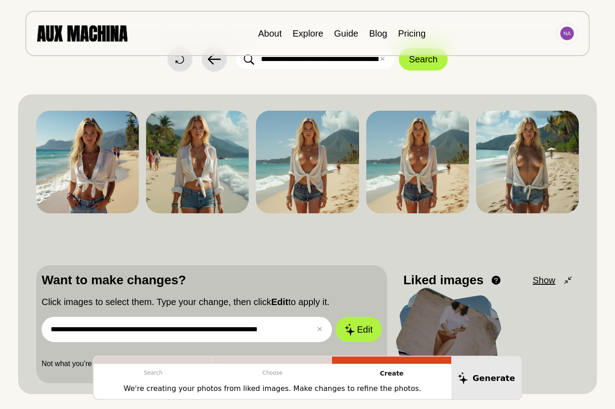
scroll to position [0, 0]
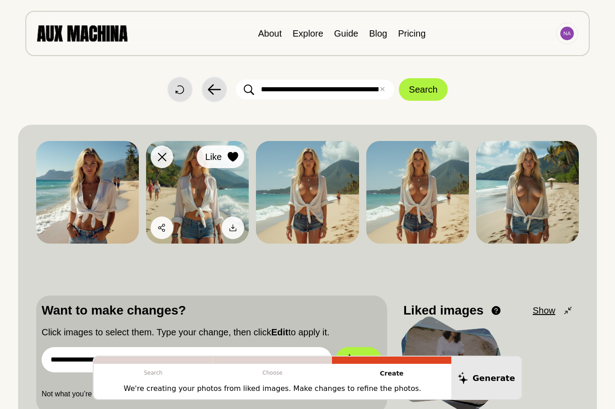
click at [233, 155] on icon at bounding box center [233, 157] width 10 height 10
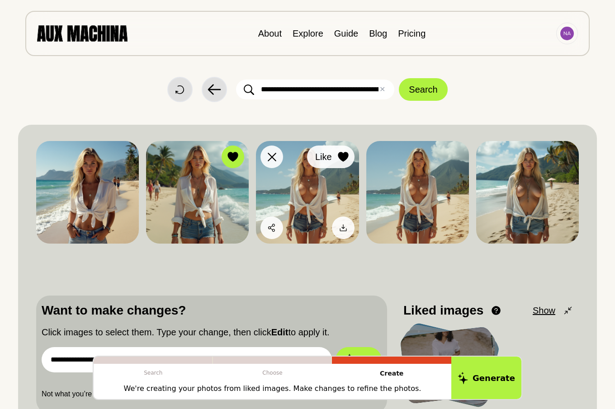
click at [343, 156] on icon at bounding box center [343, 157] width 10 height 10
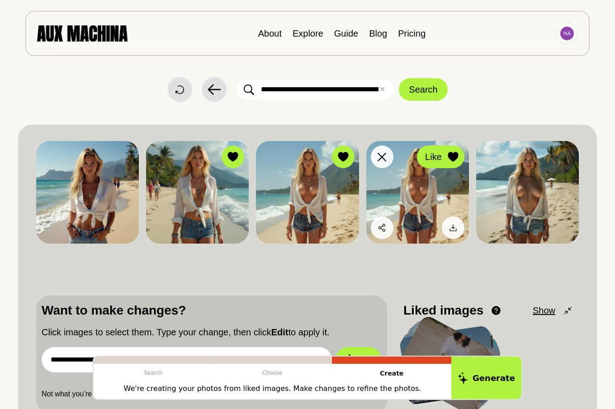
click at [450, 156] on icon at bounding box center [452, 157] width 10 height 10
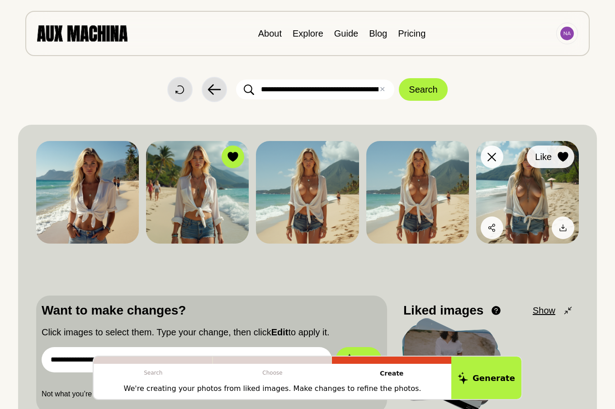
click at [561, 156] on icon at bounding box center [562, 157] width 10 height 10
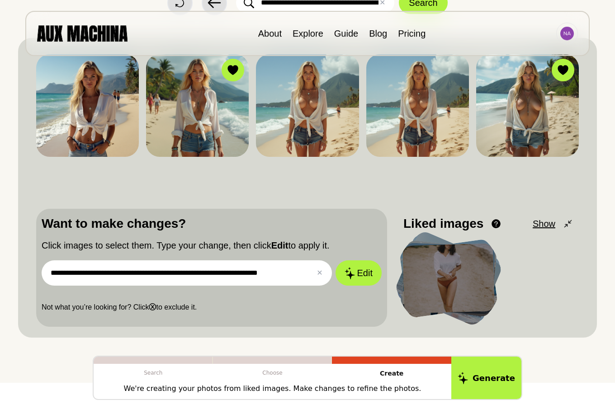
scroll to position [92, 0]
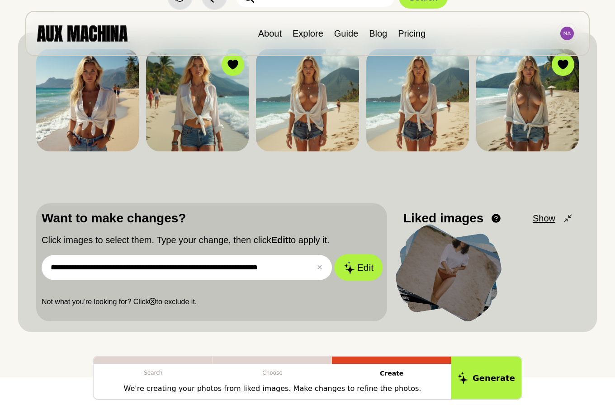
click at [359, 267] on button "Edit" at bounding box center [358, 267] width 49 height 27
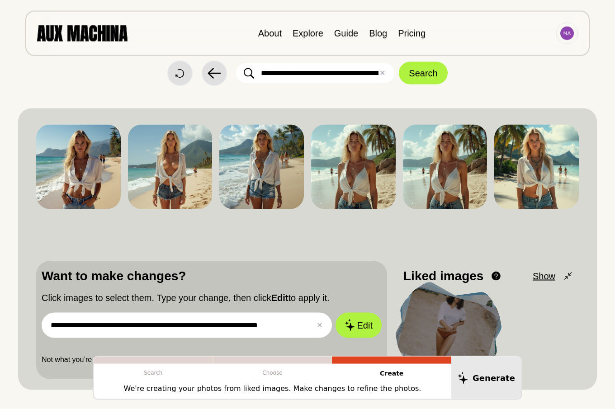
scroll to position [0, 0]
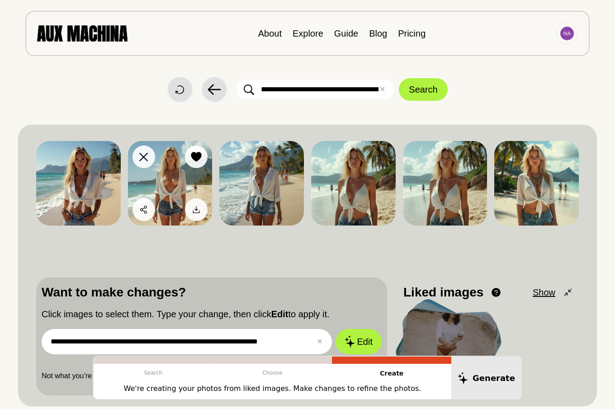
click at [194, 207] on icon at bounding box center [196, 209] width 9 height 9
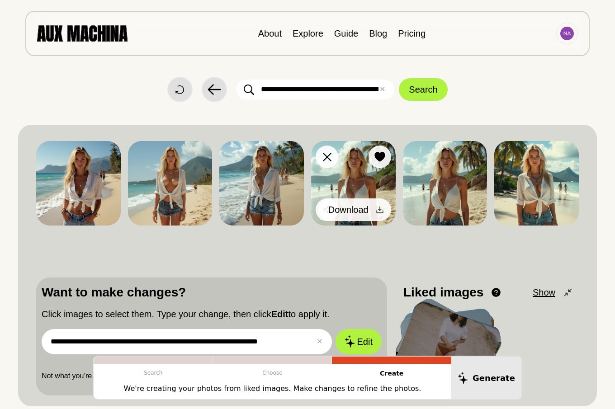
click at [379, 210] on icon at bounding box center [379, 209] width 9 height 9
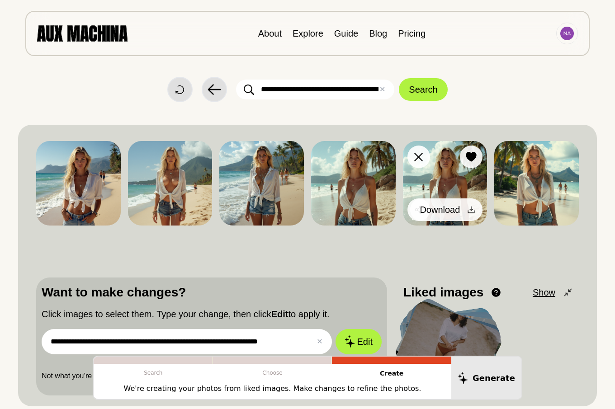
click at [470, 209] on icon at bounding box center [470, 209] width 9 height 9
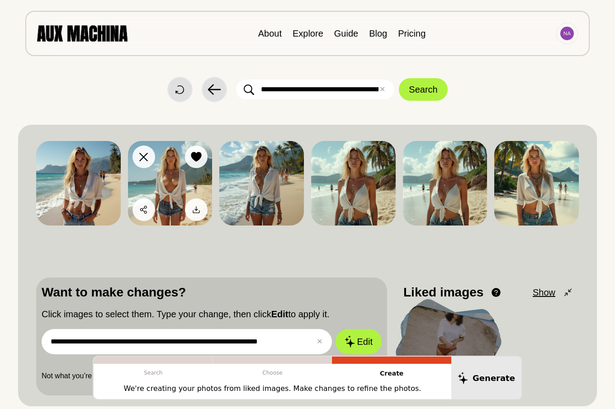
click at [195, 157] on icon at bounding box center [196, 157] width 10 height 10
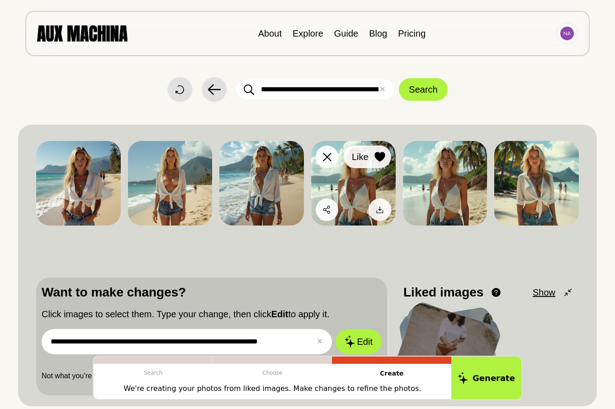
click at [378, 156] on icon at bounding box center [379, 157] width 10 height 10
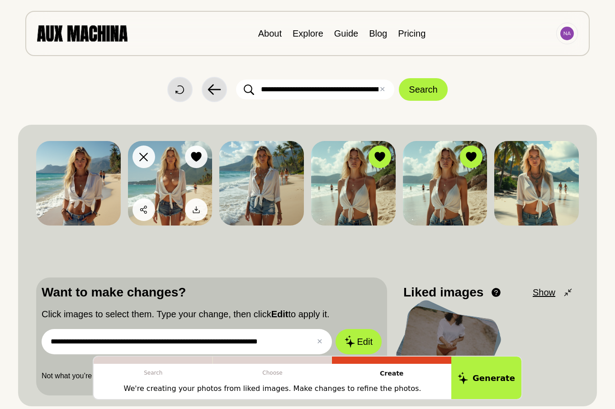
click at [194, 155] on icon at bounding box center [196, 157] width 10 height 10
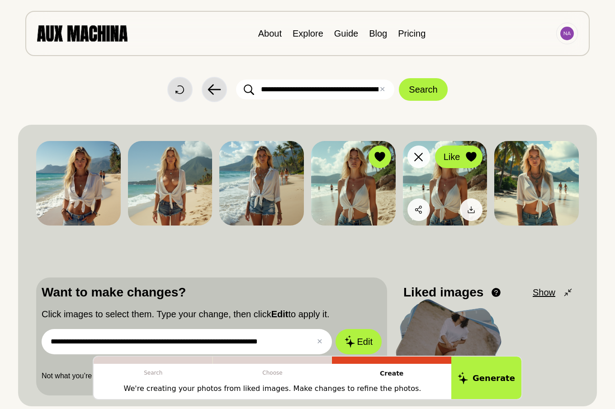
click at [471, 158] on icon at bounding box center [471, 157] width 10 height 10
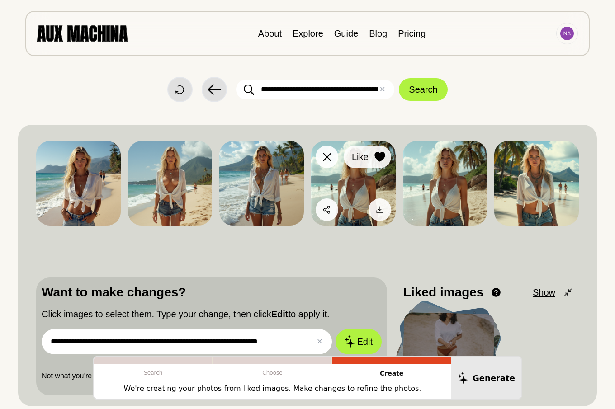
click at [380, 156] on icon at bounding box center [379, 157] width 10 height 10
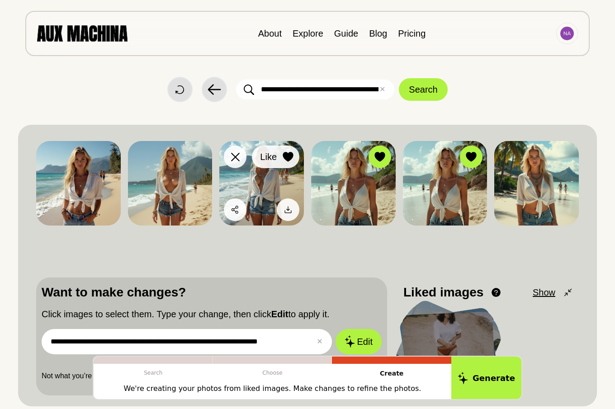
click at [286, 158] on icon at bounding box center [287, 157] width 10 height 10
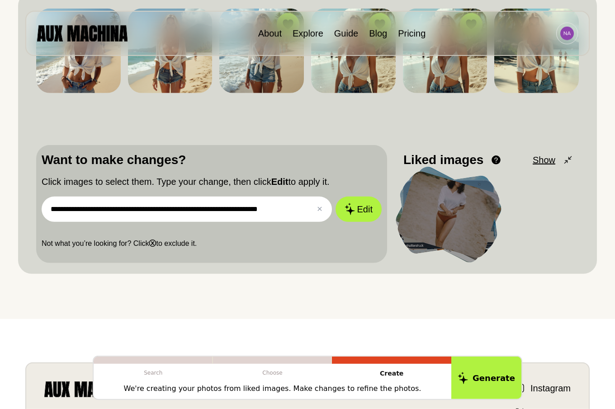
scroll to position [138, 0]
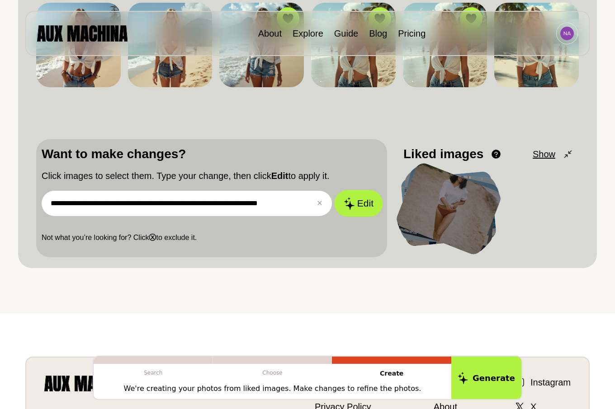
click at [356, 205] on button "Edit" at bounding box center [358, 203] width 49 height 27
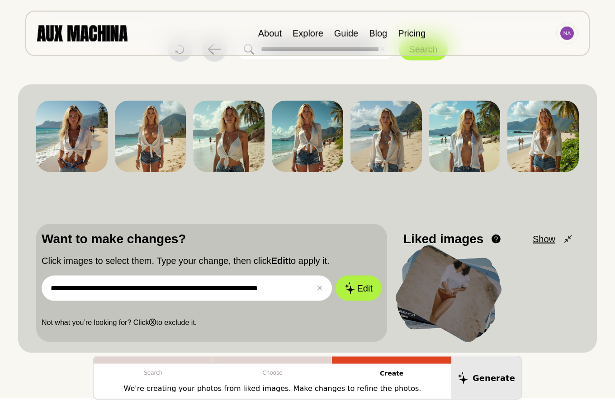
scroll to position [0, 0]
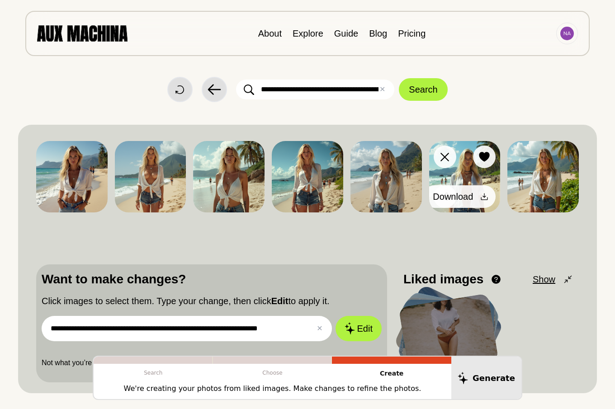
click at [483, 197] on icon at bounding box center [483, 196] width 9 height 9
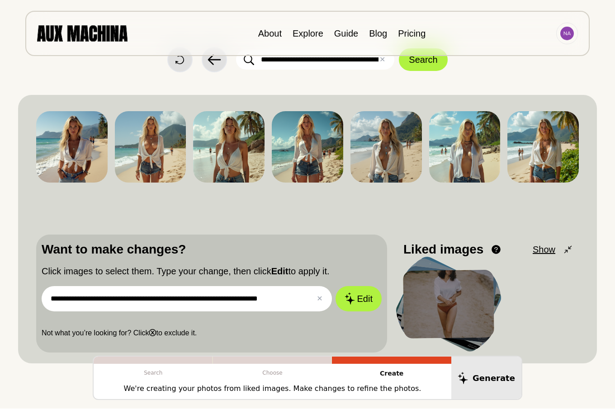
scroll to position [46, 0]
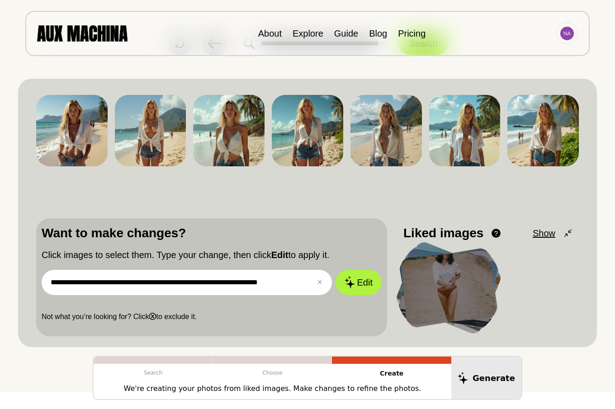
click at [304, 283] on input "**********" at bounding box center [187, 282] width 290 height 25
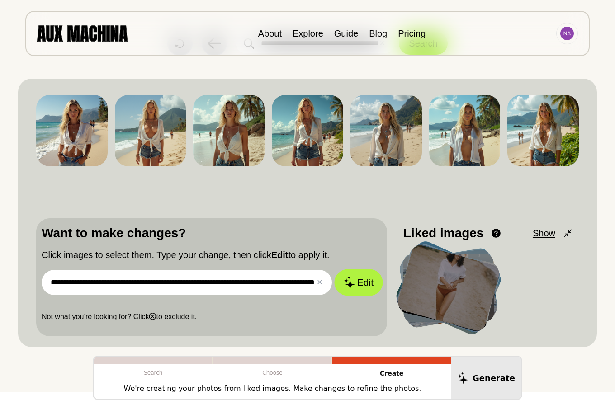
click at [366, 283] on button "Edit" at bounding box center [358, 282] width 49 height 27
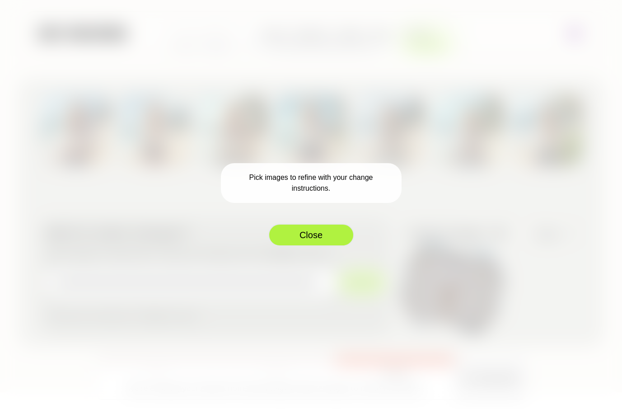
click at [306, 235] on button "Close" at bounding box center [311, 235] width 86 height 23
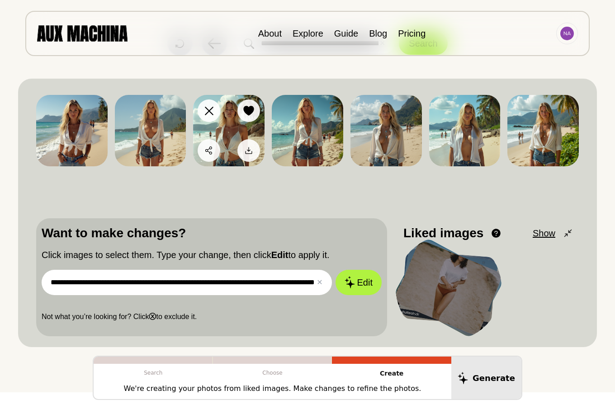
click at [249, 112] on icon at bounding box center [249, 111] width 10 height 10
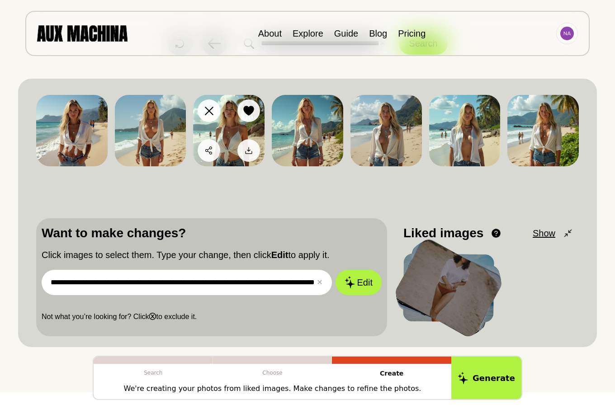
click at [248, 109] on icon at bounding box center [249, 111] width 10 height 10
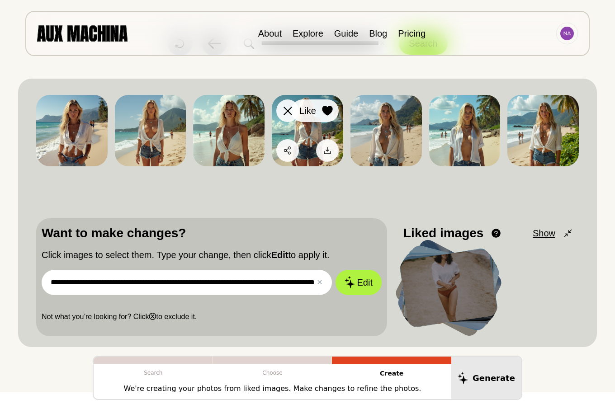
click at [329, 107] on icon at bounding box center [327, 111] width 10 height 10
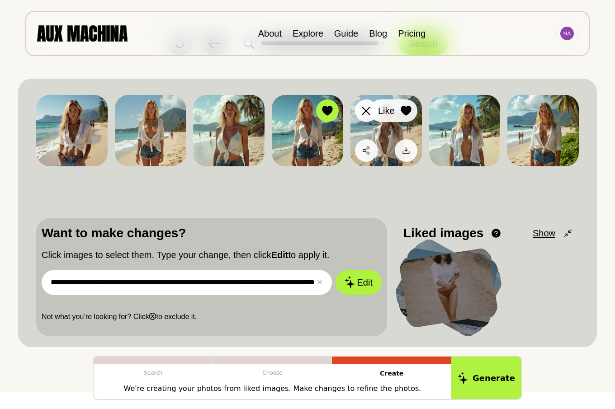
click at [406, 109] on icon at bounding box center [405, 111] width 10 height 10
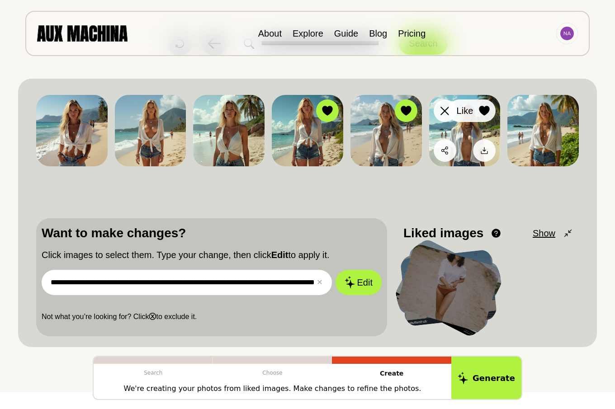
click at [485, 110] on icon at bounding box center [484, 111] width 10 height 10
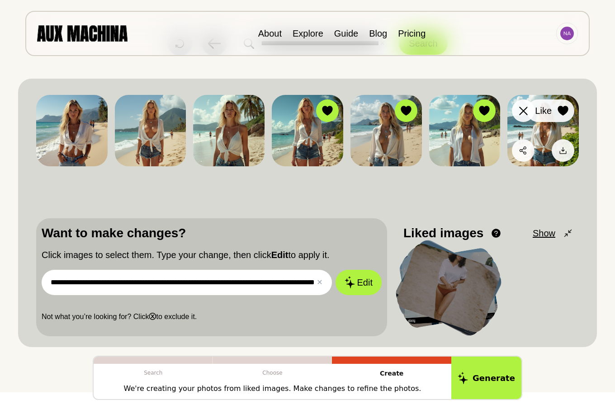
click at [564, 109] on icon at bounding box center [562, 111] width 10 height 10
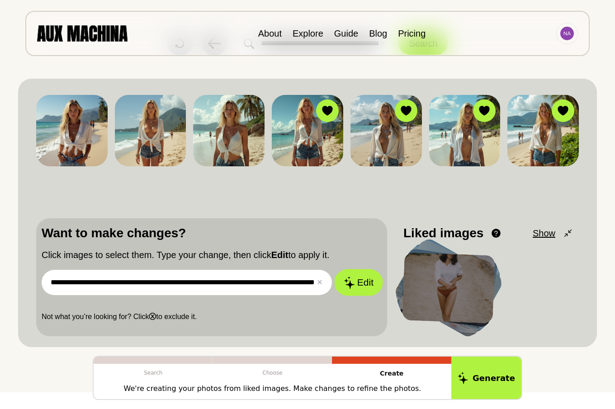
click at [355, 285] on button "Edit" at bounding box center [358, 282] width 49 height 27
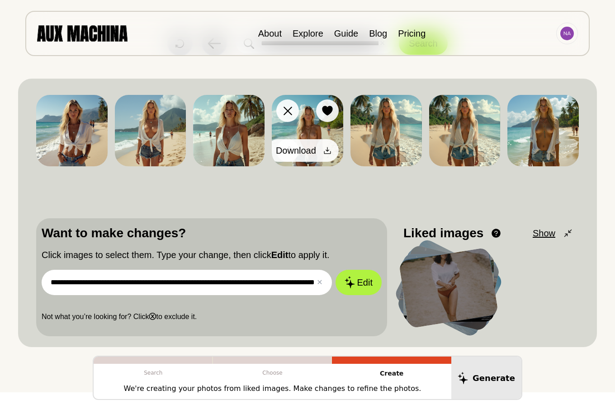
click at [327, 150] on icon at bounding box center [327, 150] width 9 height 9
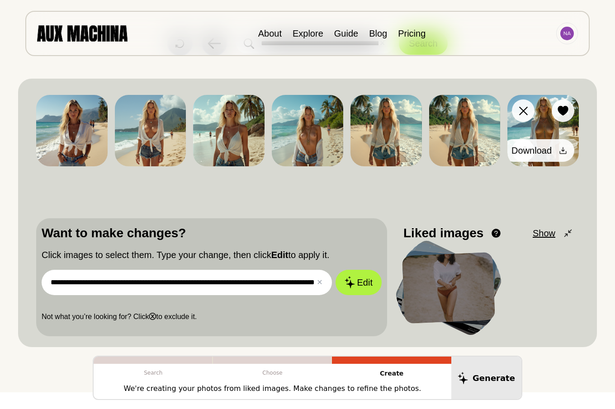
click at [563, 149] on icon at bounding box center [562, 150] width 9 height 9
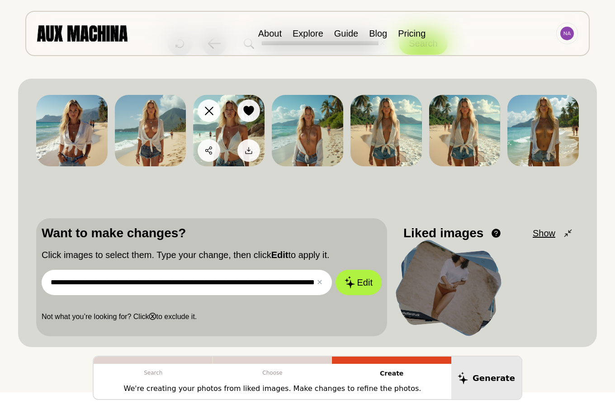
click at [249, 108] on icon at bounding box center [249, 111] width 10 height 10
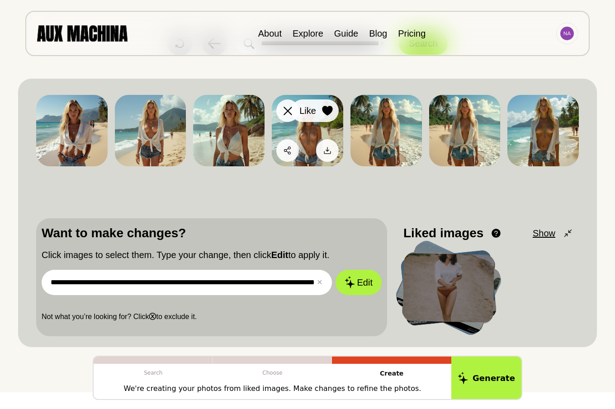
click at [327, 110] on icon at bounding box center [327, 111] width 10 height 10
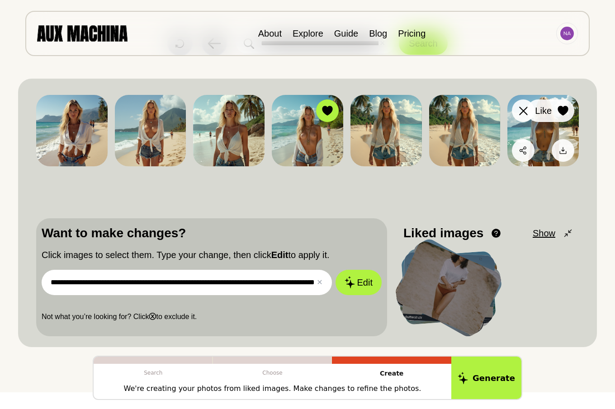
click at [563, 109] on icon at bounding box center [562, 111] width 10 height 10
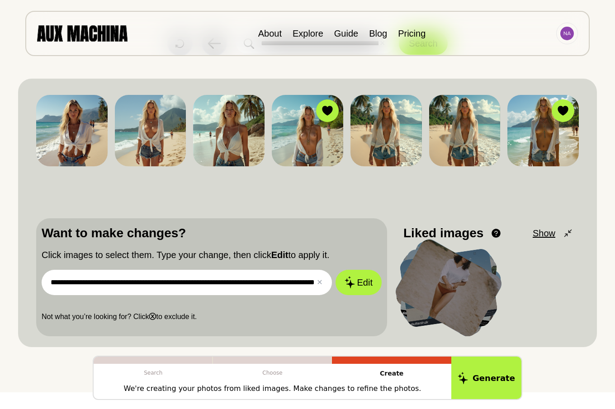
click at [301, 284] on input "**********" at bounding box center [187, 282] width 290 height 25
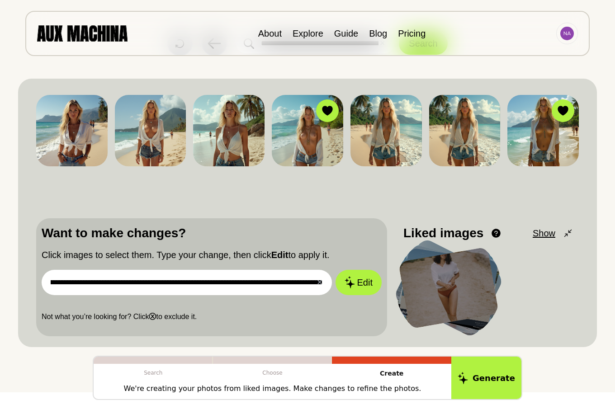
click at [277, 282] on input "**********" at bounding box center [187, 282] width 290 height 25
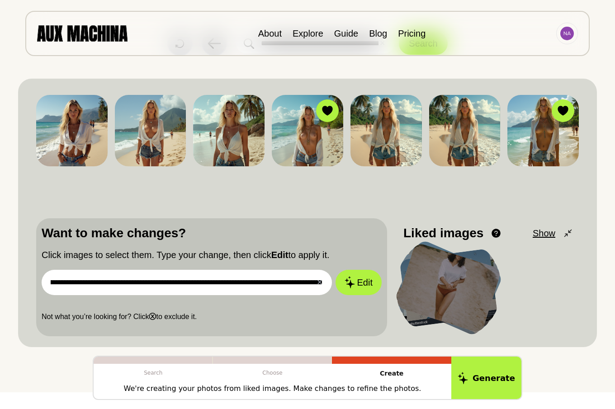
scroll to position [0, 66]
click at [360, 283] on button "Edit" at bounding box center [358, 282] width 49 height 27
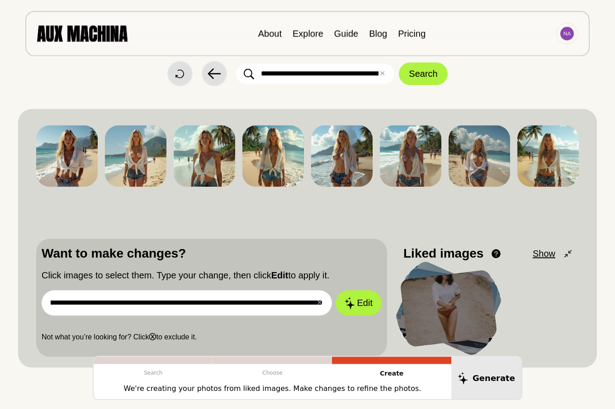
scroll to position [0, 0]
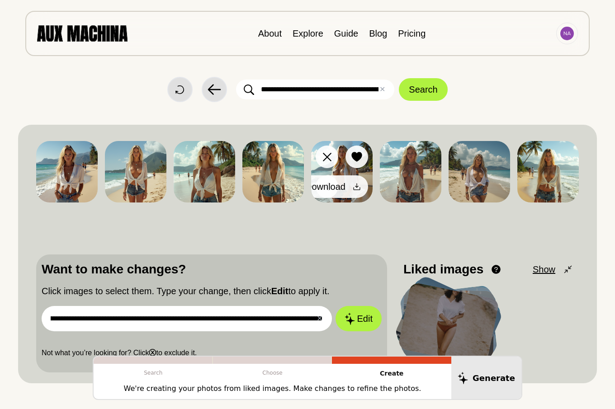
click at [356, 186] on icon at bounding box center [356, 186] width 9 height 9
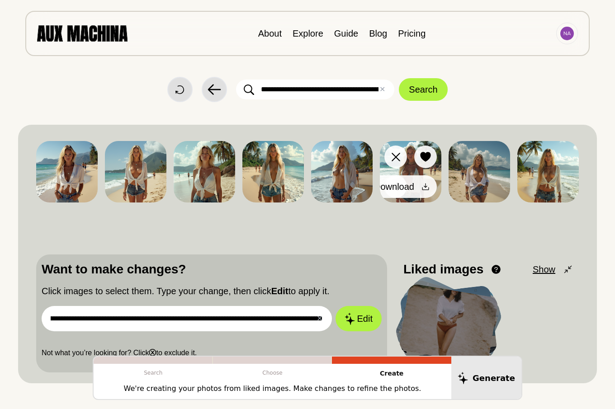
click at [425, 187] on icon at bounding box center [425, 186] width 7 height 7
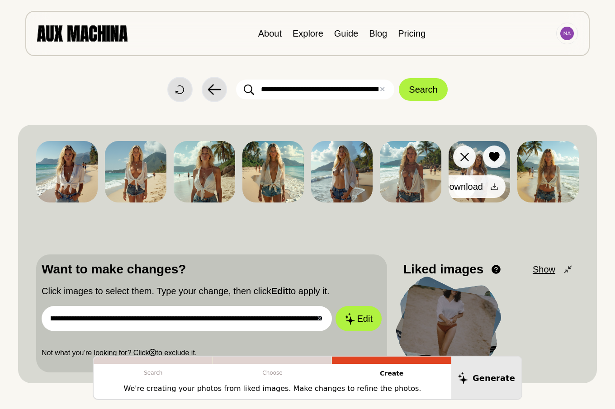
click at [493, 186] on icon at bounding box center [493, 186] width 9 height 9
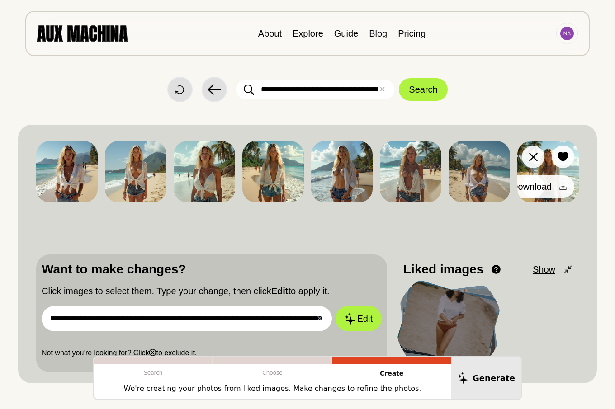
click at [563, 185] on icon at bounding box center [562, 186] width 7 height 7
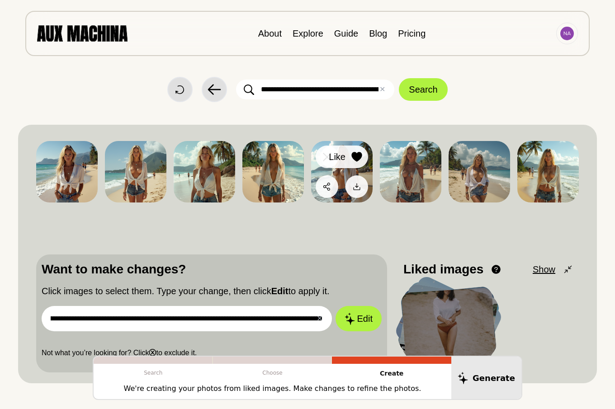
click at [357, 156] on icon at bounding box center [356, 157] width 10 height 10
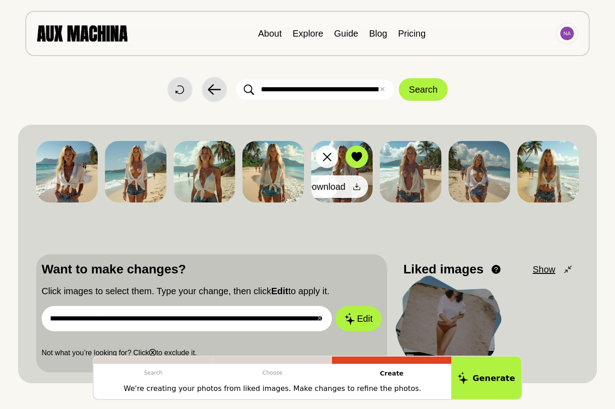
click at [357, 185] on icon at bounding box center [356, 186] width 9 height 9
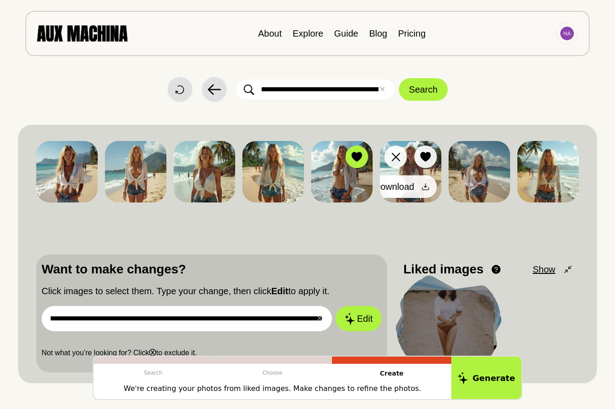
click at [425, 188] on icon at bounding box center [425, 186] width 9 height 9
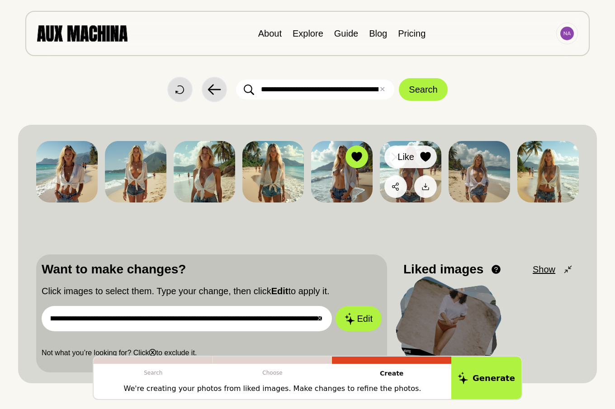
click at [427, 157] on icon at bounding box center [425, 157] width 10 height 10
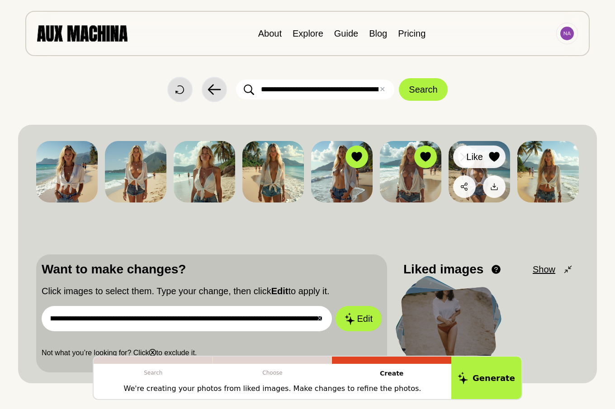
click at [493, 154] on icon at bounding box center [493, 157] width 10 height 10
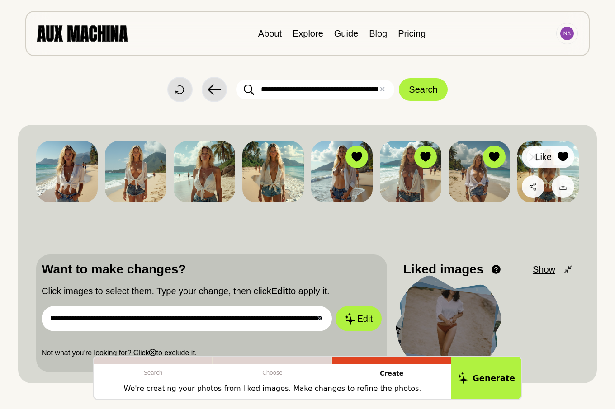
click at [562, 154] on icon at bounding box center [562, 157] width 10 height 10
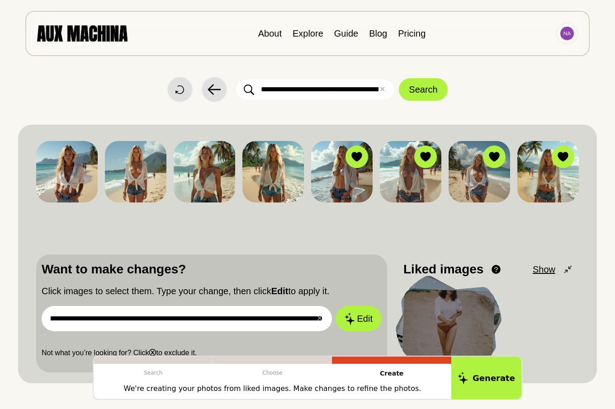
click at [76, 319] on input "**********" at bounding box center [187, 318] width 290 height 25
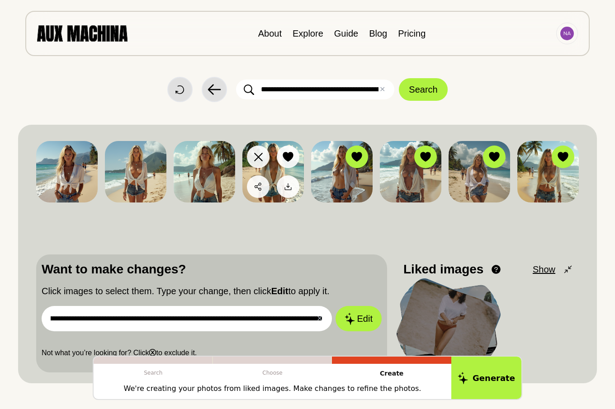
type input "**********"
click at [288, 156] on icon at bounding box center [287, 157] width 10 height 10
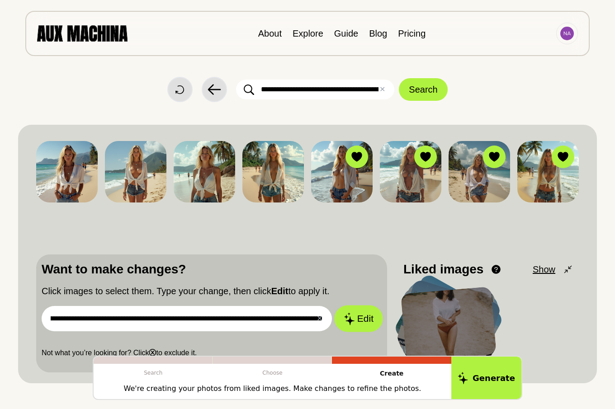
click at [362, 317] on button "Edit" at bounding box center [358, 318] width 49 height 27
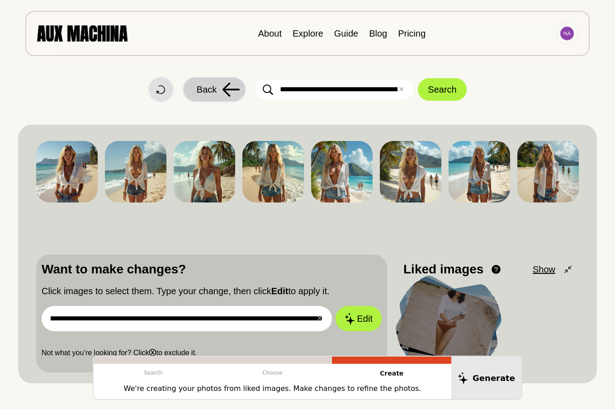
click at [205, 89] on span "Back" at bounding box center [207, 90] width 20 height 14
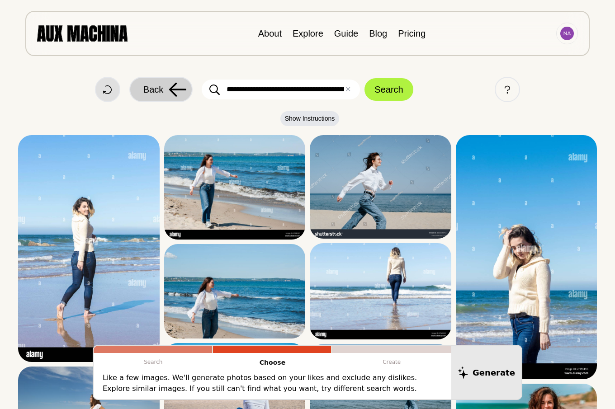
click at [158, 86] on span "Back" at bounding box center [153, 90] width 20 height 14
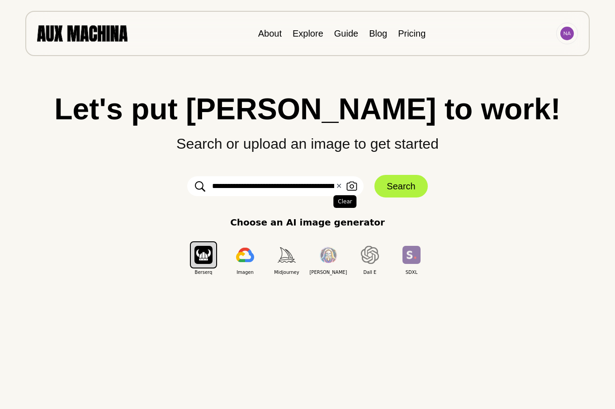
click at [338, 185] on button "✕ Clear" at bounding box center [339, 186] width 6 height 11
click at [265, 188] on input "text" at bounding box center [275, 186] width 176 height 20
click at [254, 187] on input "**********" at bounding box center [275, 186] width 176 height 20
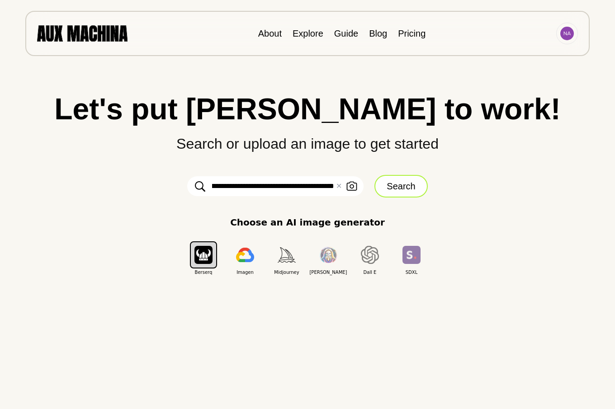
type input "**********"
click at [392, 188] on button "Search" at bounding box center [400, 186] width 53 height 23
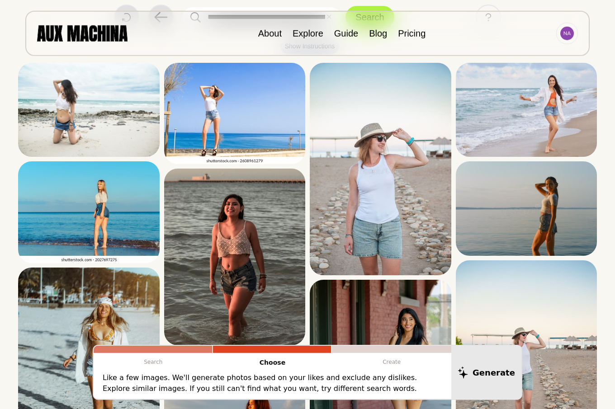
scroll to position [26, 0]
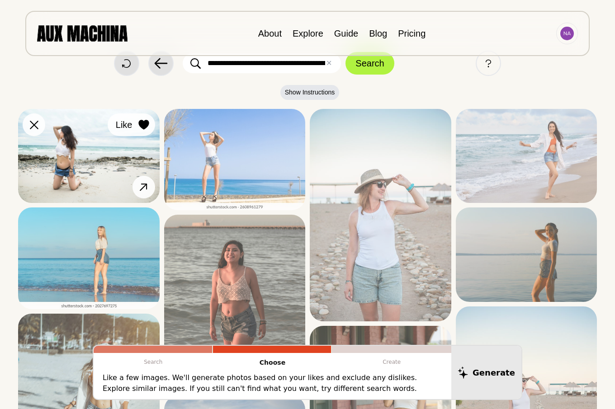
click at [143, 126] on icon at bounding box center [143, 125] width 10 height 10
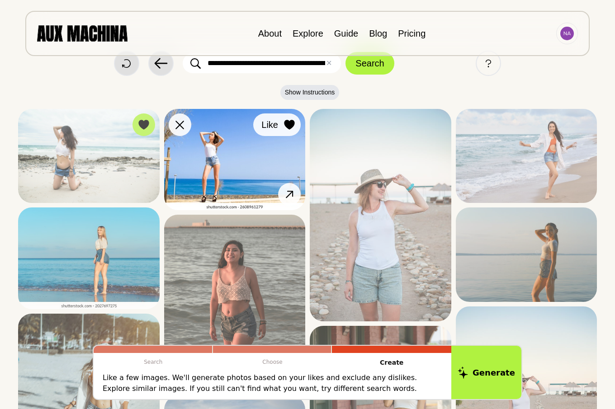
click at [289, 125] on icon at bounding box center [289, 125] width 10 height 10
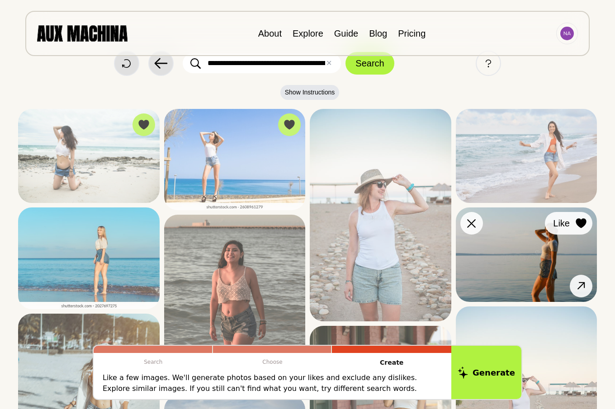
click at [580, 221] on icon at bounding box center [580, 223] width 10 height 10
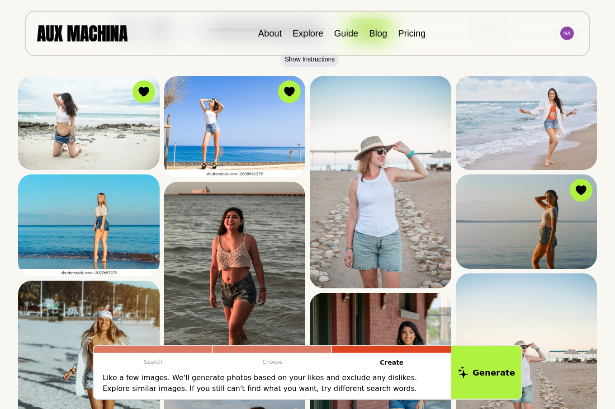
scroll to position [118, 0]
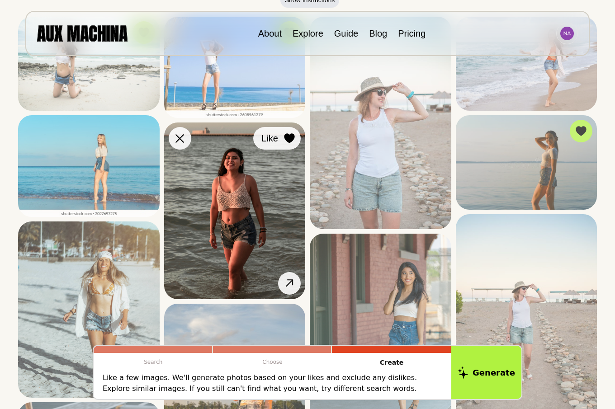
click at [288, 139] on icon at bounding box center [289, 138] width 10 height 10
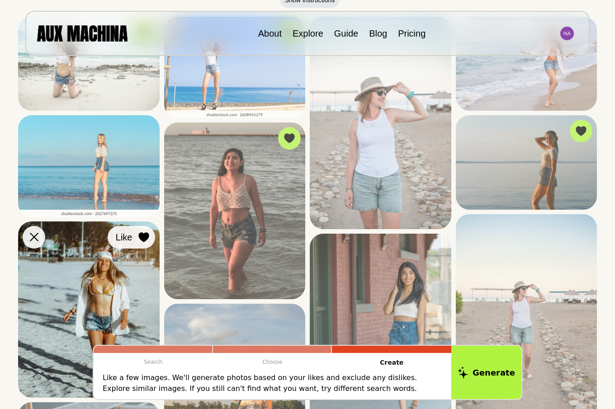
click at [145, 237] on icon at bounding box center [143, 237] width 10 height 10
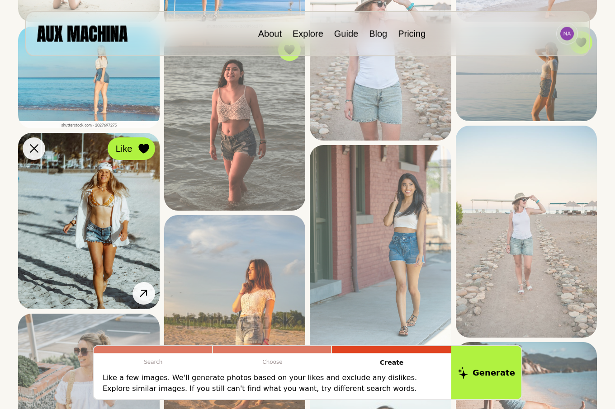
scroll to position [211, 0]
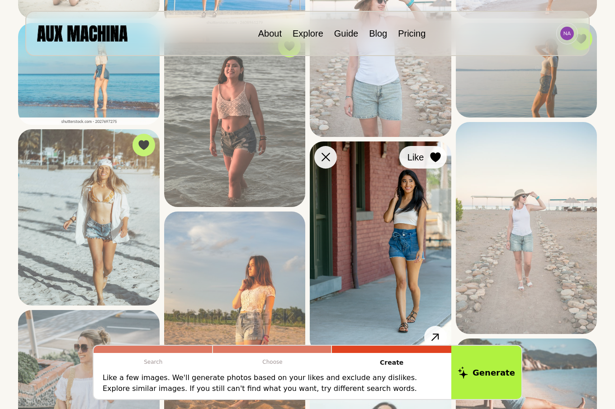
click at [436, 156] on icon at bounding box center [435, 157] width 10 height 10
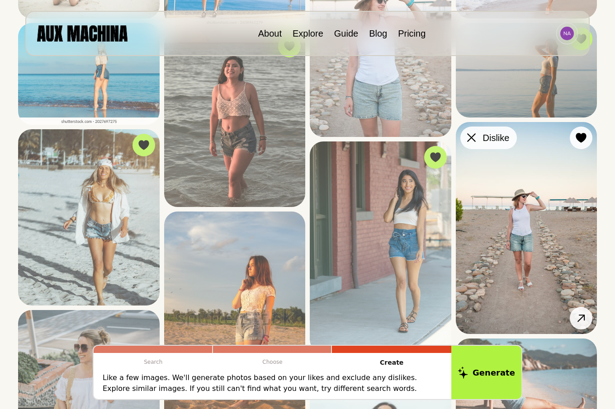
click at [470, 140] on icon at bounding box center [471, 137] width 9 height 9
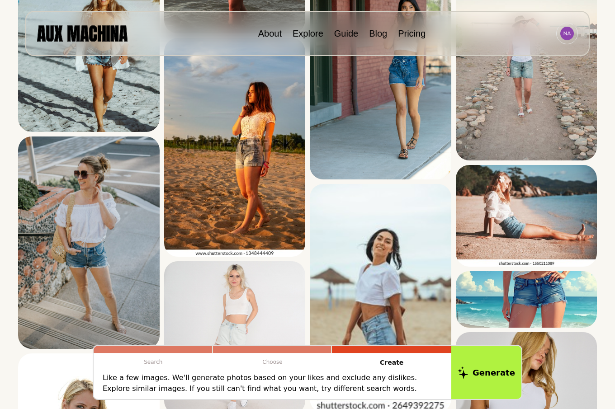
scroll to position [395, 0]
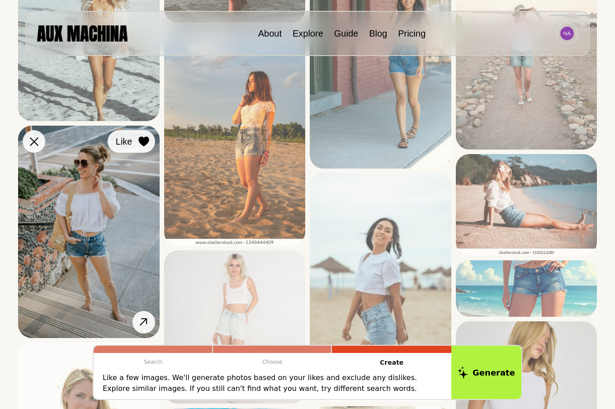
click at [144, 141] on icon at bounding box center [143, 141] width 10 height 10
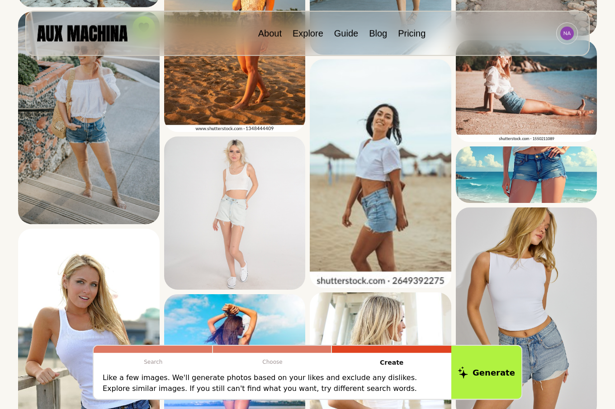
scroll to position [533, 0]
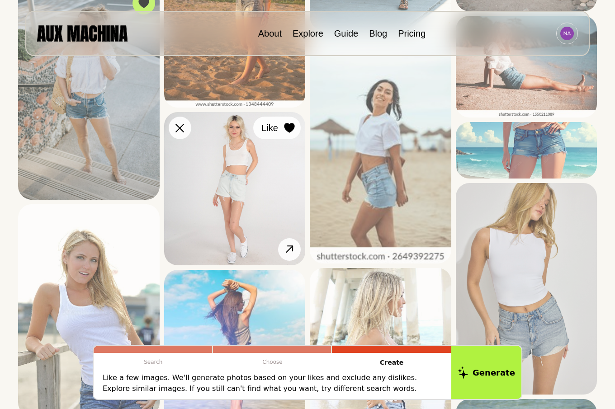
click at [290, 130] on icon at bounding box center [289, 128] width 10 height 10
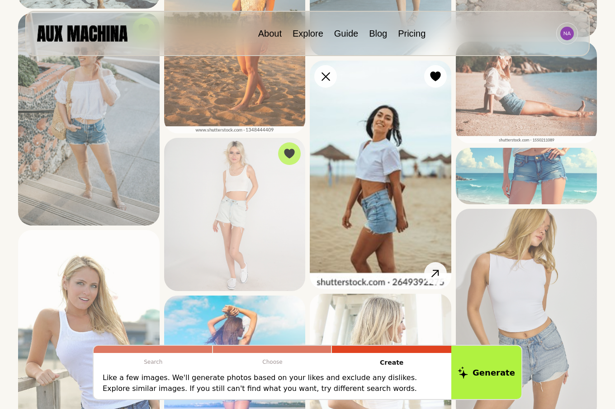
scroll to position [487, 0]
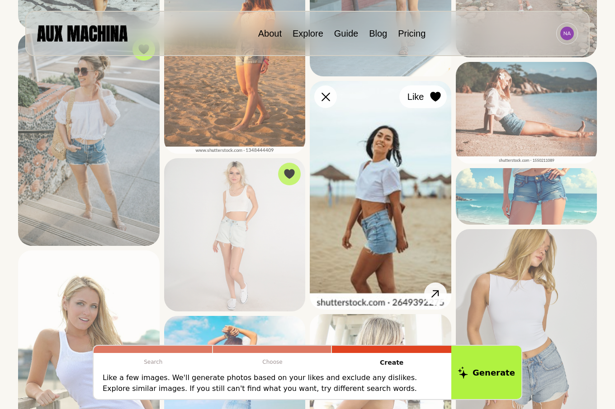
click at [434, 98] on icon at bounding box center [435, 97] width 10 height 10
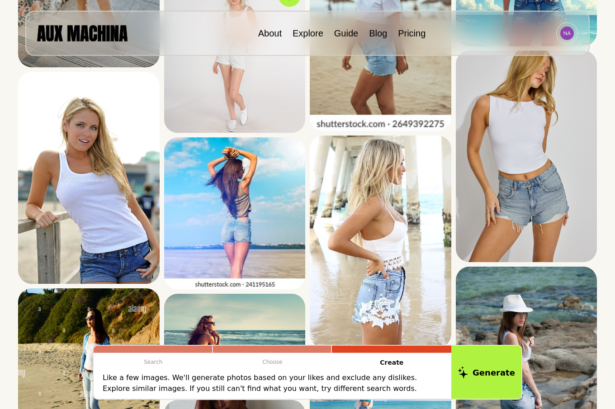
scroll to position [671, 0]
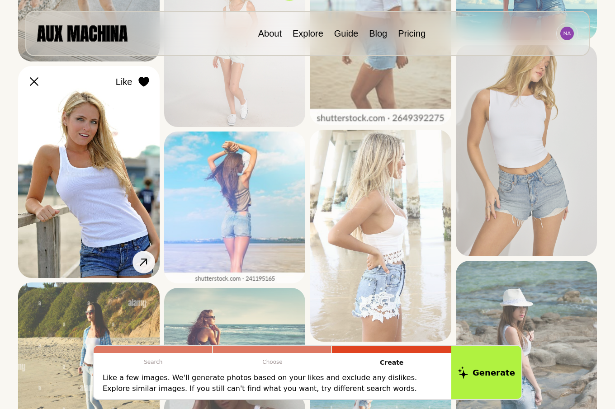
click at [145, 84] on icon at bounding box center [143, 82] width 10 height 10
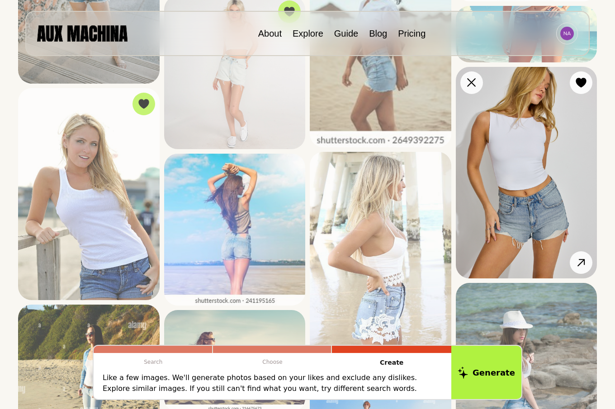
scroll to position [625, 0]
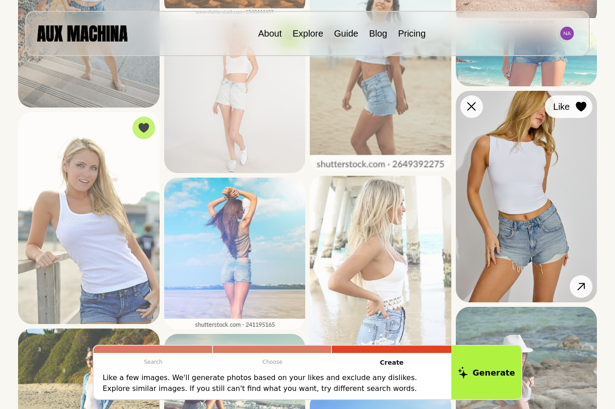
click at [582, 103] on icon at bounding box center [580, 107] width 10 height 10
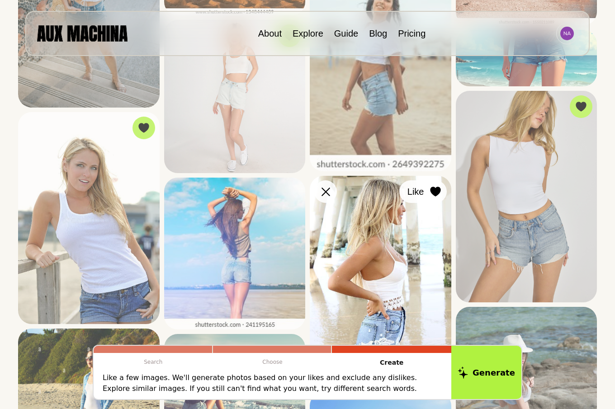
click at [435, 188] on icon at bounding box center [435, 192] width 10 height 10
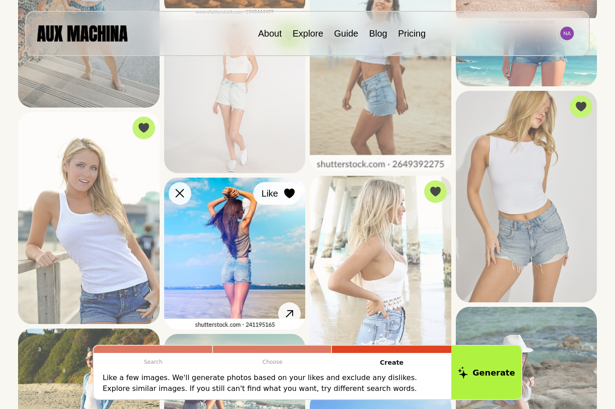
click at [290, 193] on icon at bounding box center [289, 193] width 10 height 10
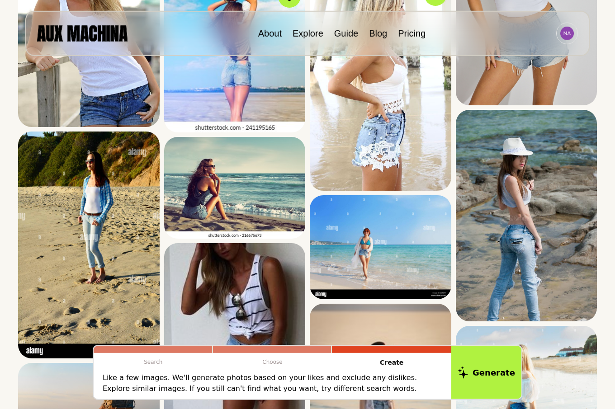
scroll to position [856, 0]
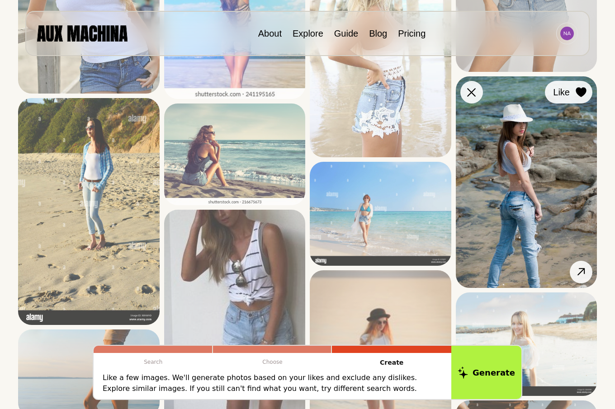
click at [581, 89] on icon at bounding box center [580, 93] width 10 height 10
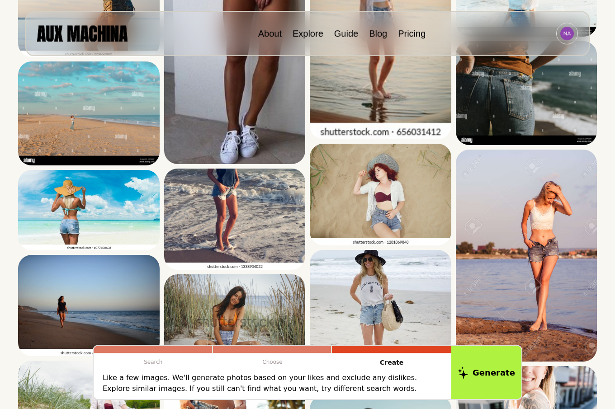
scroll to position [1225, 0]
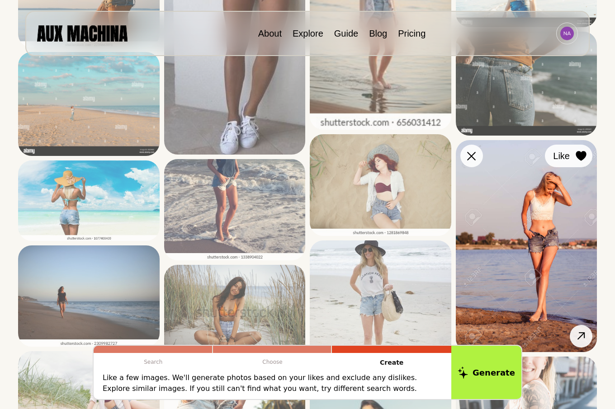
click at [580, 153] on icon at bounding box center [580, 156] width 10 height 10
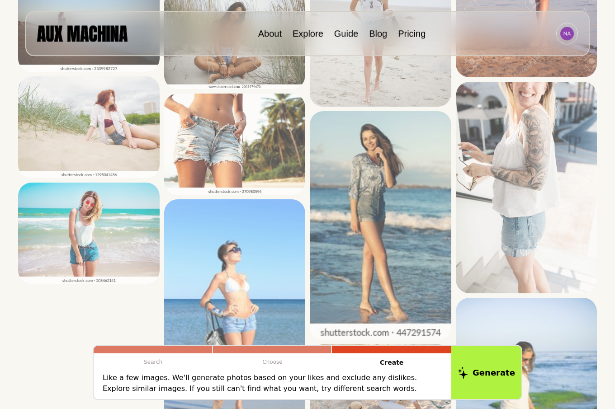
scroll to position [1501, 0]
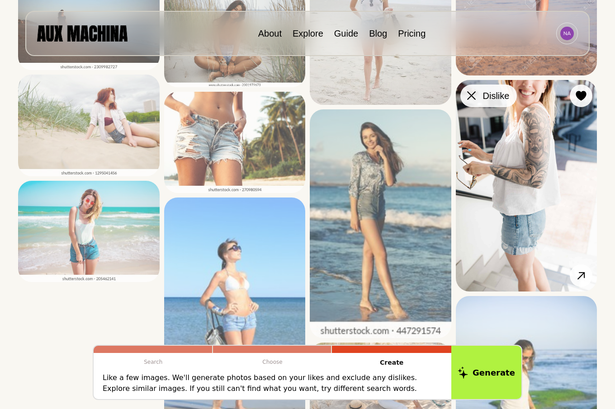
click at [469, 97] on icon at bounding box center [471, 95] width 9 height 9
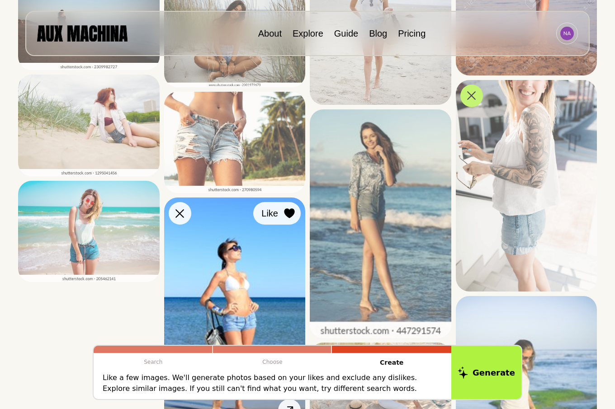
click at [288, 213] on icon at bounding box center [289, 213] width 10 height 10
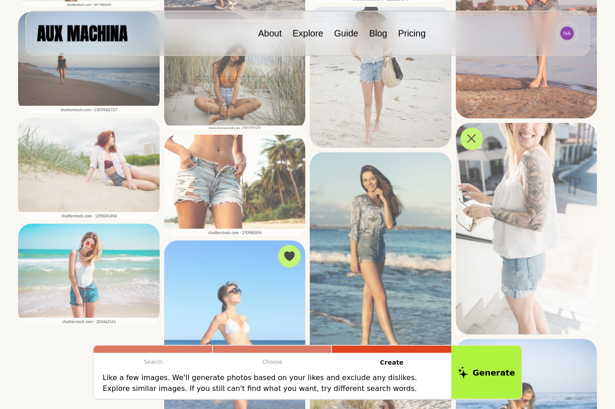
scroll to position [1455, 0]
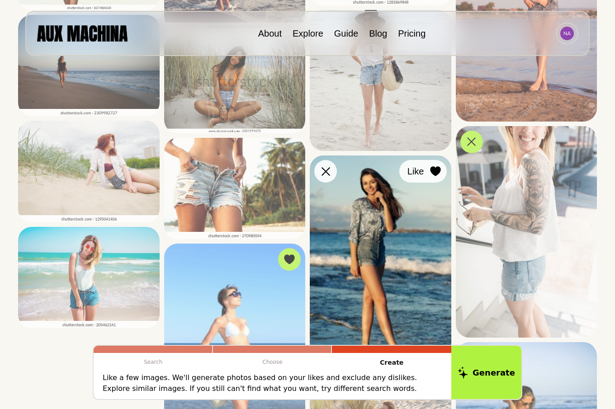
click at [434, 172] on icon at bounding box center [435, 171] width 10 height 10
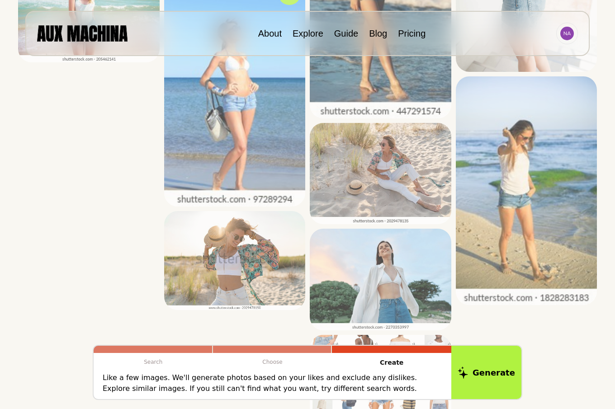
scroll to position [1732, 0]
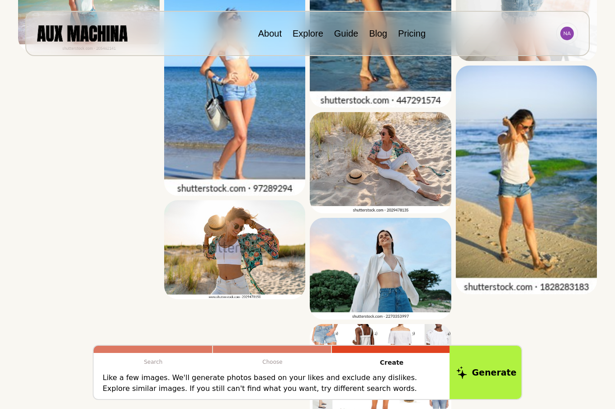
click at [490, 374] on button "Generate" at bounding box center [486, 372] width 74 height 56
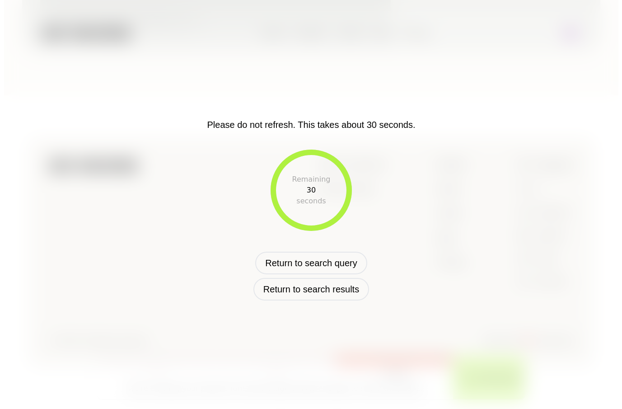
scroll to position [402, 0]
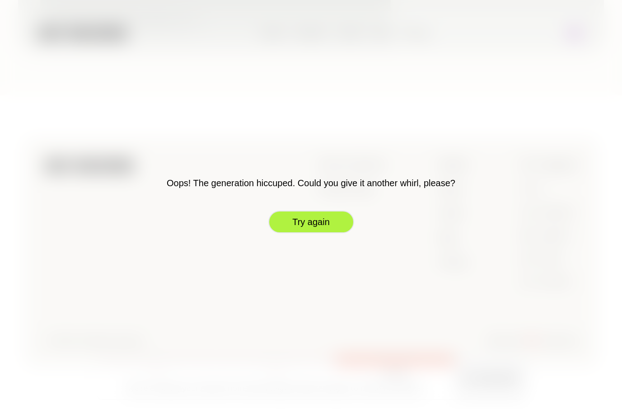
click at [313, 224] on button "Try again" at bounding box center [311, 222] width 86 height 23
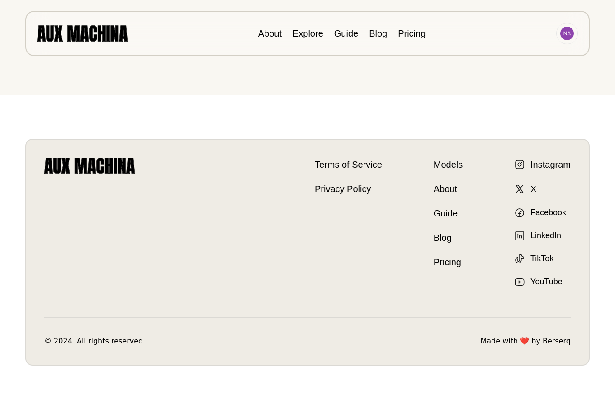
scroll to position [0, 0]
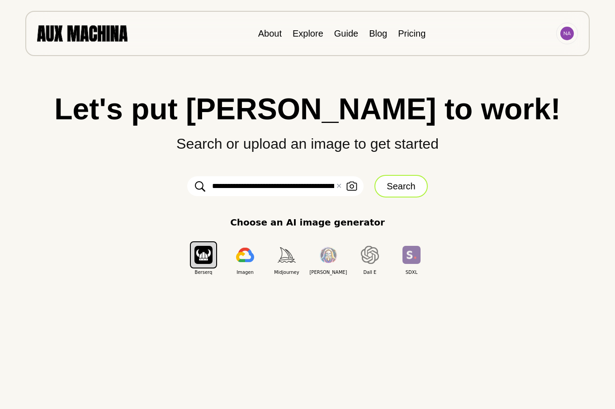
click at [395, 189] on button "Search" at bounding box center [400, 186] width 53 height 23
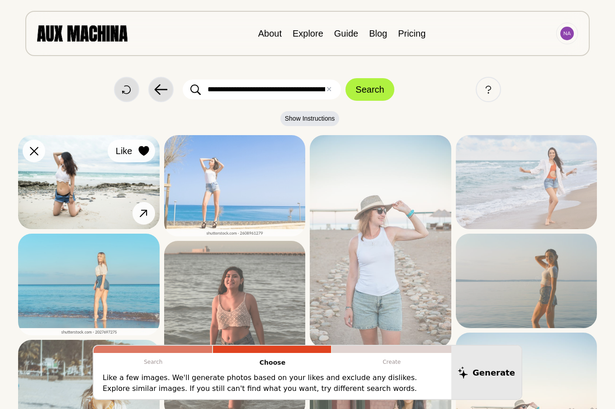
click at [143, 152] on icon at bounding box center [143, 151] width 10 height 10
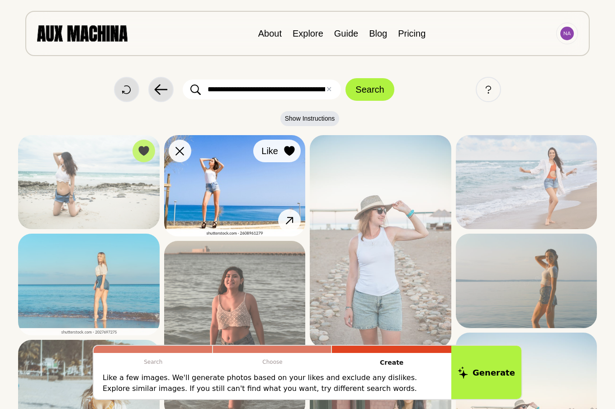
click at [291, 147] on icon at bounding box center [289, 151] width 10 height 10
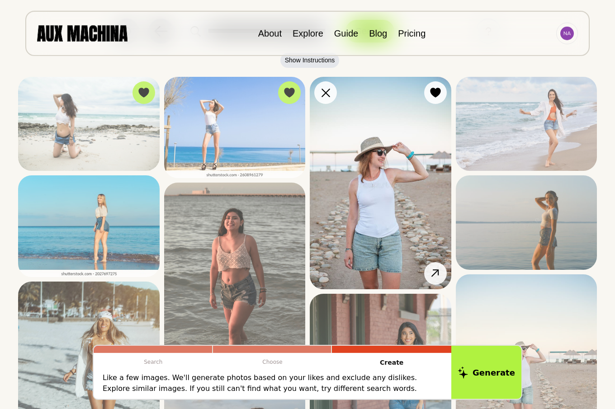
scroll to position [92, 0]
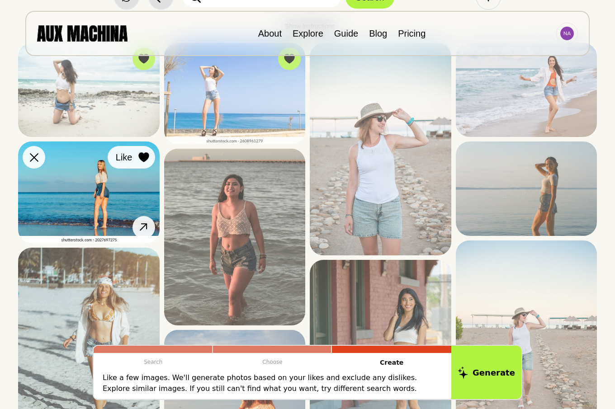
click at [142, 156] on icon at bounding box center [143, 157] width 10 height 10
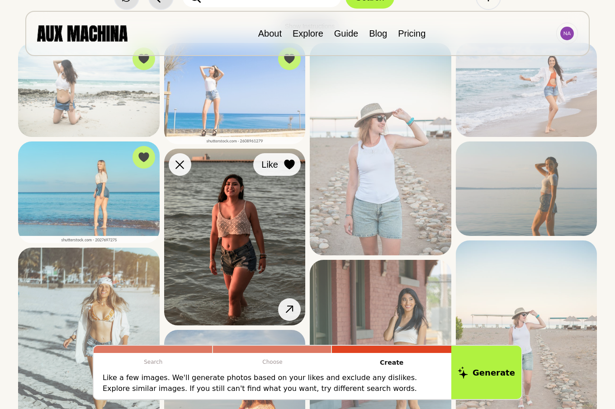
click at [288, 166] on icon at bounding box center [289, 165] width 10 height 10
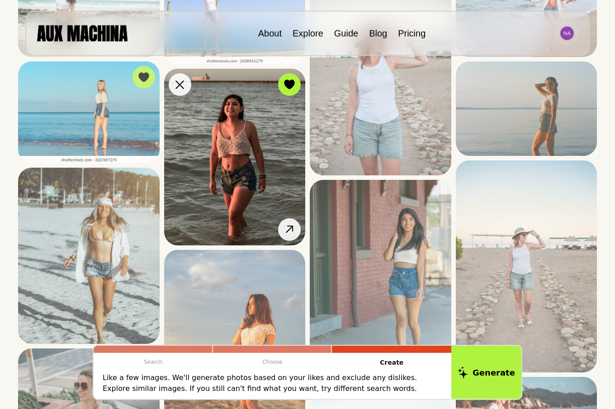
scroll to position [184, 0]
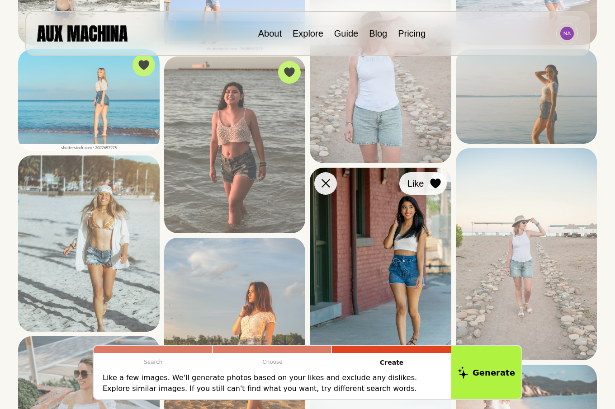
click at [434, 182] on icon at bounding box center [435, 183] width 10 height 10
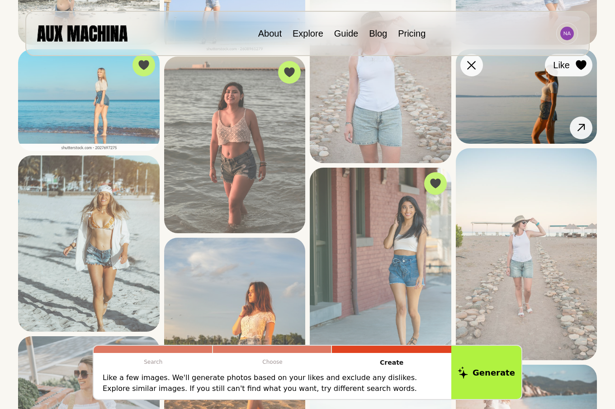
click at [581, 65] on icon at bounding box center [580, 65] width 10 height 10
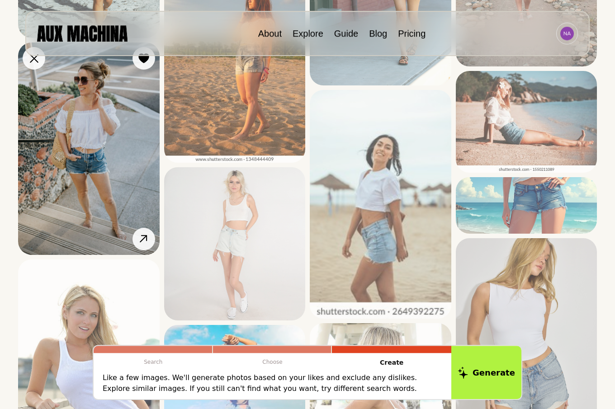
scroll to position [507, 0]
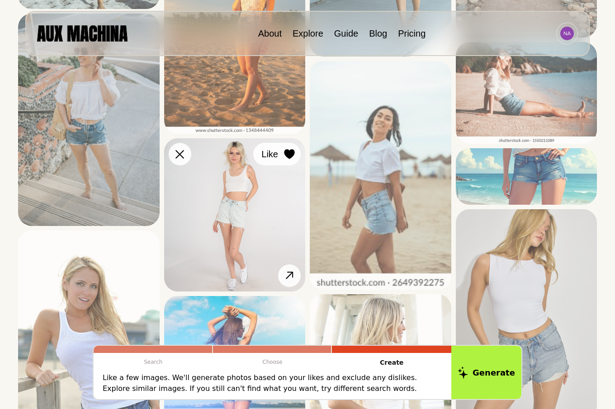
click at [289, 155] on icon at bounding box center [289, 154] width 10 height 10
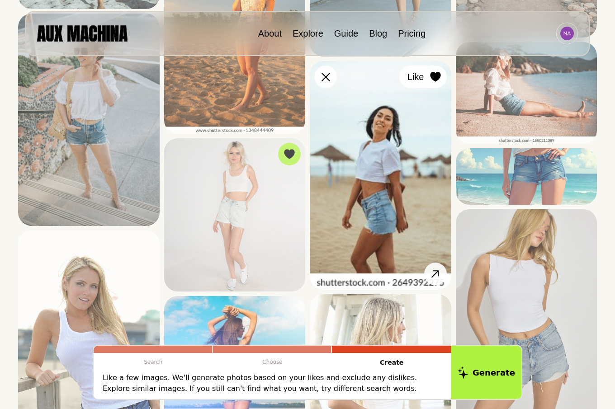
click at [436, 79] on icon at bounding box center [435, 77] width 10 height 10
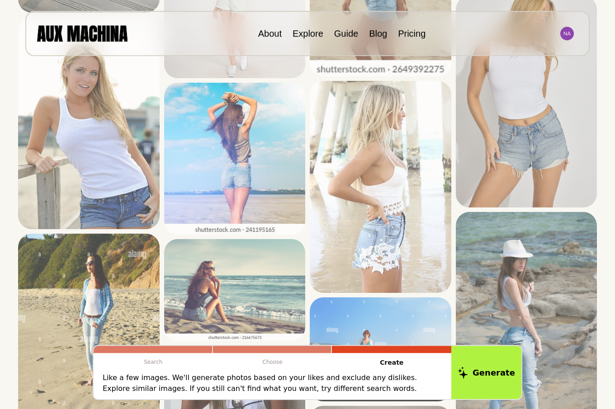
scroll to position [737, 0]
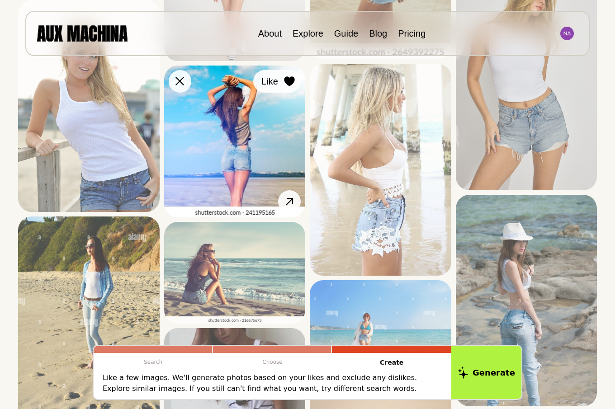
click at [292, 84] on icon at bounding box center [289, 81] width 10 height 10
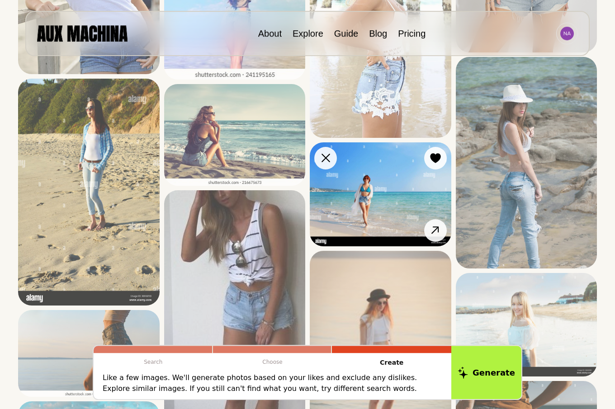
scroll to position [876, 0]
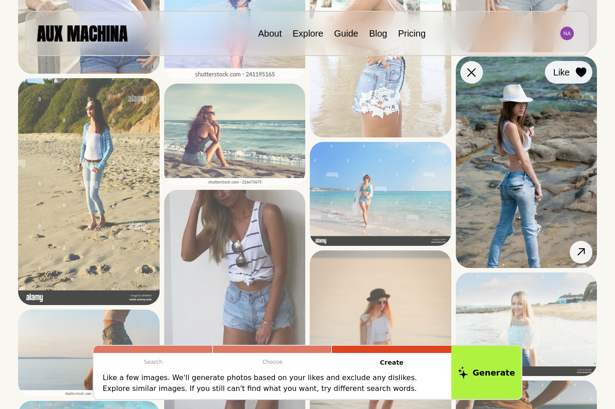
click at [581, 70] on icon at bounding box center [580, 73] width 10 height 10
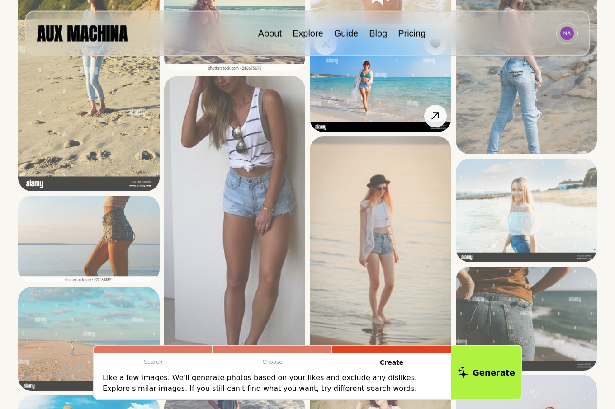
scroll to position [1014, 0]
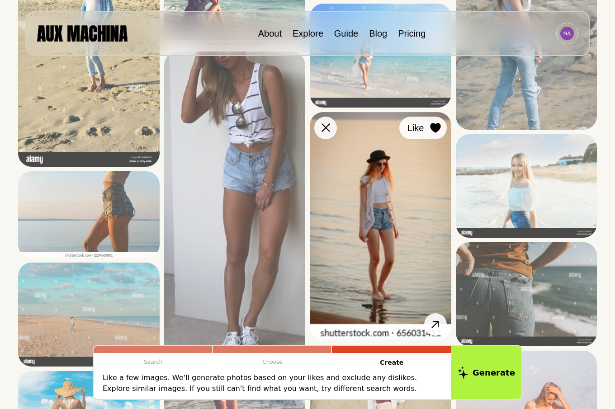
click at [436, 128] on icon at bounding box center [435, 128] width 10 height 10
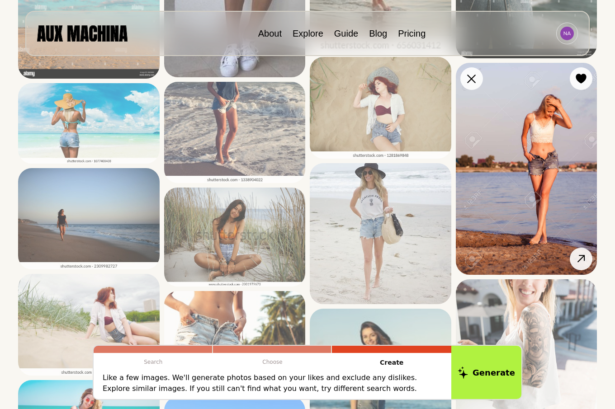
scroll to position [1244, 0]
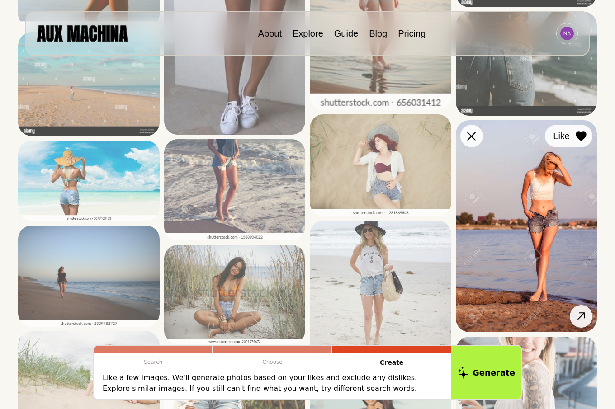
click at [582, 136] on icon at bounding box center [580, 136] width 10 height 10
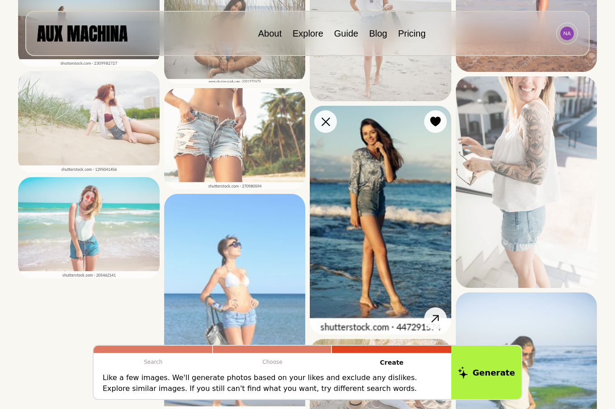
scroll to position [1429, 0]
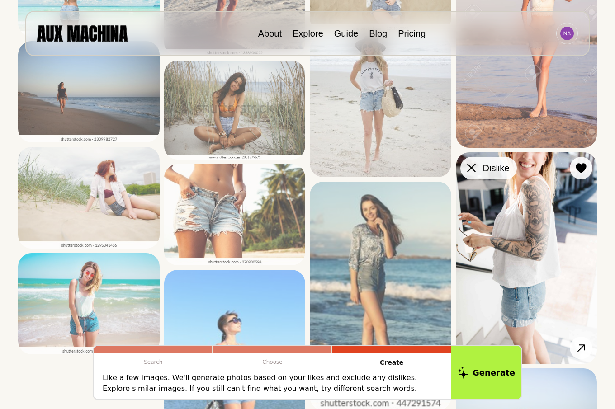
click at [467, 168] on div at bounding box center [472, 168] width 14 height 14
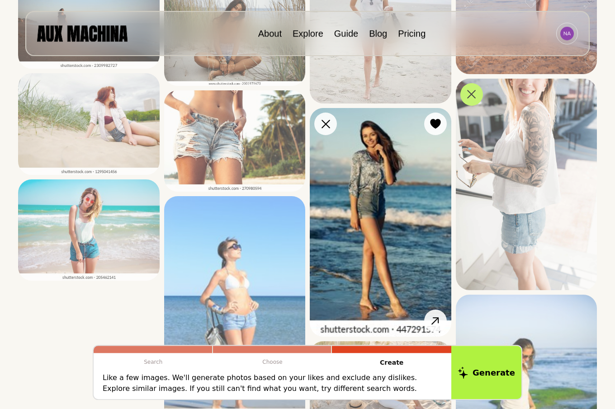
scroll to position [1521, 0]
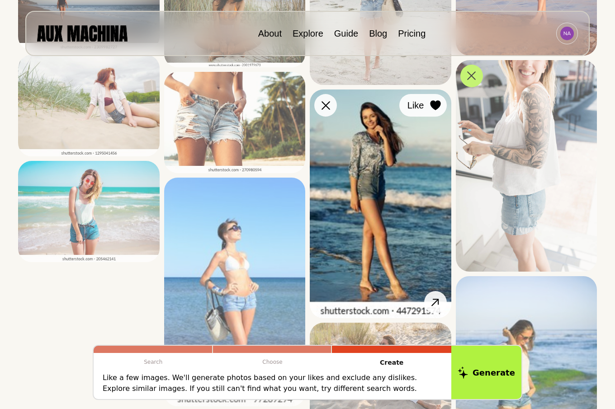
click at [438, 106] on icon at bounding box center [435, 105] width 10 height 10
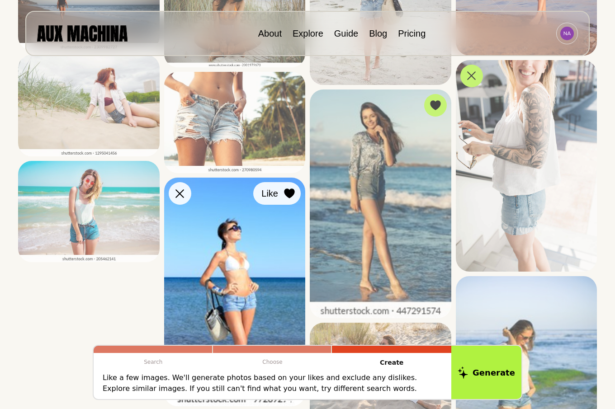
click at [290, 193] on icon at bounding box center [289, 193] width 10 height 10
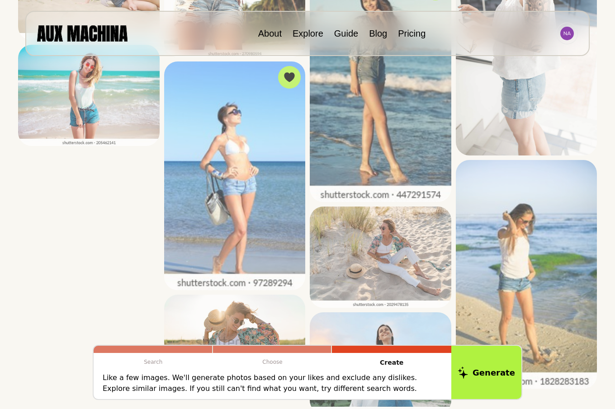
scroll to position [1613, 0]
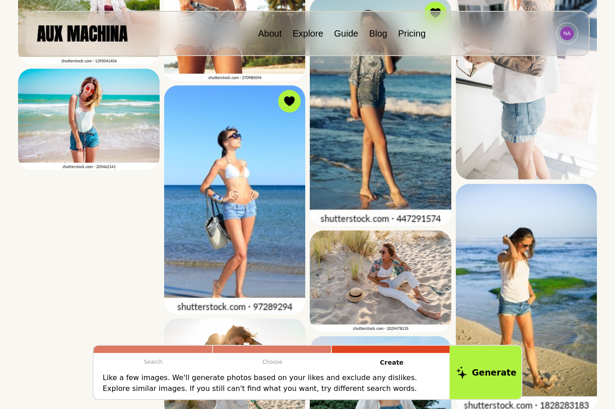
click at [491, 373] on button "Generate" at bounding box center [486, 372] width 74 height 56
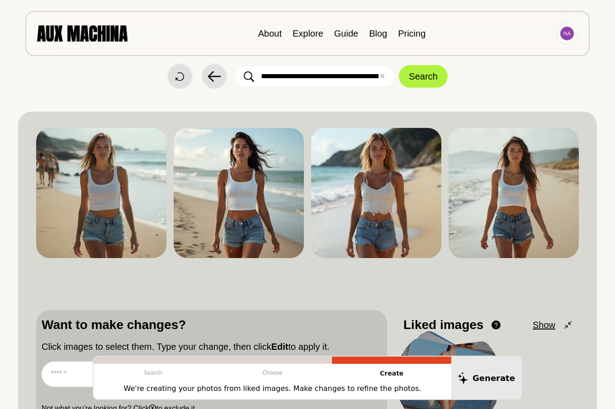
scroll to position [0, 0]
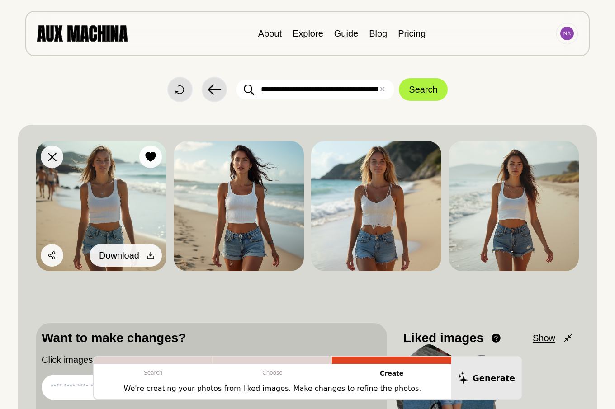
click at [150, 256] on icon at bounding box center [150, 255] width 9 height 9
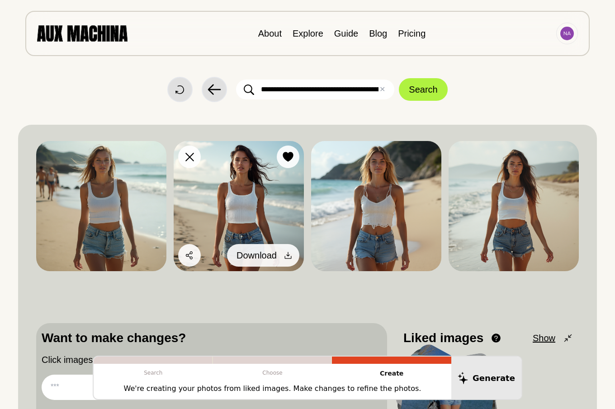
click at [286, 257] on icon at bounding box center [287, 255] width 9 height 9
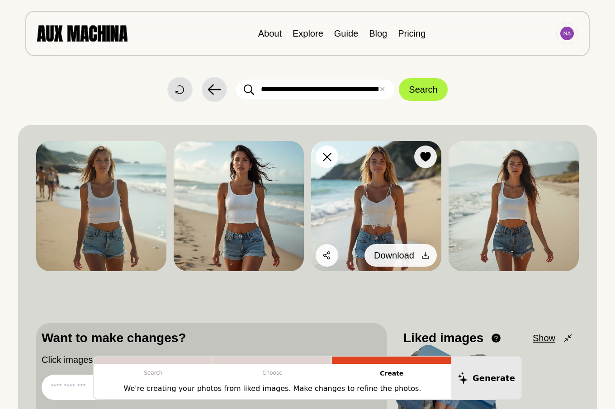
click at [427, 254] on icon at bounding box center [425, 255] width 9 height 9
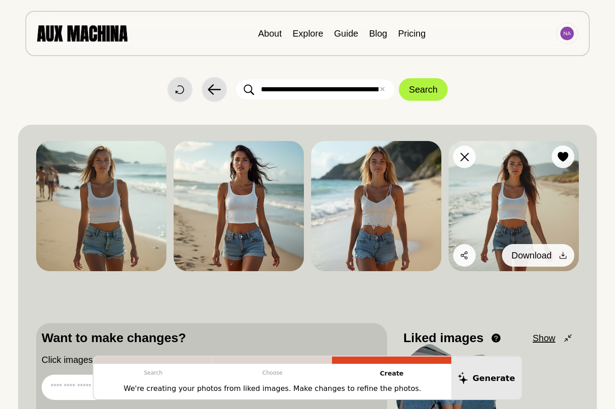
click at [564, 257] on icon at bounding box center [562, 255] width 9 height 9
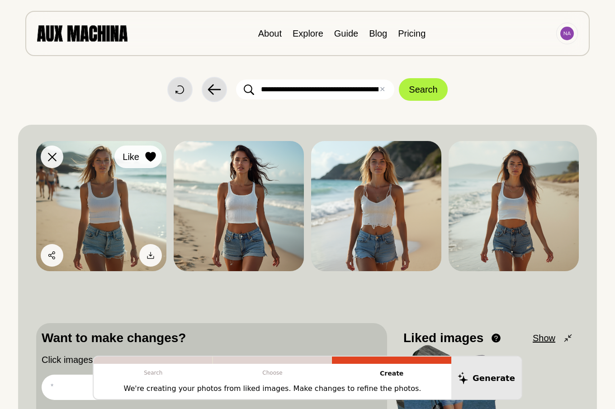
click at [150, 154] on icon at bounding box center [150, 157] width 10 height 10
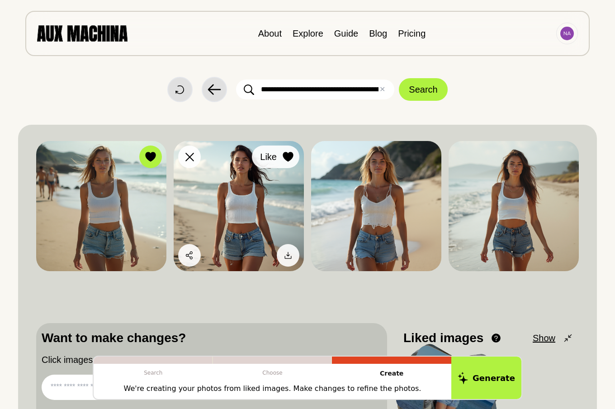
click at [285, 155] on icon at bounding box center [287, 157] width 10 height 10
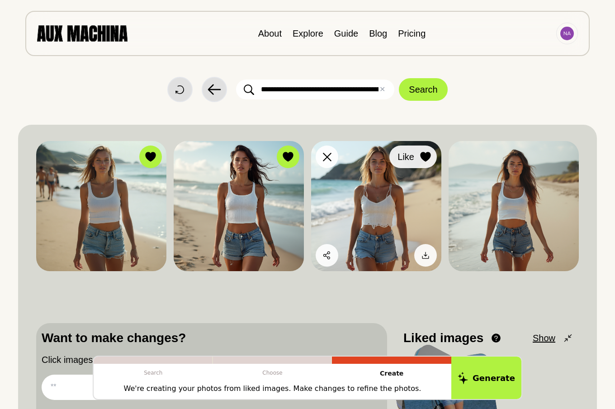
click at [427, 155] on icon at bounding box center [425, 157] width 10 height 10
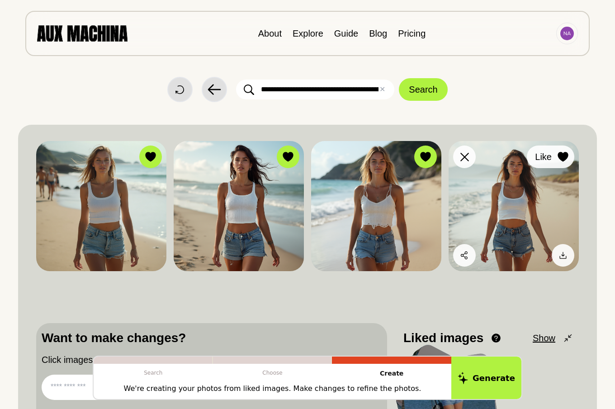
click at [563, 157] on icon at bounding box center [562, 157] width 10 height 10
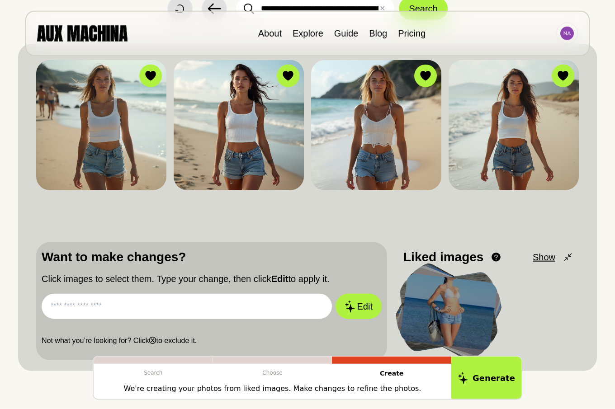
scroll to position [92, 0]
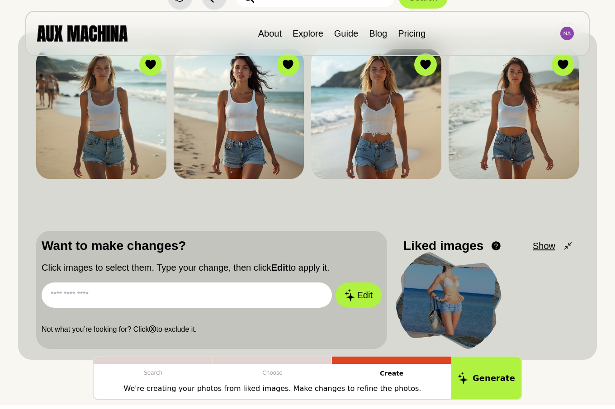
click at [119, 296] on input "text" at bounding box center [187, 294] width 290 height 25
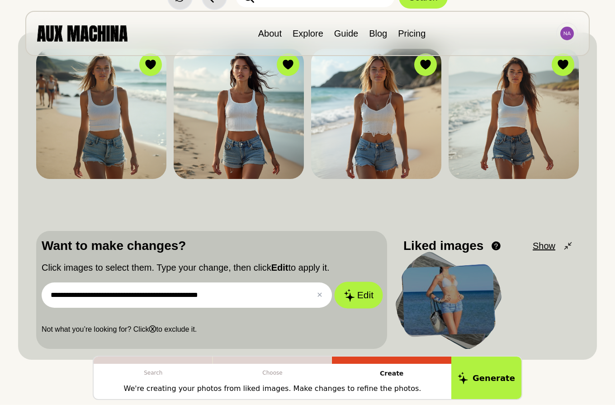
type input "**********"
click at [361, 294] on button "Edit" at bounding box center [358, 295] width 49 height 27
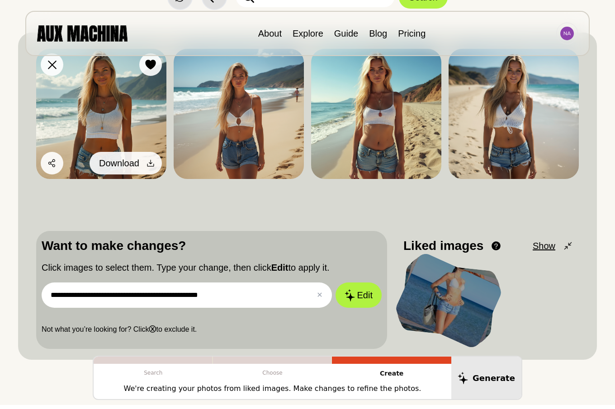
click at [149, 164] on icon at bounding box center [150, 163] width 9 height 9
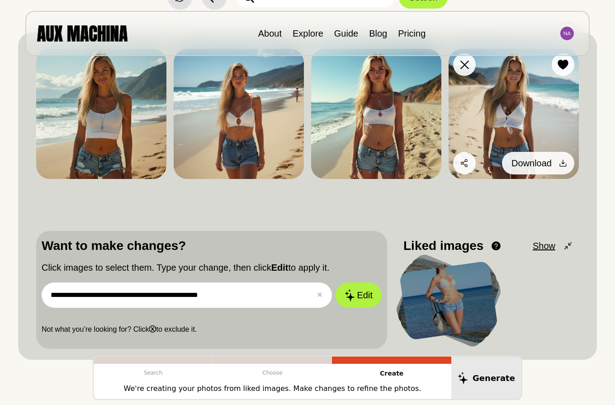
click at [563, 164] on icon at bounding box center [562, 163] width 7 height 7
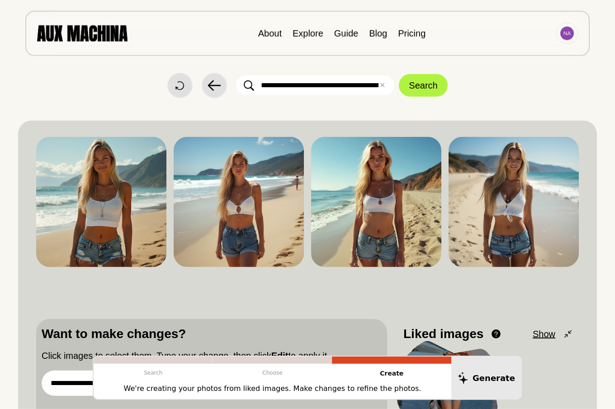
scroll to position [0, 0]
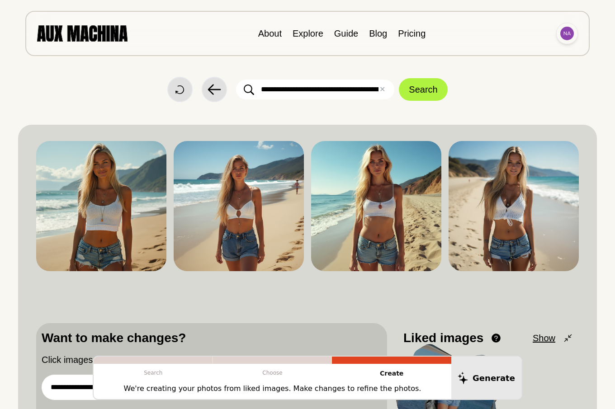
click at [565, 38] on img at bounding box center [567, 34] width 14 height 14
click at [509, 73] on li "Sign out" at bounding box center [532, 74] width 90 height 20
